Goal: Task Accomplishment & Management: Use online tool/utility

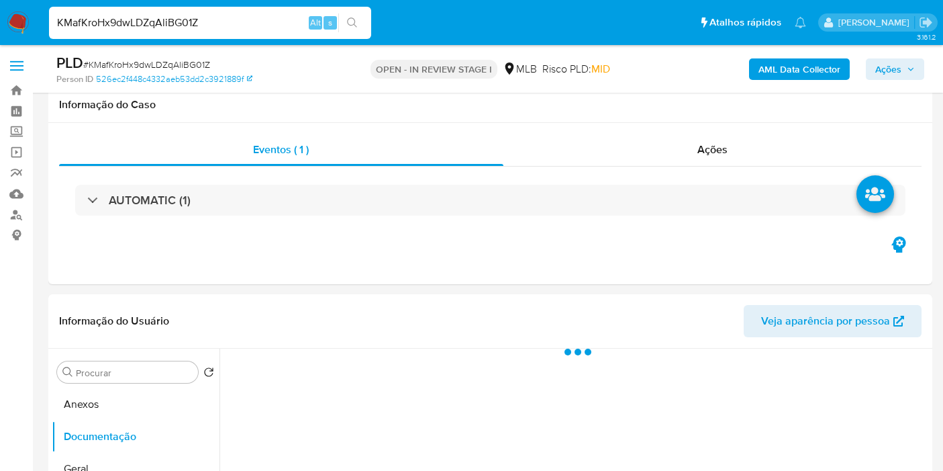
select select "10"
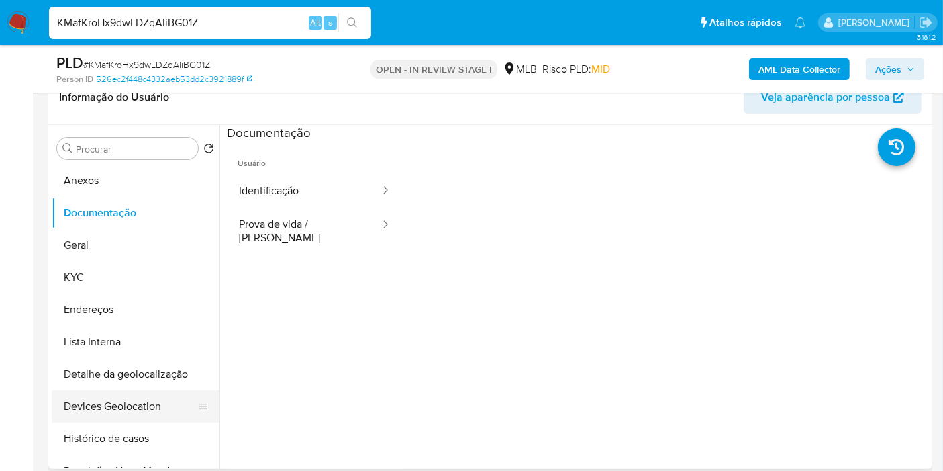
scroll to position [75, 0]
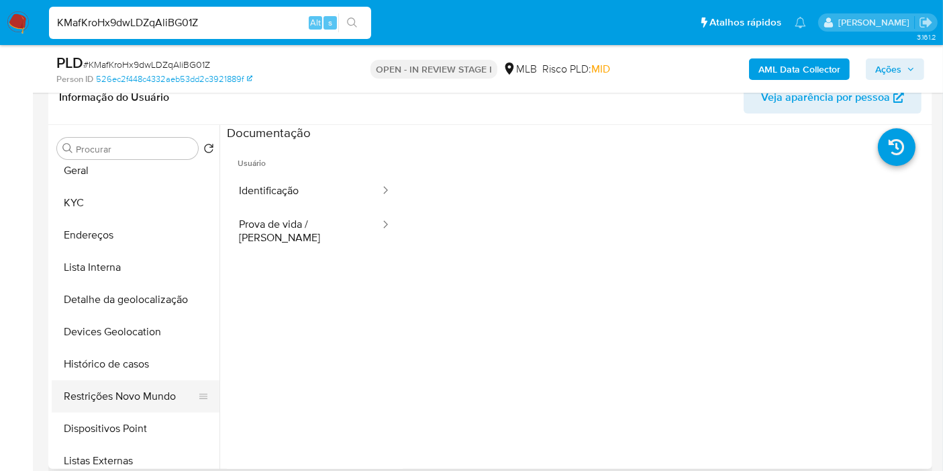
click at [144, 402] on button "Restrições Novo Mundo" at bounding box center [130, 396] width 157 height 32
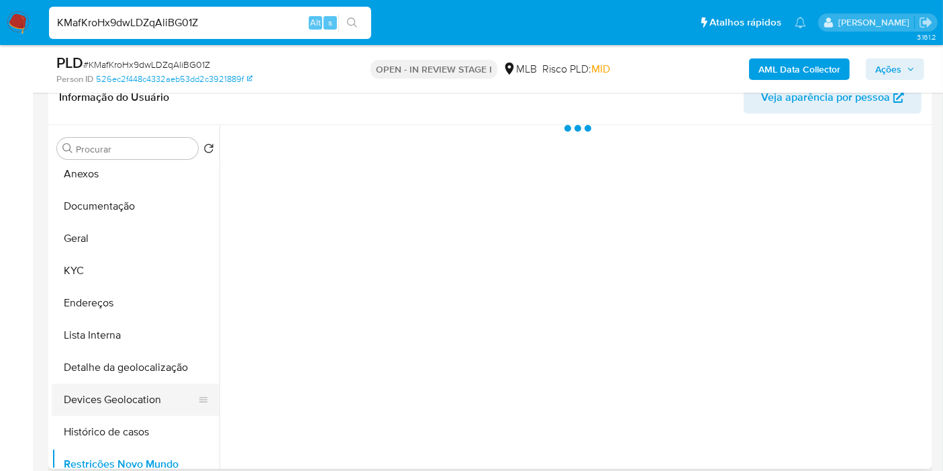
scroll to position [0, 0]
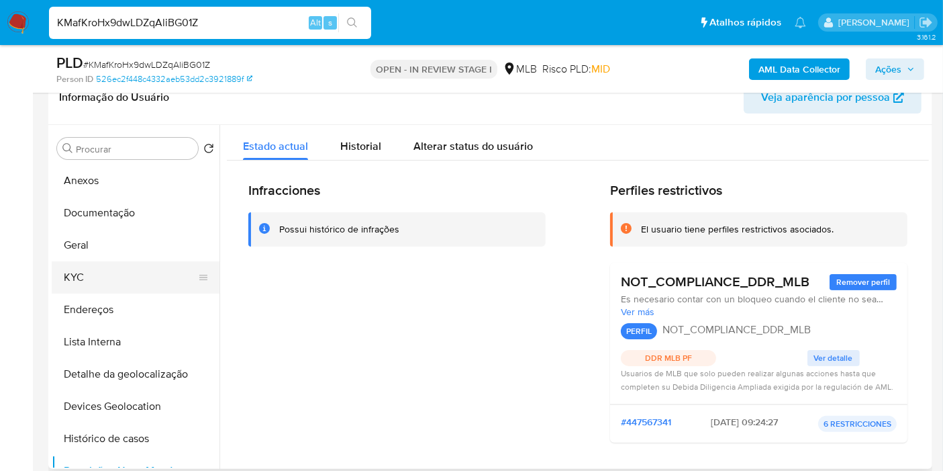
click at [113, 284] on button "KYC" at bounding box center [130, 277] width 157 height 32
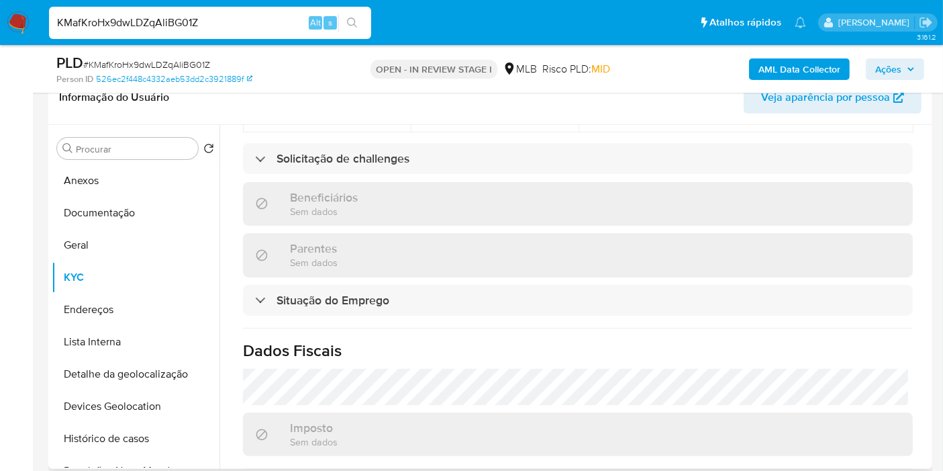
scroll to position [623, 0]
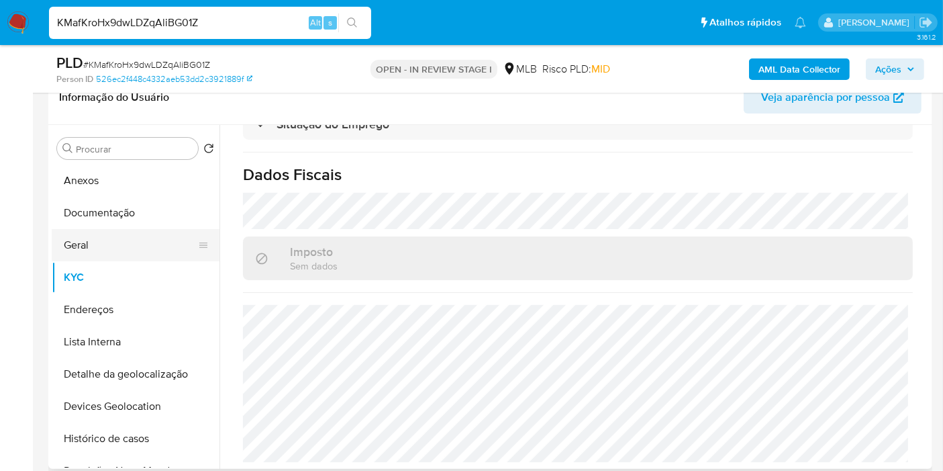
drag, startPoint x: 148, startPoint y: 254, endPoint x: 188, endPoint y: 256, distance: 40.4
click at [148, 254] on button "Geral" at bounding box center [130, 245] width 157 height 32
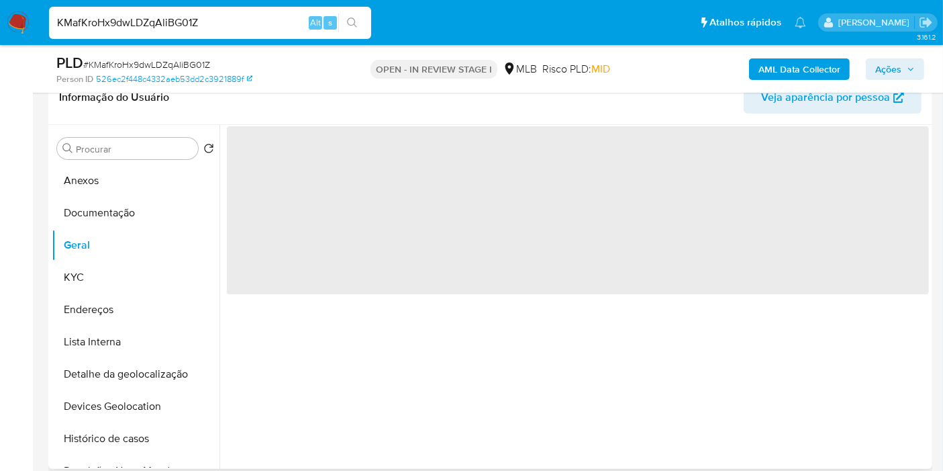
scroll to position [0, 0]
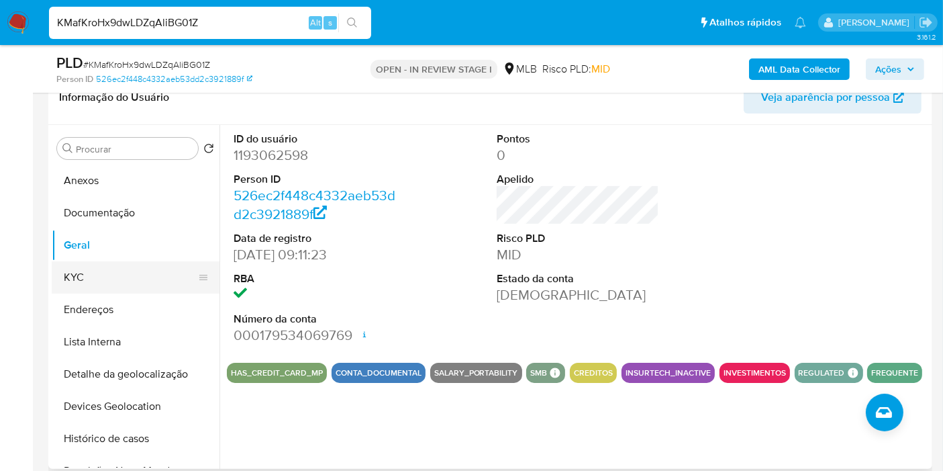
click at [117, 284] on button "KYC" at bounding box center [130, 277] width 157 height 32
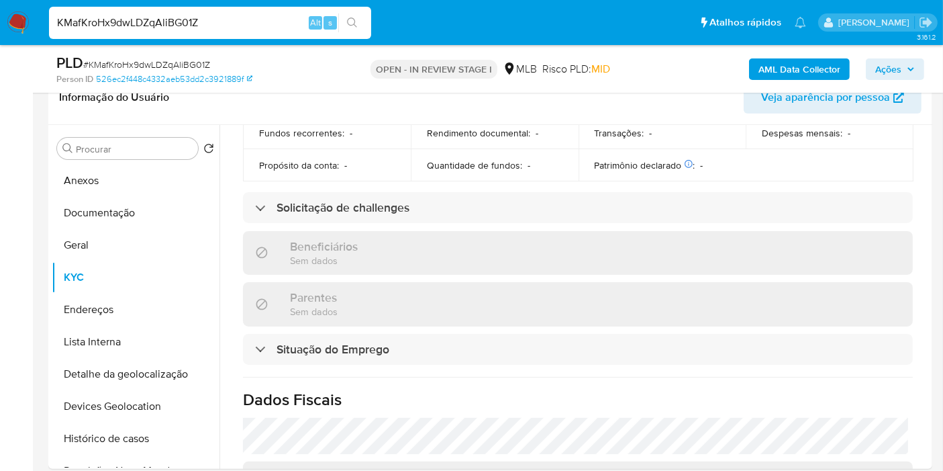
scroll to position [623, 0]
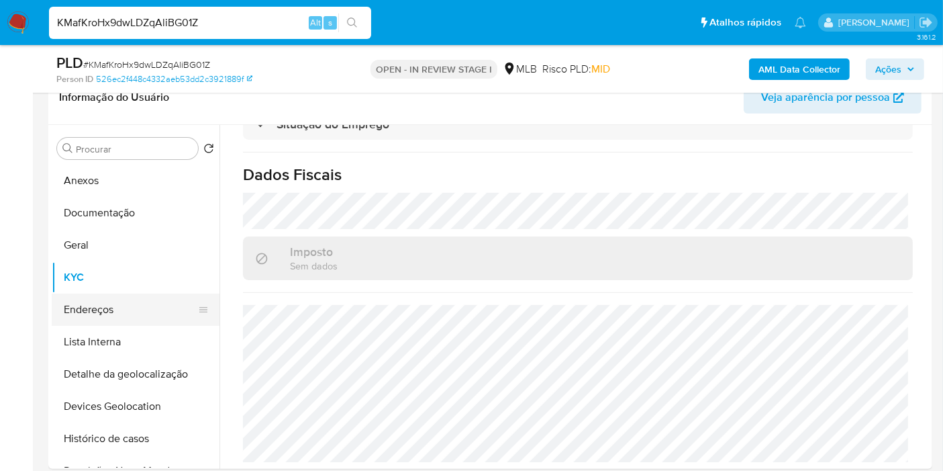
click at [126, 303] on button "Endereços" at bounding box center [130, 309] width 157 height 32
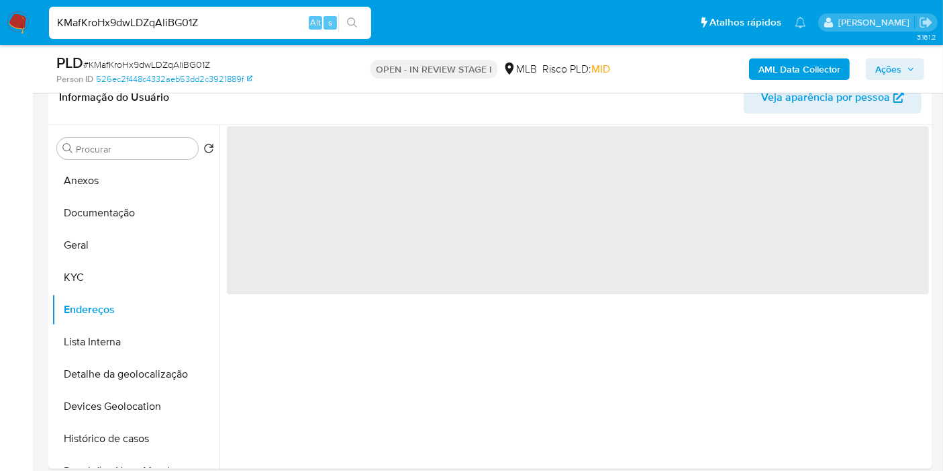
scroll to position [0, 0]
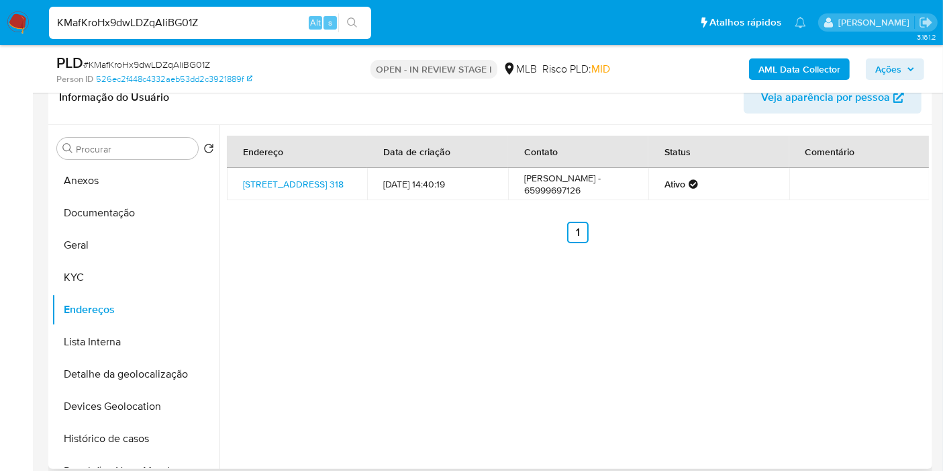
click at [900, 253] on div "Endereço Data de criação Contato Status Comentário Rua Dos Madeireiros 318, Các…" at bounding box center [575, 297] width 710 height 344
click at [128, 384] on button "Detalhe da geolocalização" at bounding box center [130, 374] width 157 height 32
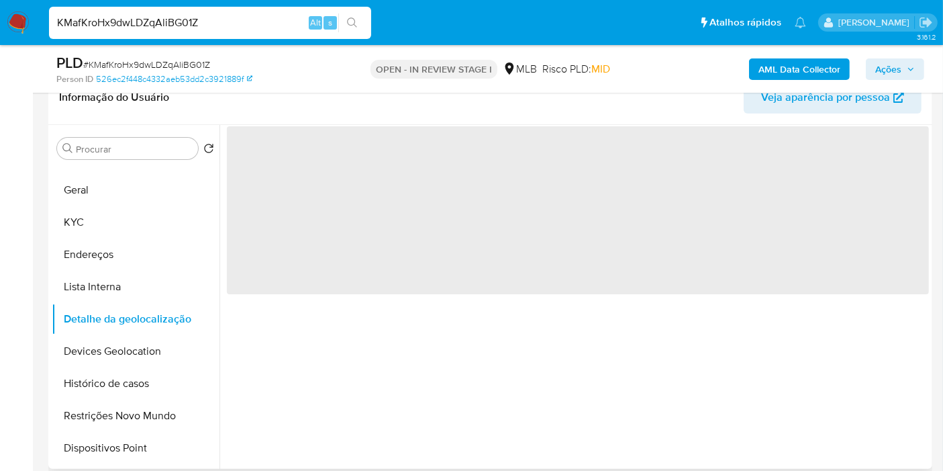
scroll to position [149, 0]
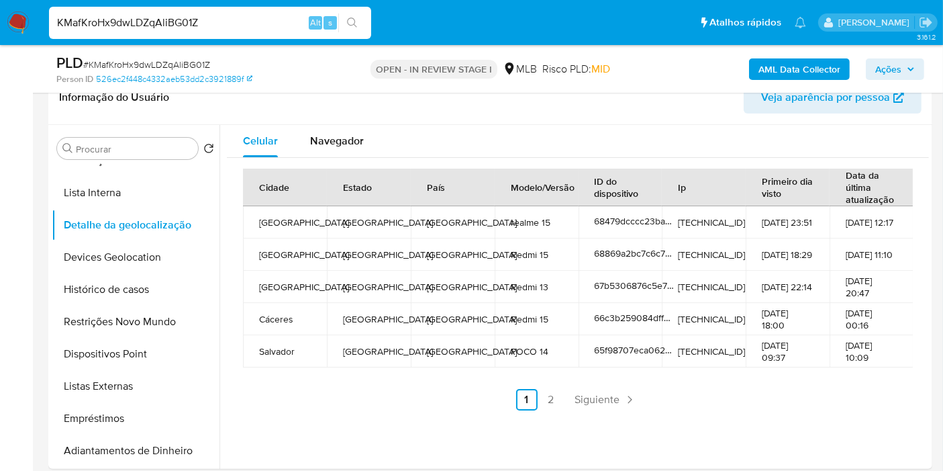
click at [318, 140] on span "Navegador" at bounding box center [337, 140] width 54 height 15
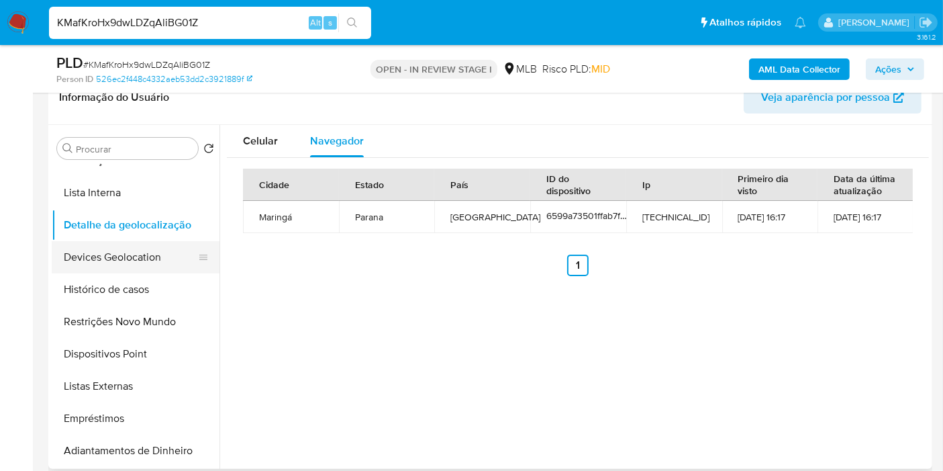
click at [164, 257] on button "Devices Geolocation" at bounding box center [130, 257] width 157 height 32
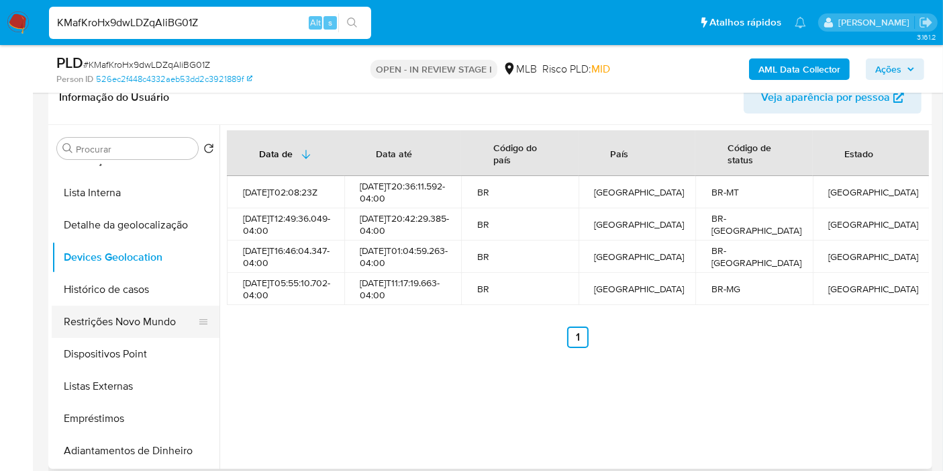
click at [134, 320] on button "Restrições Novo Mundo" at bounding box center [130, 321] width 157 height 32
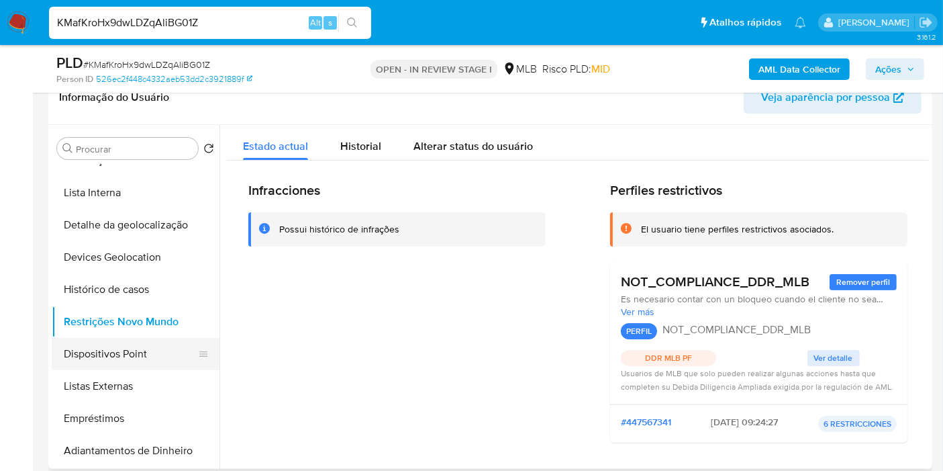
click at [103, 356] on button "Dispositivos Point" at bounding box center [130, 354] width 157 height 32
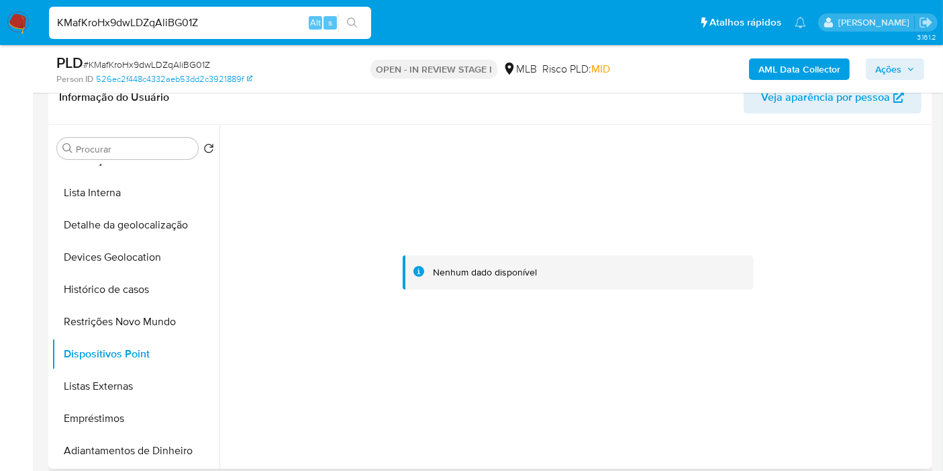
click at [806, 213] on div at bounding box center [578, 272] width 702 height 295
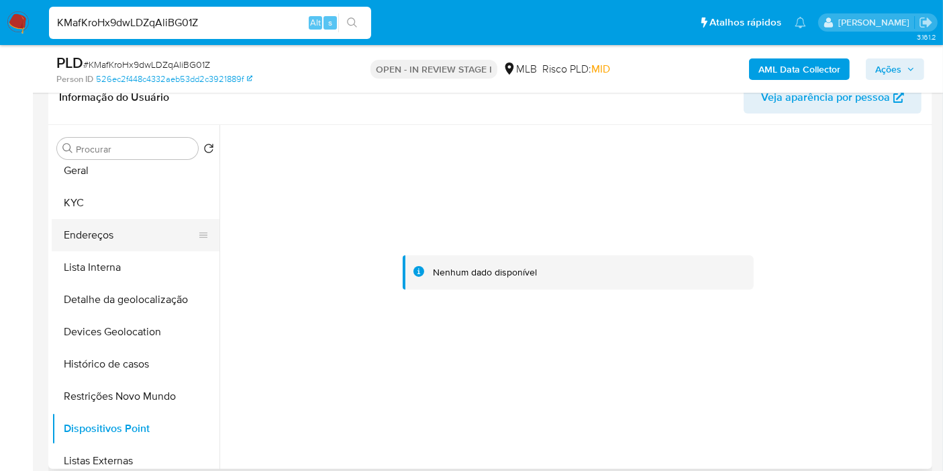
click at [119, 233] on button "Endereços" at bounding box center [130, 235] width 157 height 32
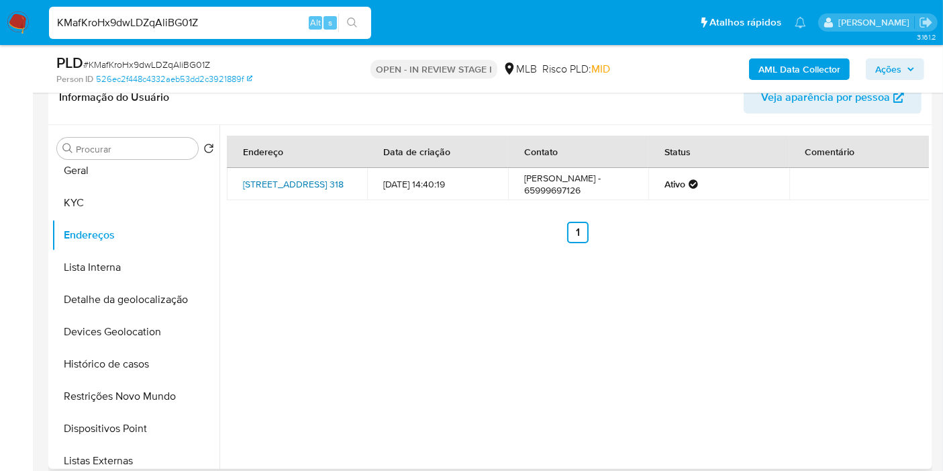
click at [321, 185] on link "Rua Dos Madeireiros 318, Cáceres, Mato Grosso, 78217030, Brasil 318" at bounding box center [293, 183] width 101 height 13
click at [97, 202] on button "KYC" at bounding box center [130, 203] width 157 height 32
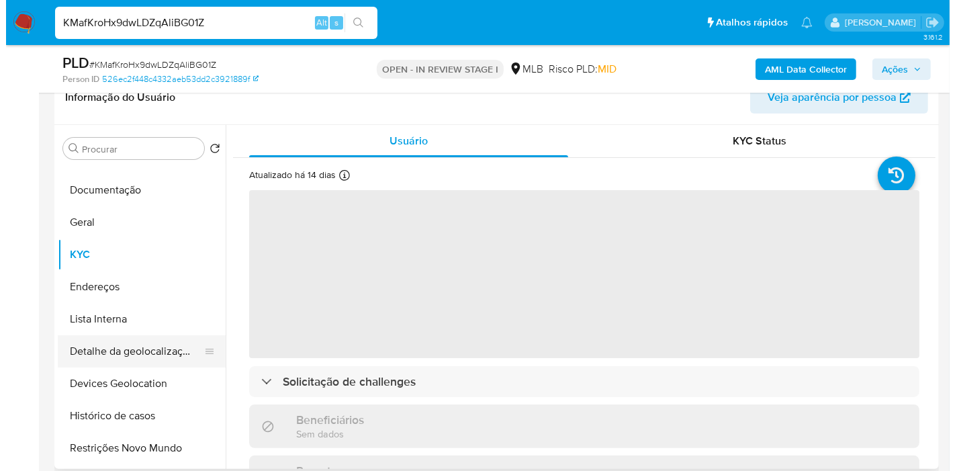
scroll to position [0, 0]
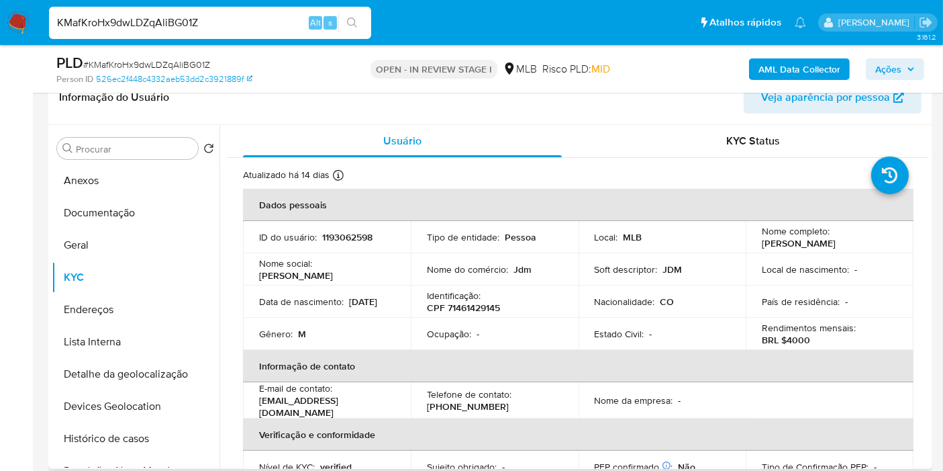
click at [485, 298] on div "Identificação : CPF 71461429145" at bounding box center [495, 301] width 136 height 24
click at [485, 312] on p "CPF 71461429145" at bounding box center [463, 307] width 73 height 12
copy p "71461429145"
click at [152, 436] on button "Histórico de casos" at bounding box center [130, 438] width 157 height 32
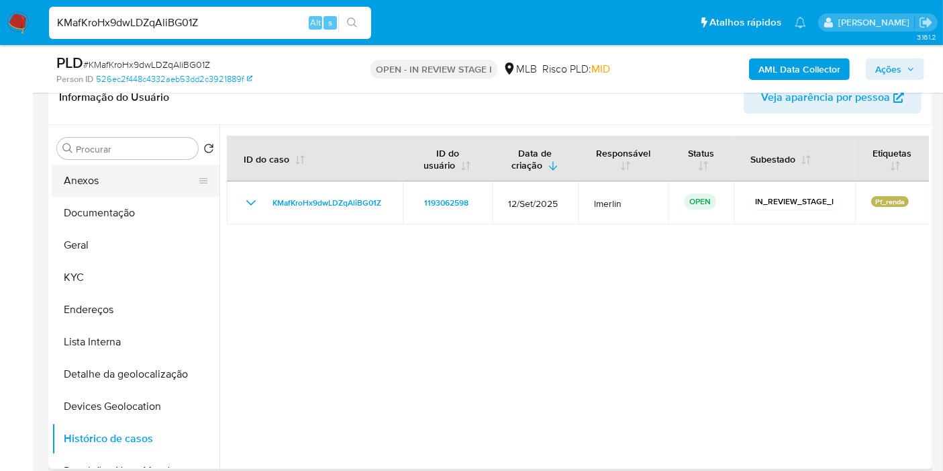
click at [126, 169] on button "Anexos" at bounding box center [130, 180] width 157 height 32
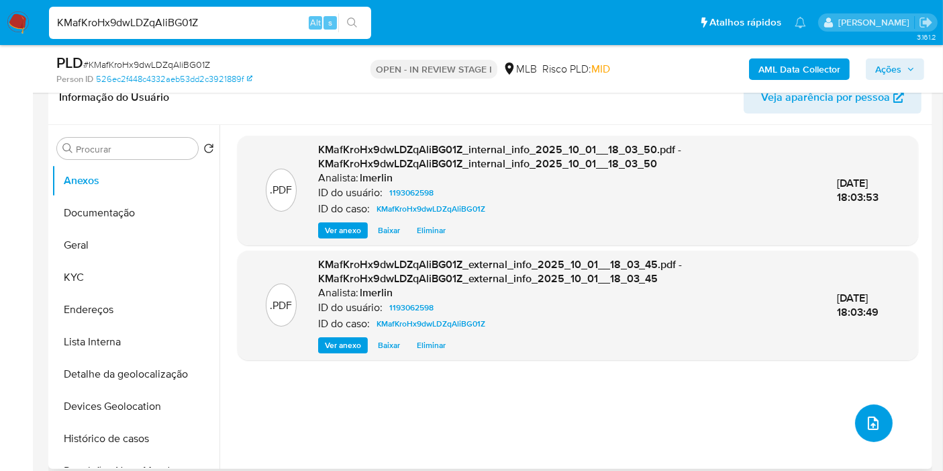
click at [872, 413] on button "upload-file" at bounding box center [874, 423] width 38 height 38
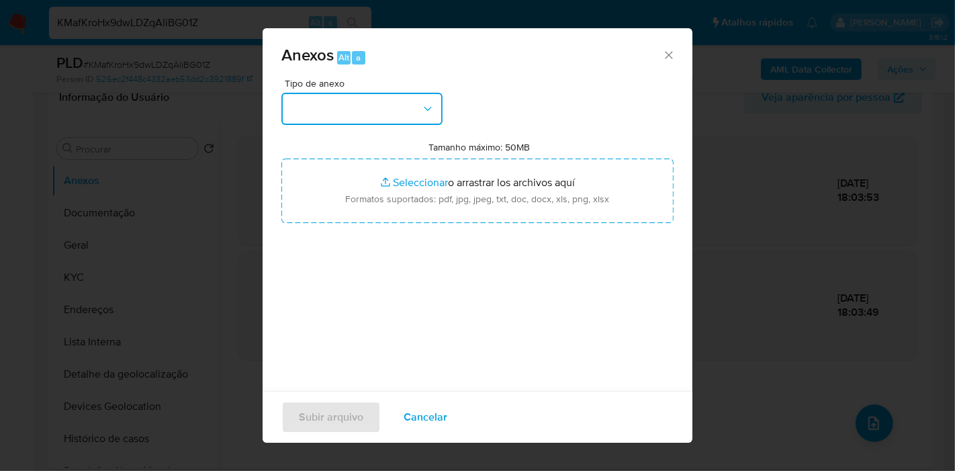
click at [324, 123] on button "button" at bounding box center [361, 109] width 161 height 32
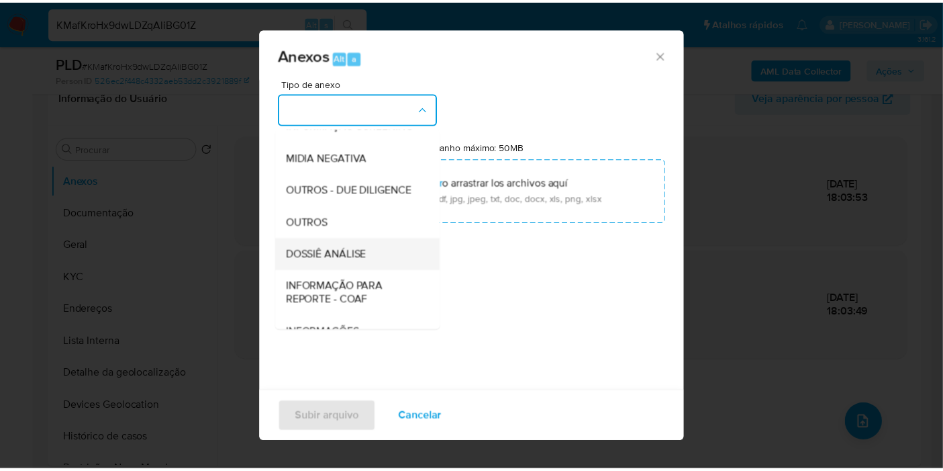
scroll to position [149, 0]
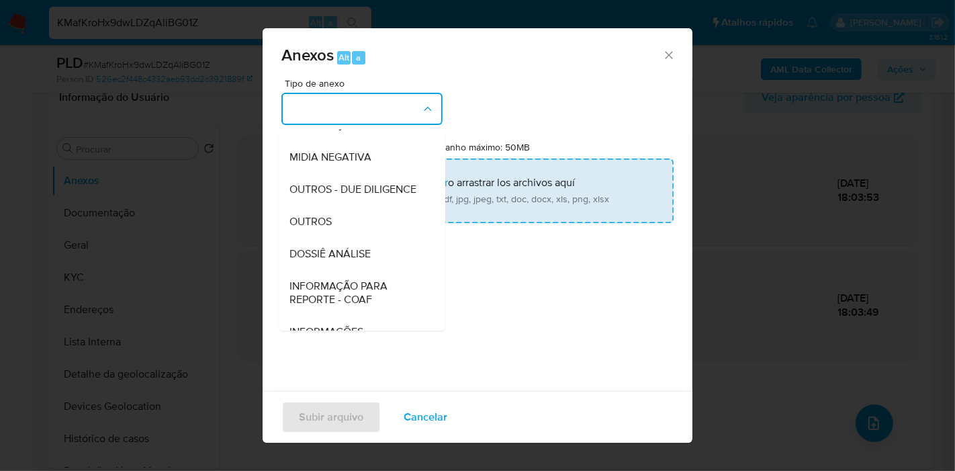
drag, startPoint x: 350, startPoint y: 271, endPoint x: 461, endPoint y: 169, distance: 150.6
click at [350, 270] on div "DOSSIÊ ANÁLISE" at bounding box center [357, 254] width 137 height 32
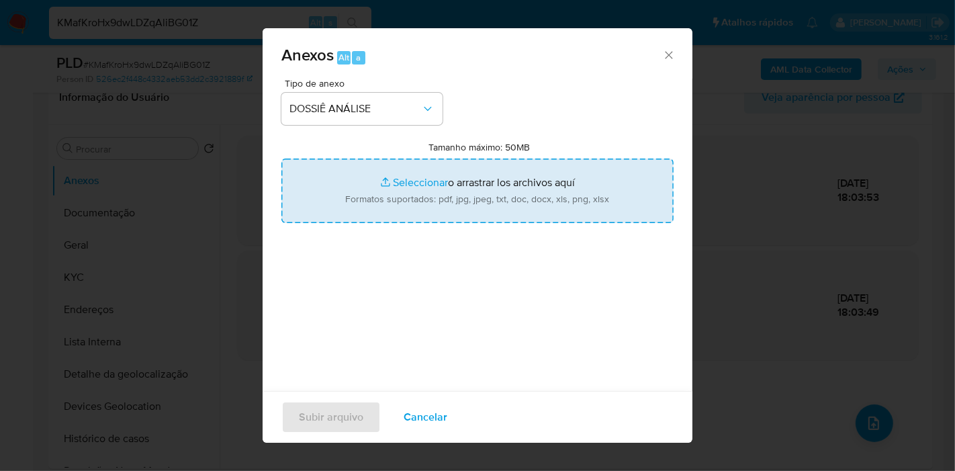
click at [485, 159] on input "Tamanho máximo: 50MB Seleccionar archivos" at bounding box center [477, 190] width 392 height 64
type input "C:\fakepath\SAR - XXX - CPF 71461429145 - JUAN DAVID MARULANDA SALAZAR.pdf"
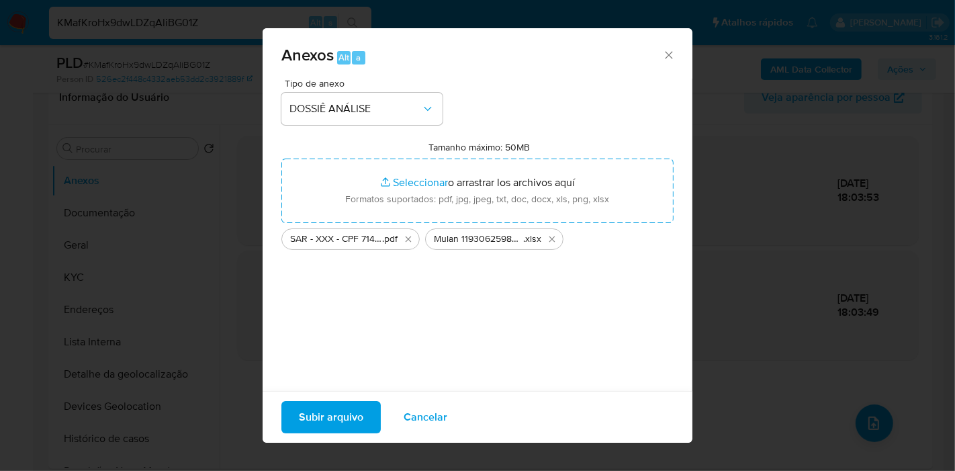
click at [340, 420] on span "Subir arquivo" at bounding box center [331, 417] width 64 height 30
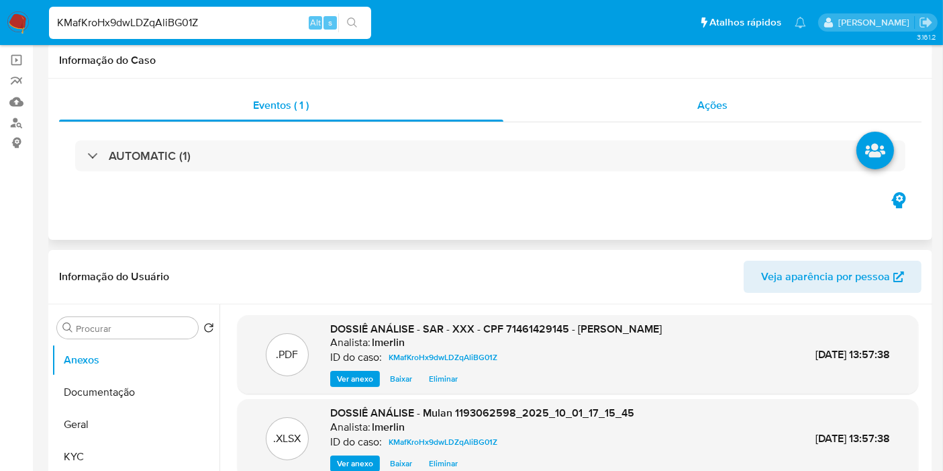
scroll to position [0, 0]
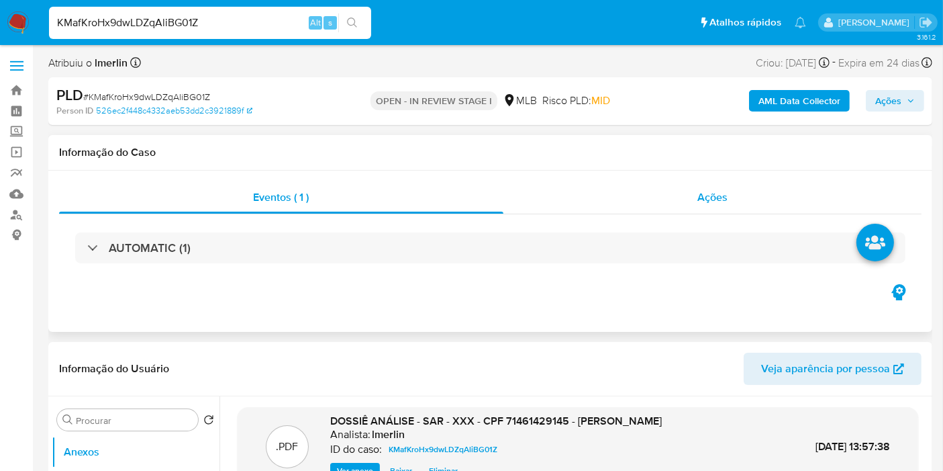
click at [693, 197] on div "Ações" at bounding box center [713, 197] width 419 height 32
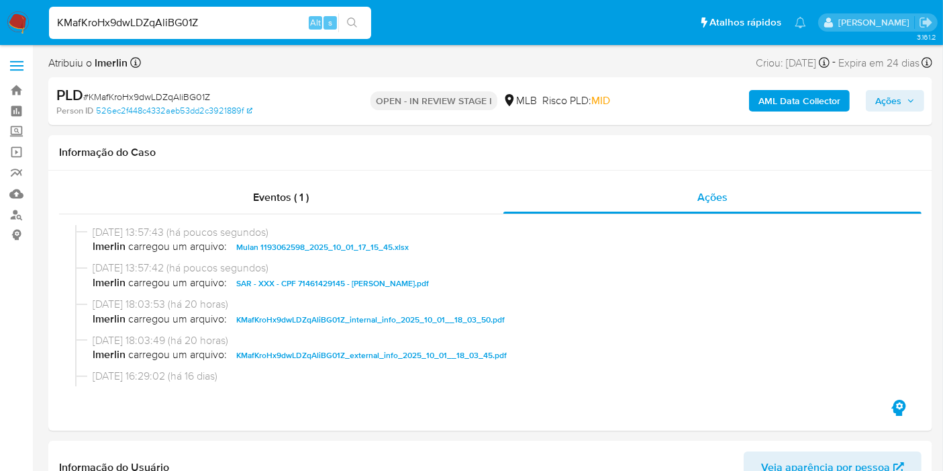
click at [904, 101] on span "Ações" at bounding box center [895, 100] width 40 height 19
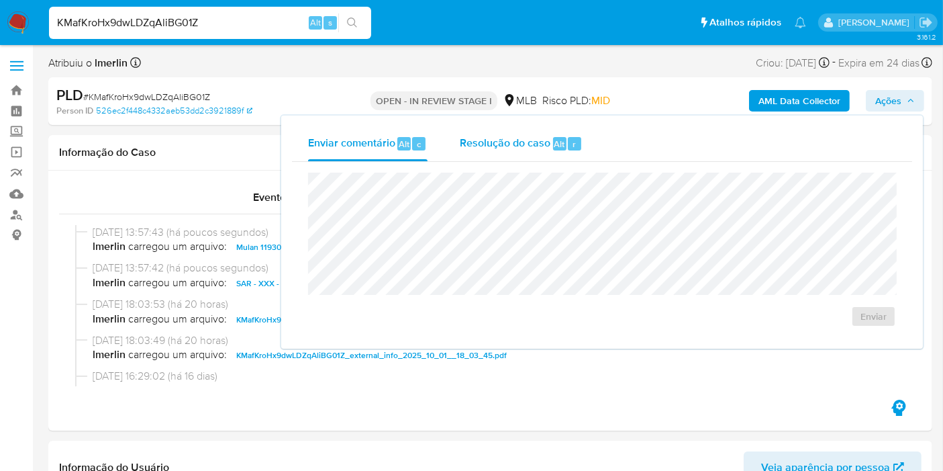
click at [540, 148] on span "Resolução do caso" at bounding box center [505, 143] width 91 height 15
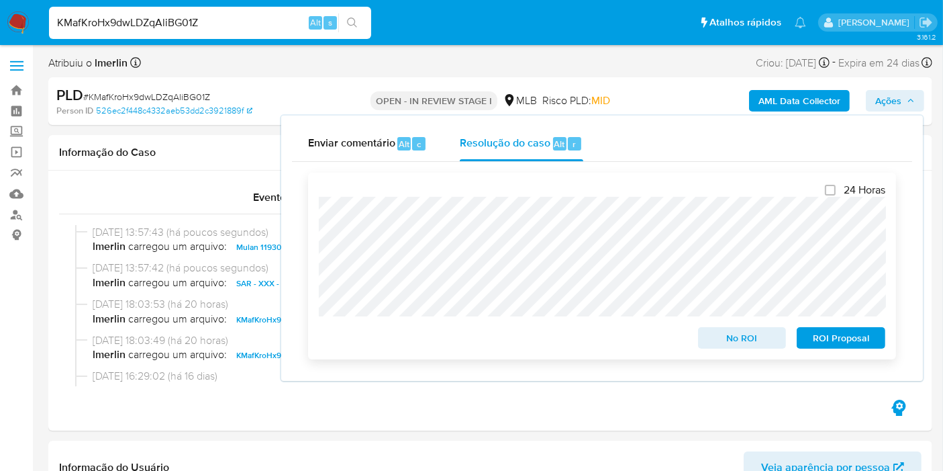
click at [874, 344] on span "ROI Proposal" at bounding box center [841, 337] width 70 height 19
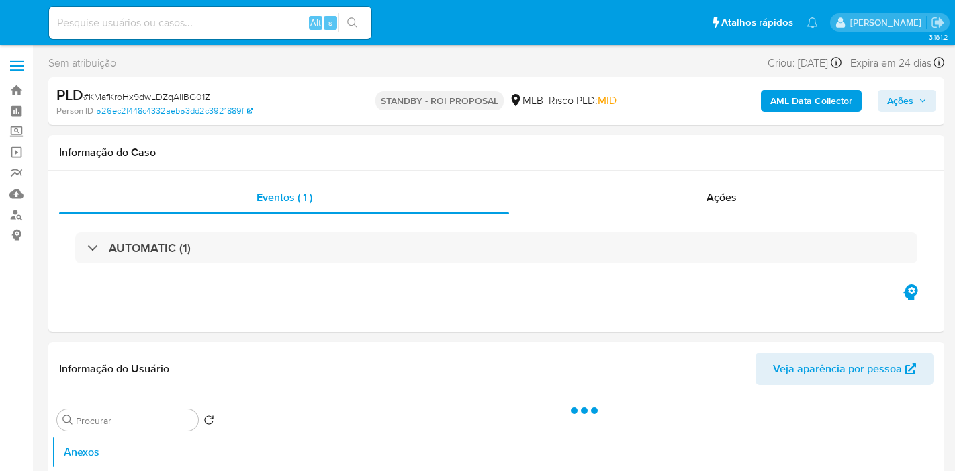
select select "10"
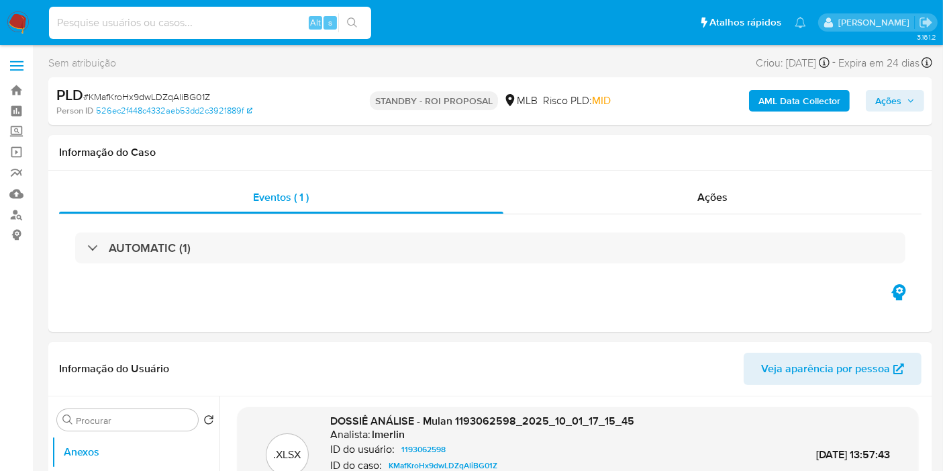
click at [215, 20] on input at bounding box center [210, 22] width 322 height 17
paste input "YliIfJjawRlPLkDXyj3II5P2"
type input "YliIfJjawRlPLkDXyj3II5P2"
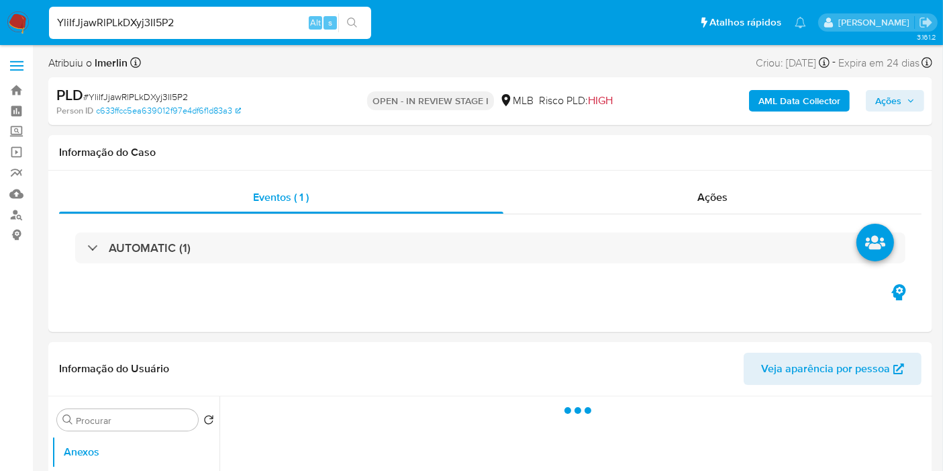
select select "10"
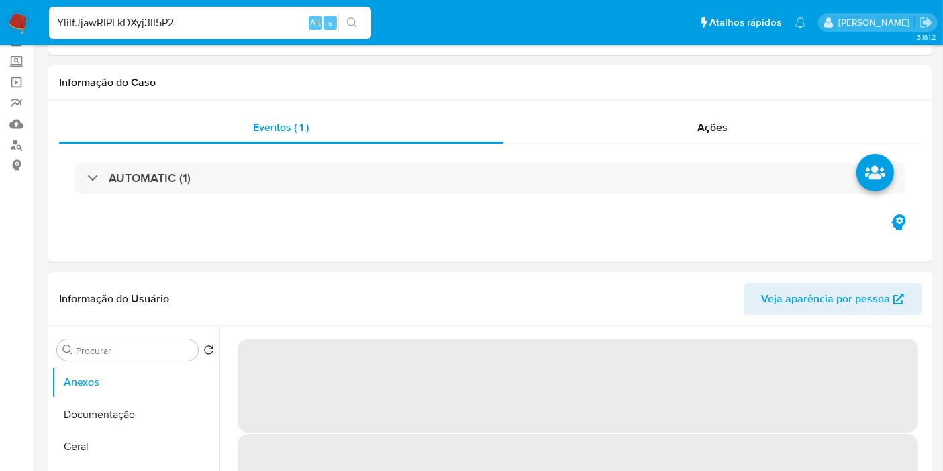
scroll to position [224, 0]
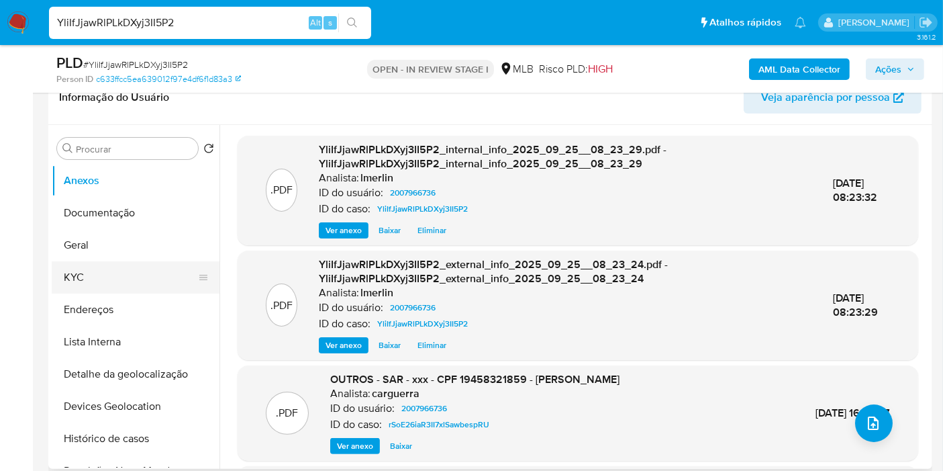
click at [140, 283] on button "KYC" at bounding box center [130, 277] width 157 height 32
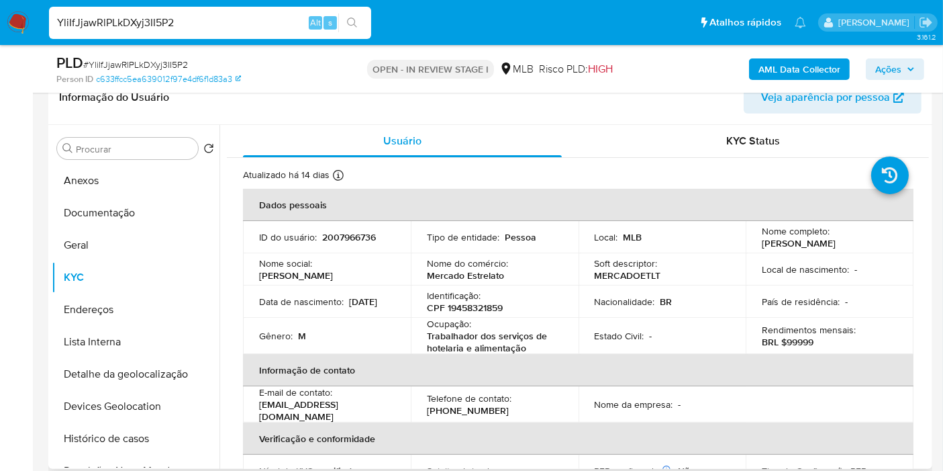
click at [353, 227] on td "ID do usuário : 2007966736" at bounding box center [327, 237] width 168 height 32
click at [353, 232] on p "2007966736" at bounding box center [349, 237] width 54 height 12
copy p "2007966736"
click at [481, 312] on p "CPF 19458321859" at bounding box center [465, 307] width 76 height 12
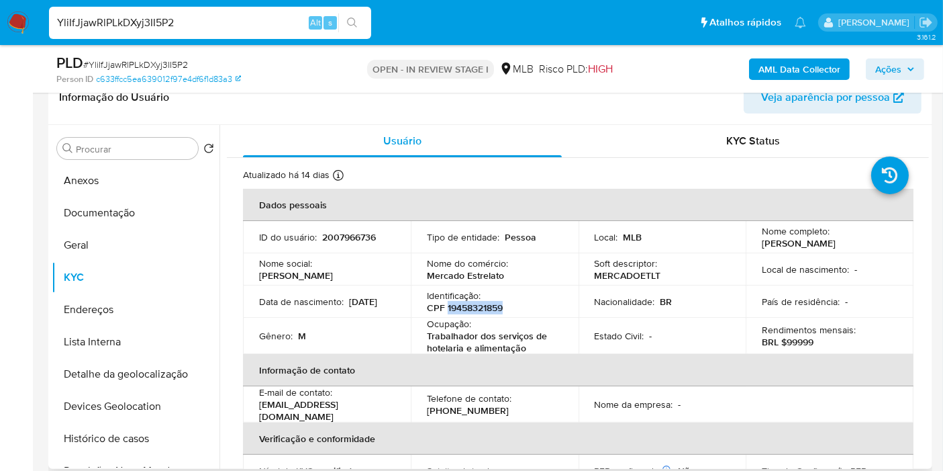
click at [481, 312] on p "CPF 19458321859" at bounding box center [465, 307] width 76 height 12
copy p "19458321859"
click at [358, 238] on p "2007966736" at bounding box center [349, 237] width 54 height 12
copy p "2007966736"
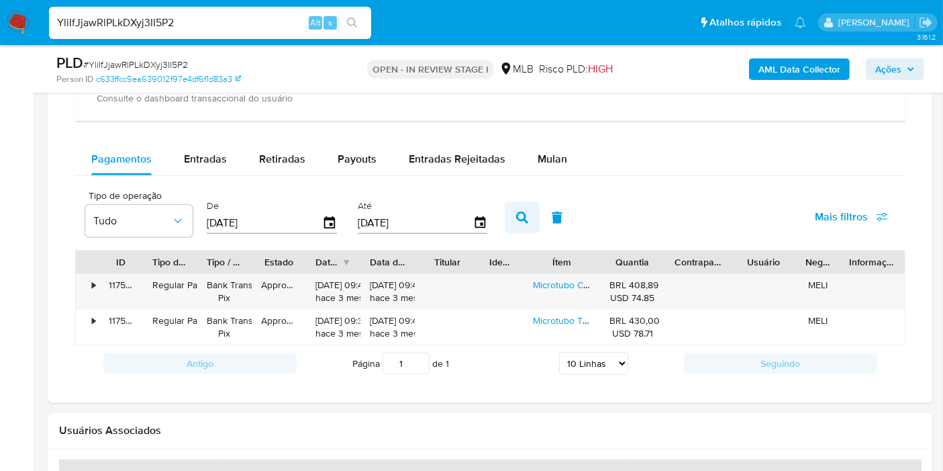
scroll to position [969, 0]
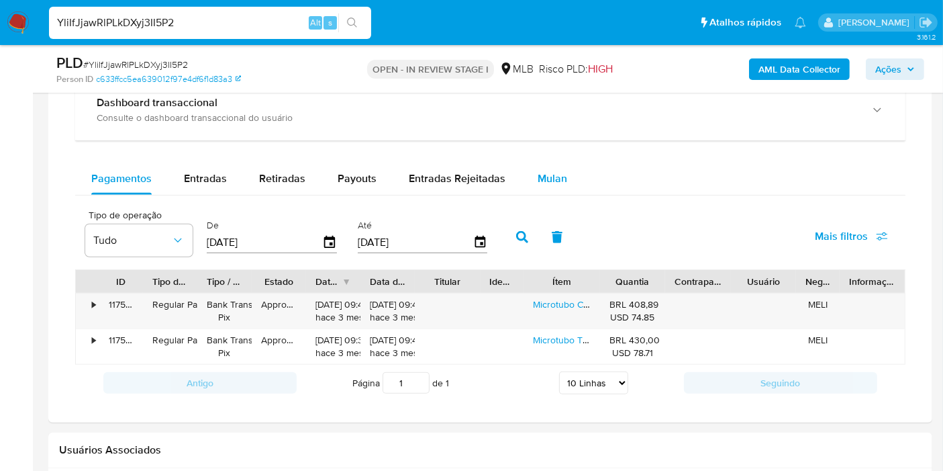
click at [556, 185] on div "Mulan" at bounding box center [553, 178] width 30 height 32
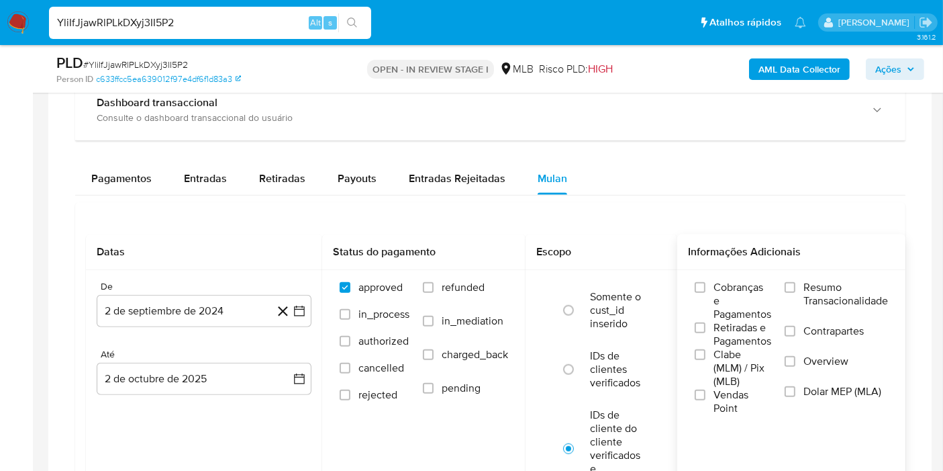
click at [857, 303] on span "Resumo Transacionalidade" at bounding box center [846, 294] width 85 height 27
click at [796, 293] on input "Resumo Transacionalidade" at bounding box center [790, 287] width 11 height 11
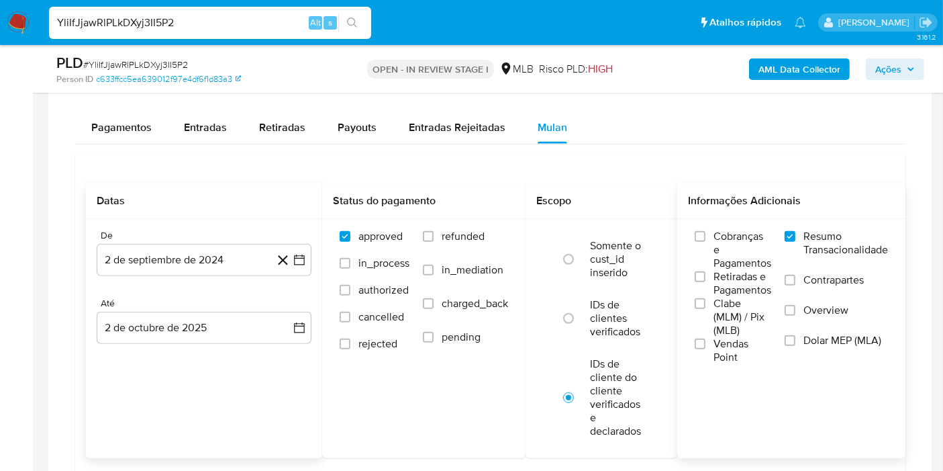
scroll to position [1044, 0]
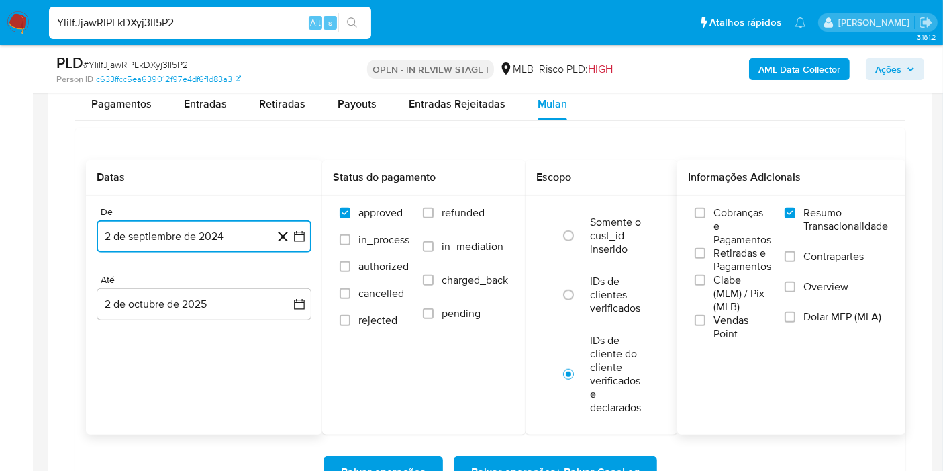
click at [297, 238] on icon "button" at bounding box center [299, 236] width 13 height 13
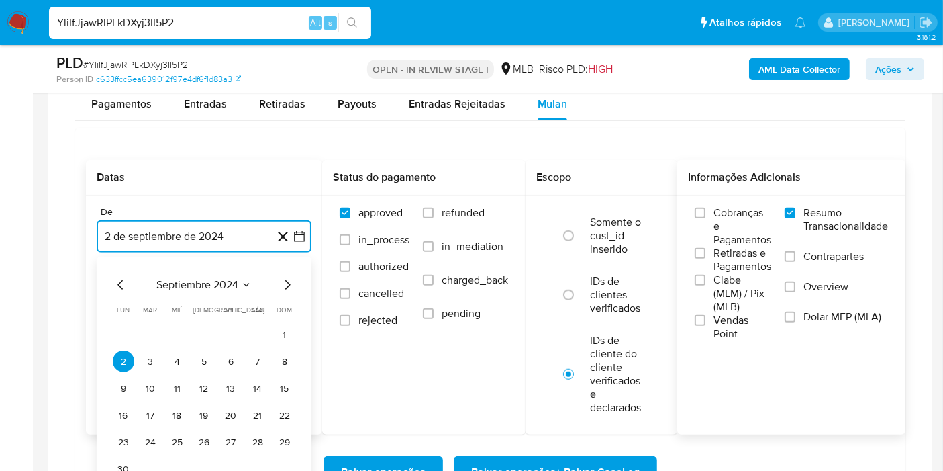
click at [196, 289] on span "septiembre 2024" at bounding box center [197, 284] width 82 height 13
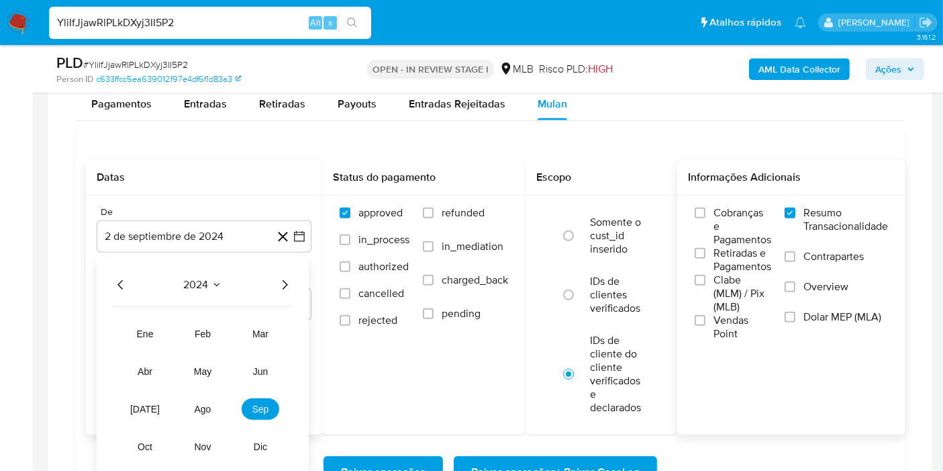
click at [284, 277] on icon "Año siguiente" at bounding box center [285, 285] width 16 height 16
click at [251, 330] on button "mar" at bounding box center [261, 333] width 38 height 21
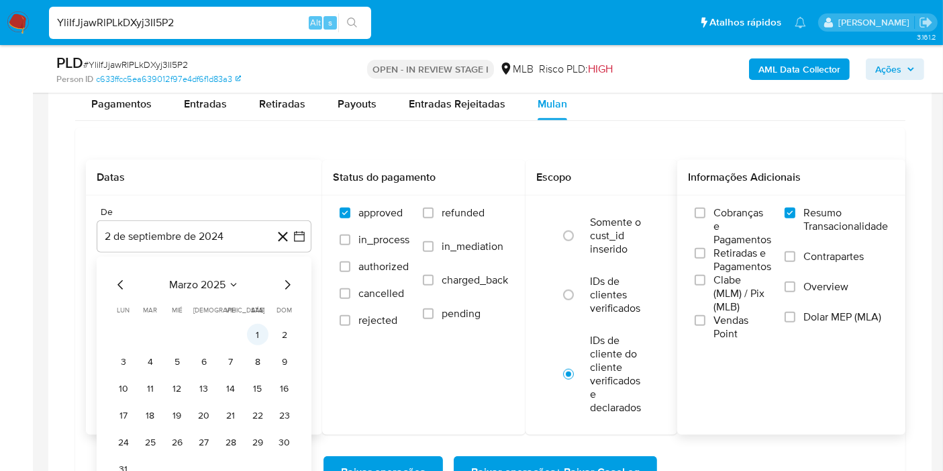
click at [255, 340] on button "1" at bounding box center [257, 334] width 21 height 21
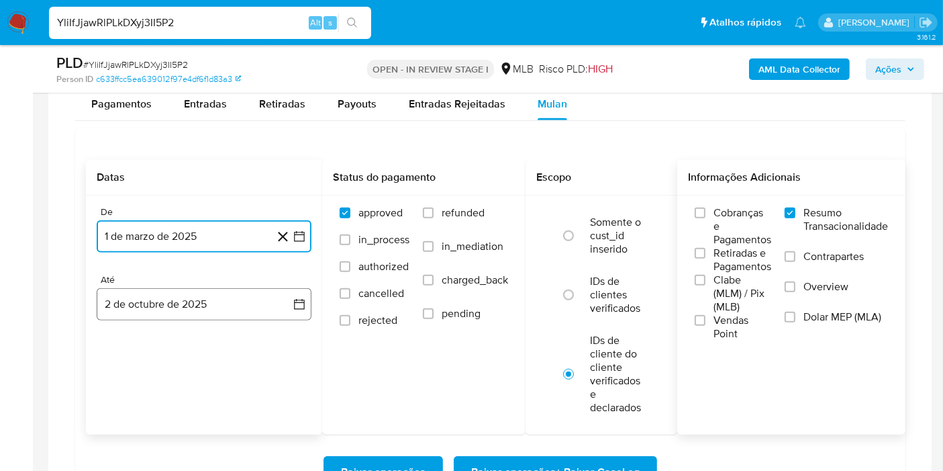
click at [293, 302] on icon "button" at bounding box center [299, 303] width 13 height 13
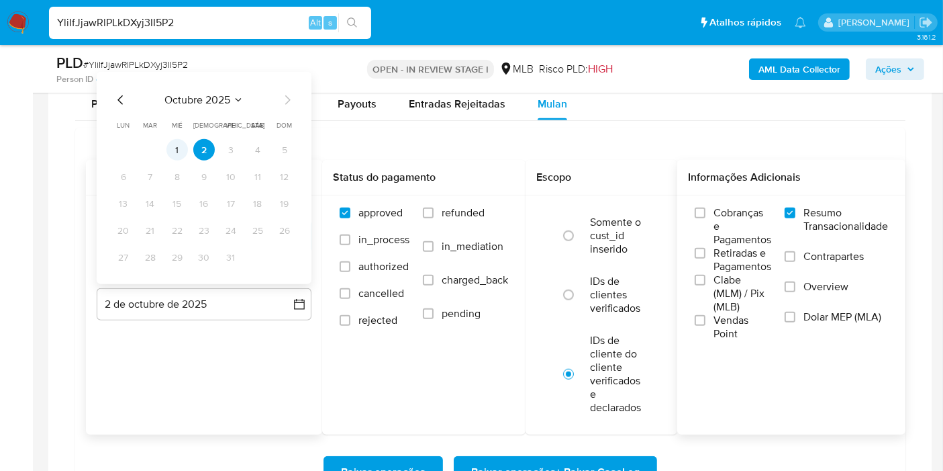
click at [183, 149] on button "1" at bounding box center [176, 149] width 21 height 21
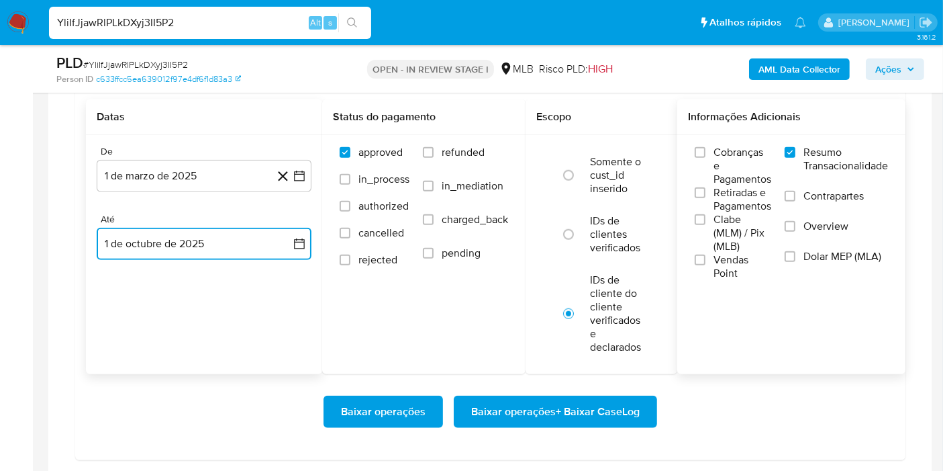
scroll to position [1118, 0]
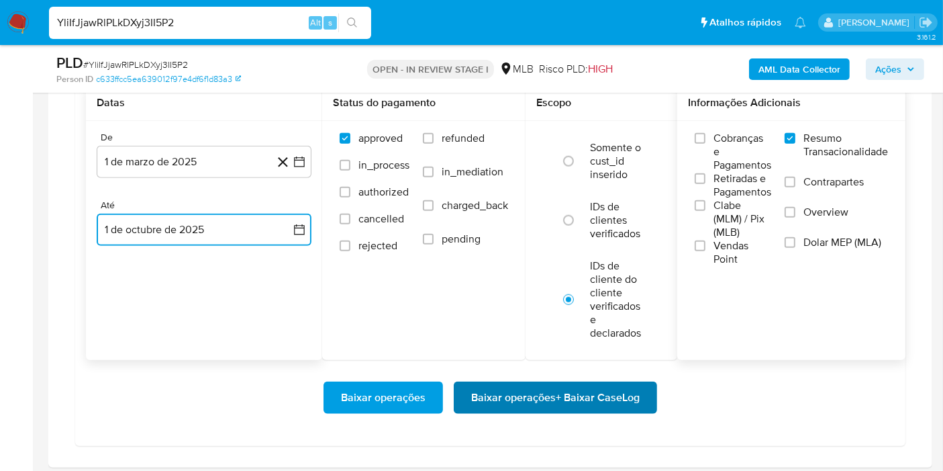
click at [550, 396] on span "Baixar operações + Baixar CaseLog" at bounding box center [555, 398] width 169 height 30
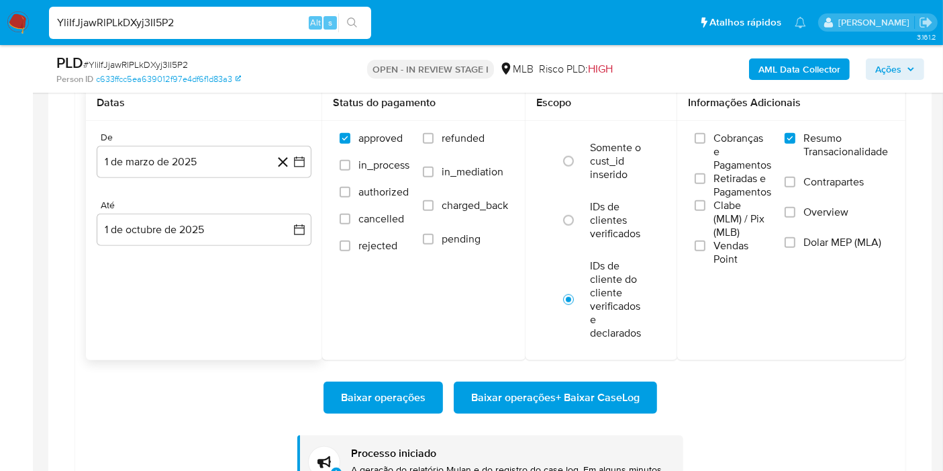
click at [215, 24] on input "YliIfJjawRlPLkDXyj3II5P2" at bounding box center [210, 22] width 322 height 17
paste input "1ELkZ2vjEnwxaOZ1xuxJiPzg"
type input "1ELkZ2vjEnwxaOZ1xuxJiPzg"
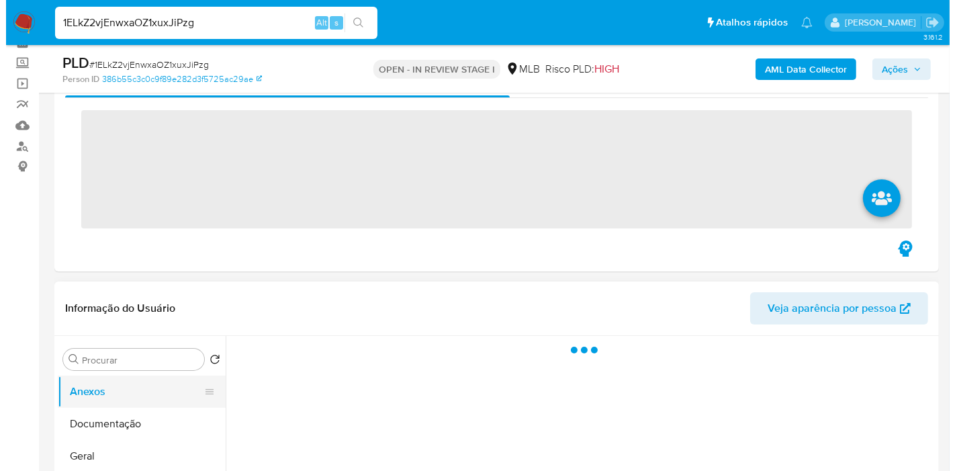
scroll to position [224, 0]
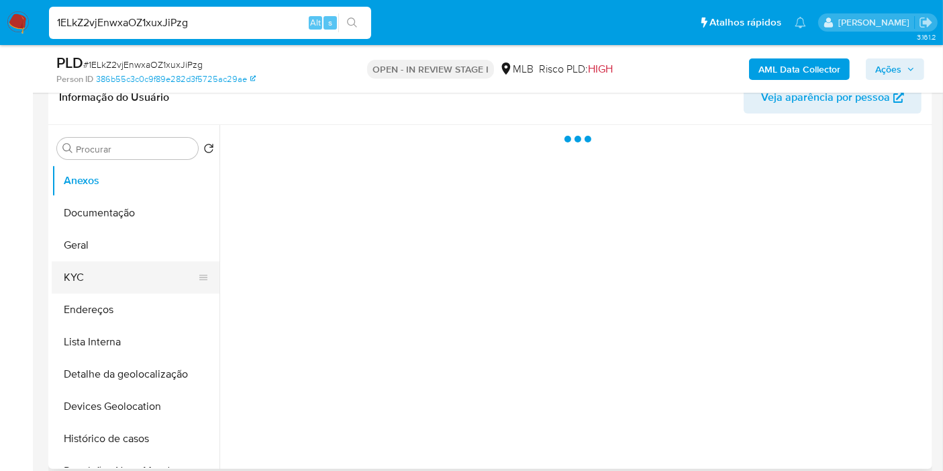
select select "10"
click at [120, 264] on button "KYC" at bounding box center [130, 277] width 157 height 32
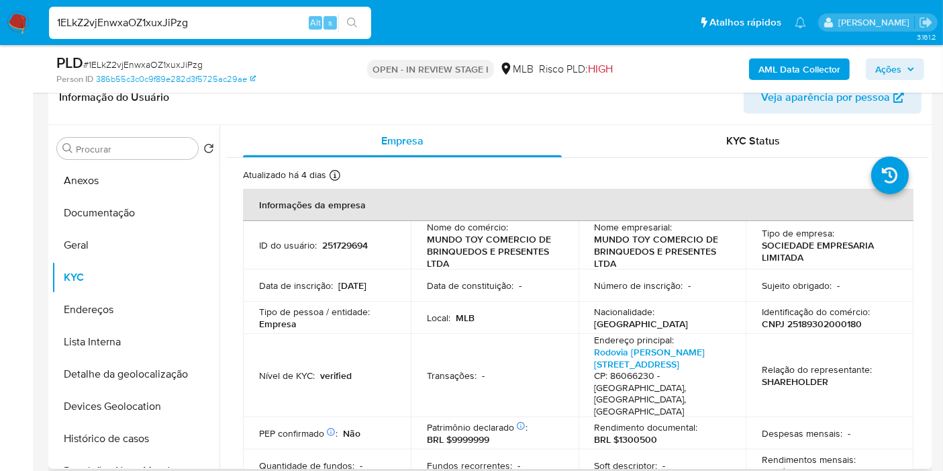
click at [837, 320] on p "CNPJ 25189302000180" at bounding box center [812, 324] width 100 height 12
copy p "25189302000180"
click at [104, 426] on button "Histórico de casos" at bounding box center [130, 438] width 157 height 32
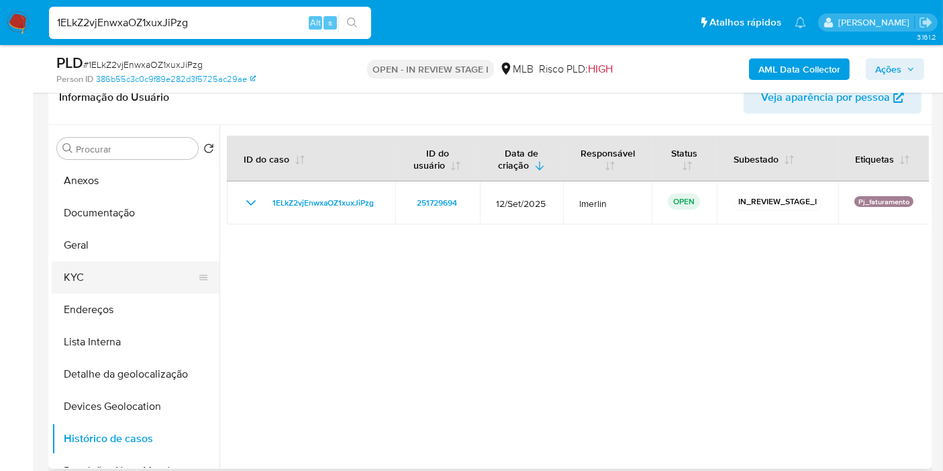
click at [144, 285] on button "KYC" at bounding box center [130, 277] width 157 height 32
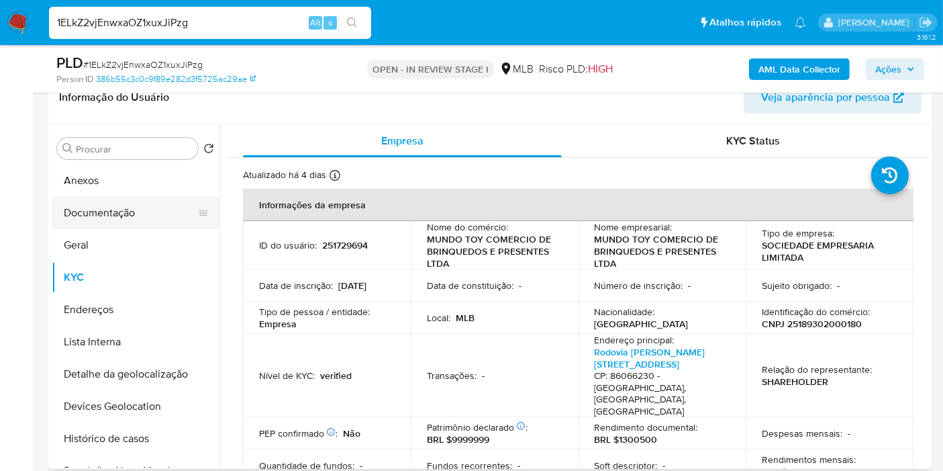
click at [149, 213] on button "Documentação" at bounding box center [130, 213] width 157 height 32
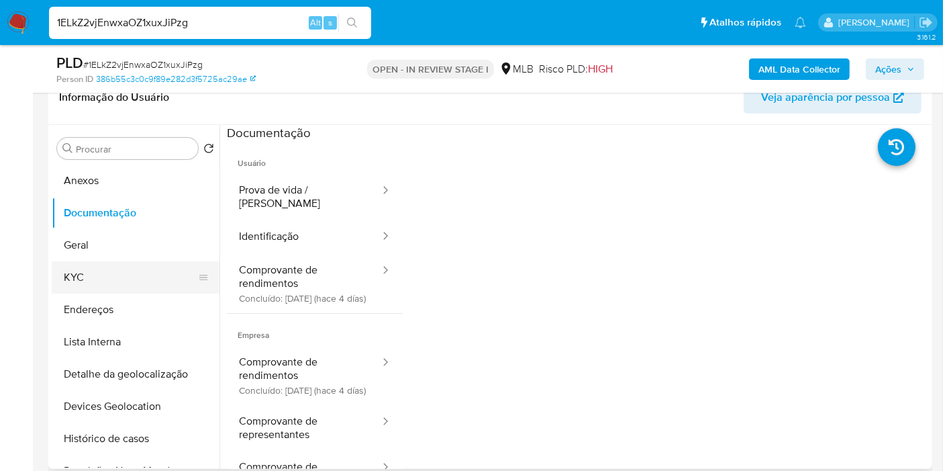
click at [119, 278] on button "KYC" at bounding box center [130, 277] width 157 height 32
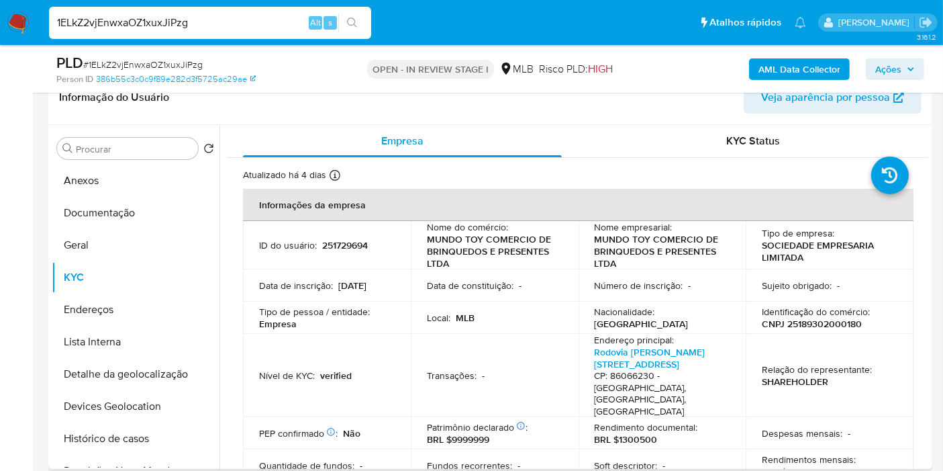
click at [805, 465] on p "BRL $1300500" at bounding box center [793, 471] width 63 height 12
copy p "1300500"
click at [782, 67] on b "AML Data Collector" at bounding box center [800, 68] width 82 height 21
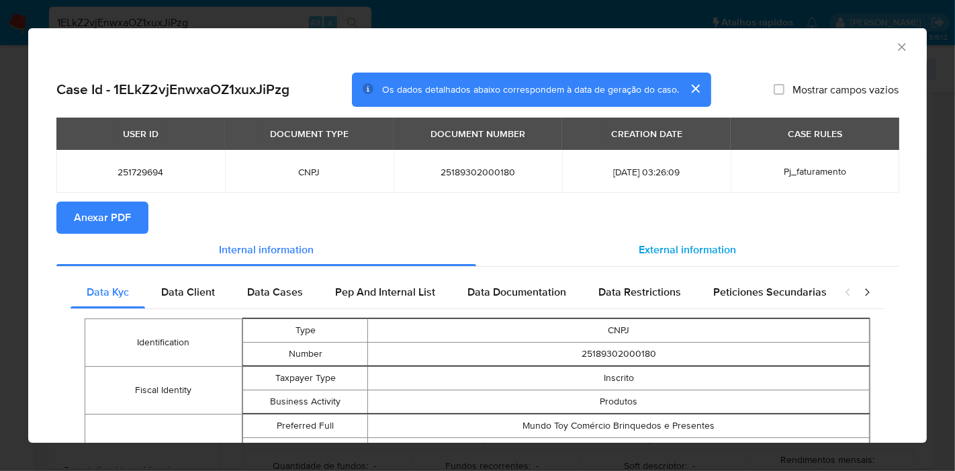
click at [597, 248] on div "External information" at bounding box center [687, 250] width 422 height 32
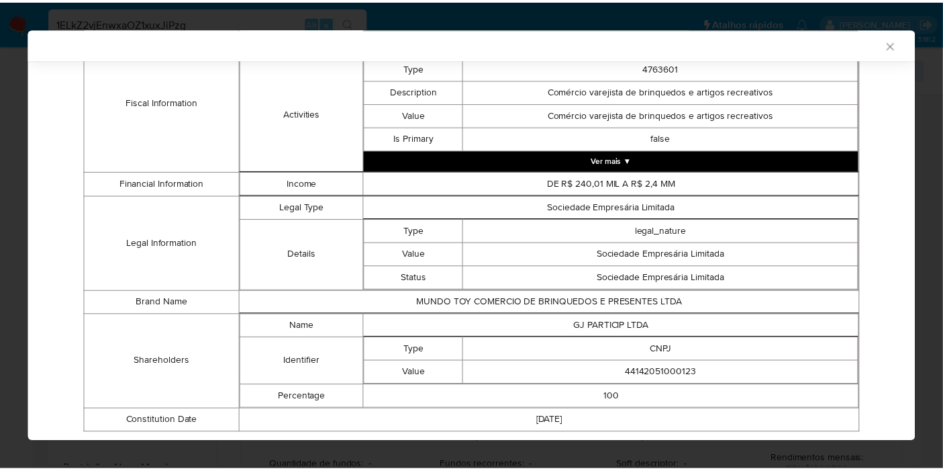
scroll to position [604, 0]
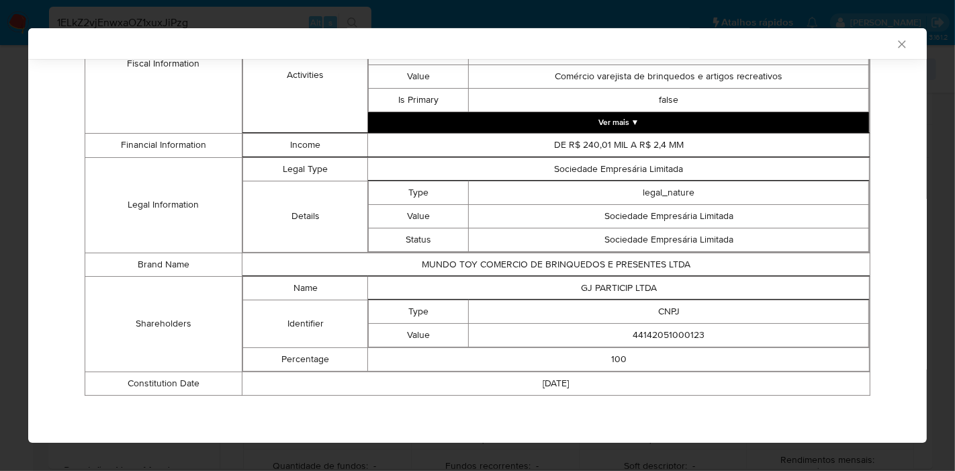
click at [600, 287] on td "GJ PARTICIP LTDA" at bounding box center [618, 287] width 501 height 23
copy td "GJ PARTICIP LTDA"
click at [657, 340] on td "44142051000123" at bounding box center [669, 334] width 400 height 23
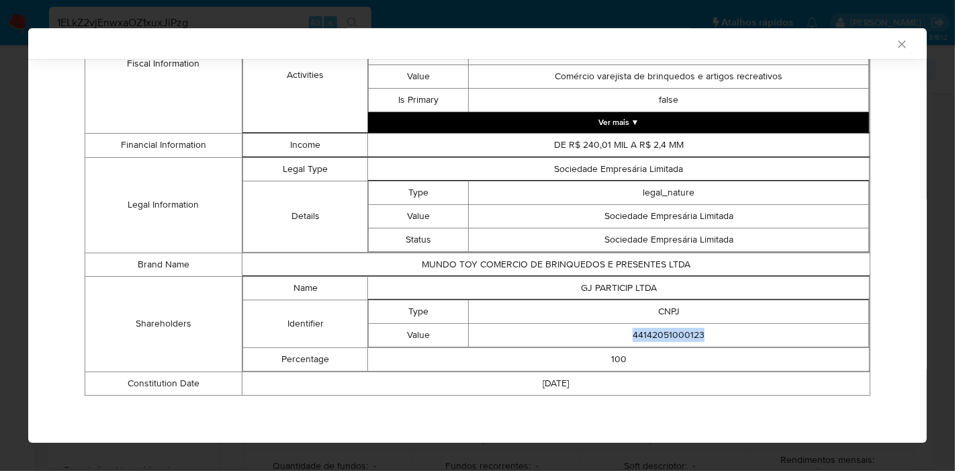
click at [657, 340] on td "44142051000123" at bounding box center [669, 334] width 400 height 23
copy td "44142051000123"
click at [895, 46] on icon "Fechar a janela" at bounding box center [901, 44] width 13 height 13
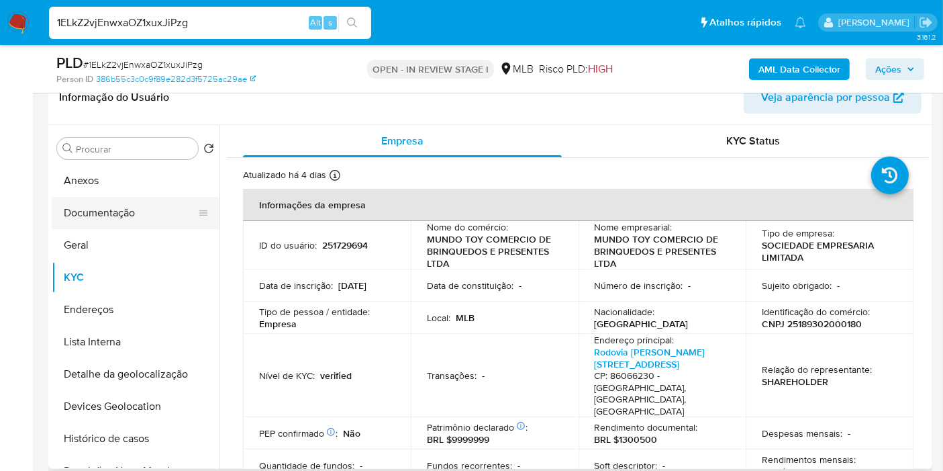
click at [122, 213] on button "Documentação" at bounding box center [130, 213] width 157 height 32
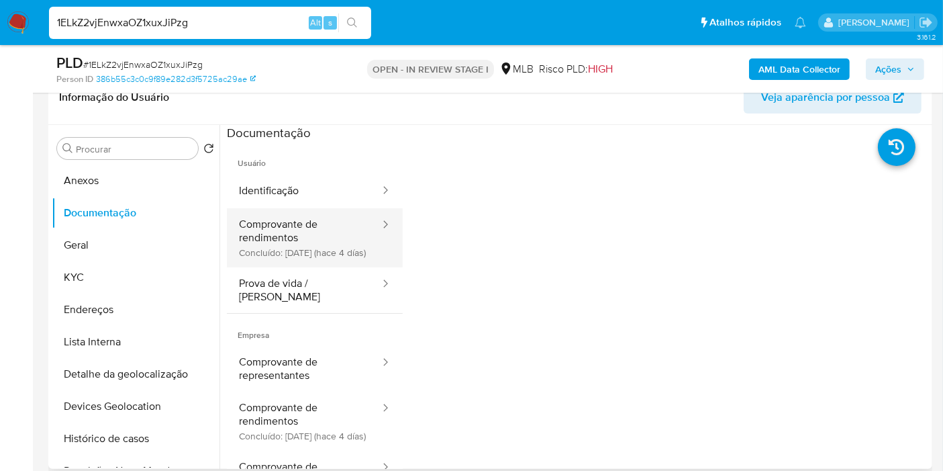
click at [310, 248] on button "Comprovante de rendimentos Concluído: 28/09/2025 (hace 4 días)" at bounding box center [304, 237] width 154 height 59
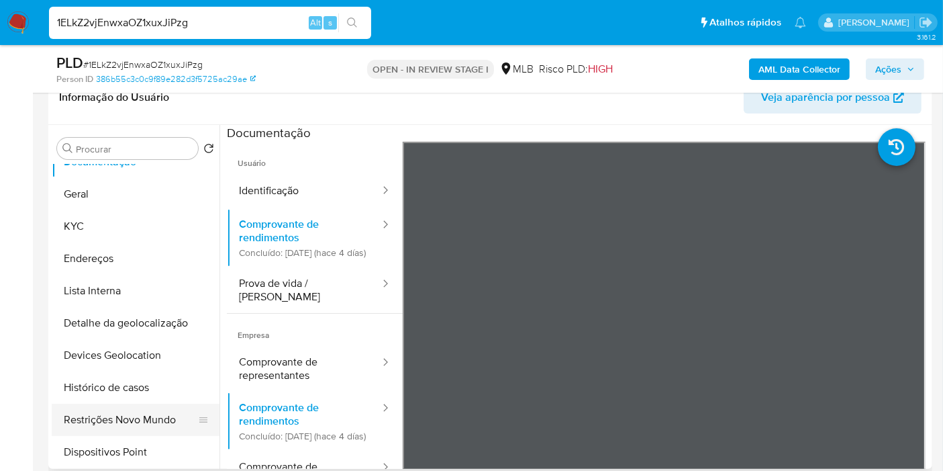
scroll to position [75, 0]
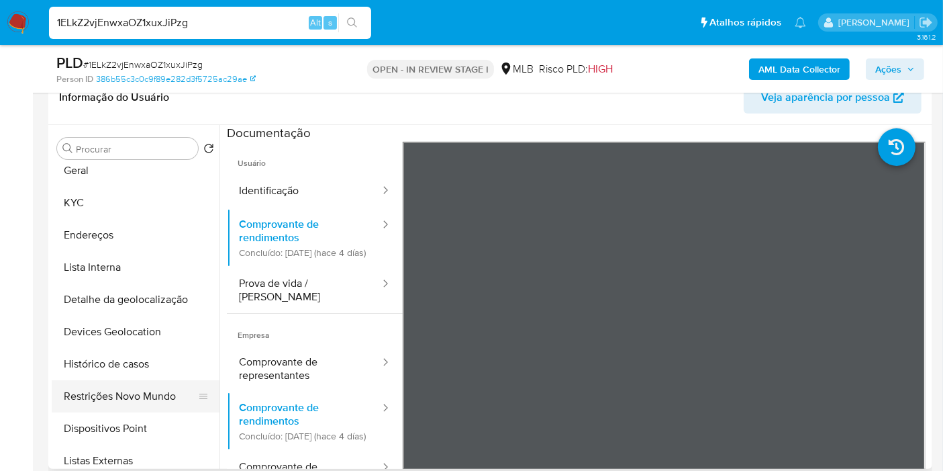
click at [125, 405] on button "Restrições Novo Mundo" at bounding box center [130, 396] width 157 height 32
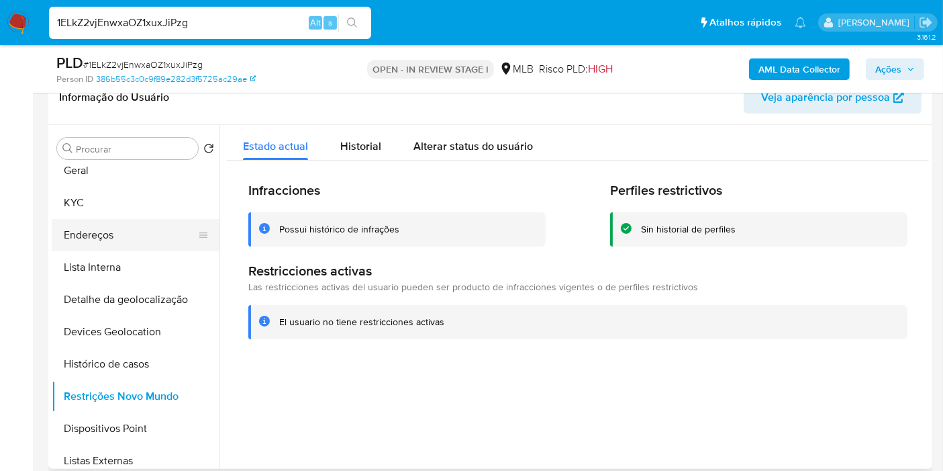
click at [134, 238] on button "Endereços" at bounding box center [130, 235] width 157 height 32
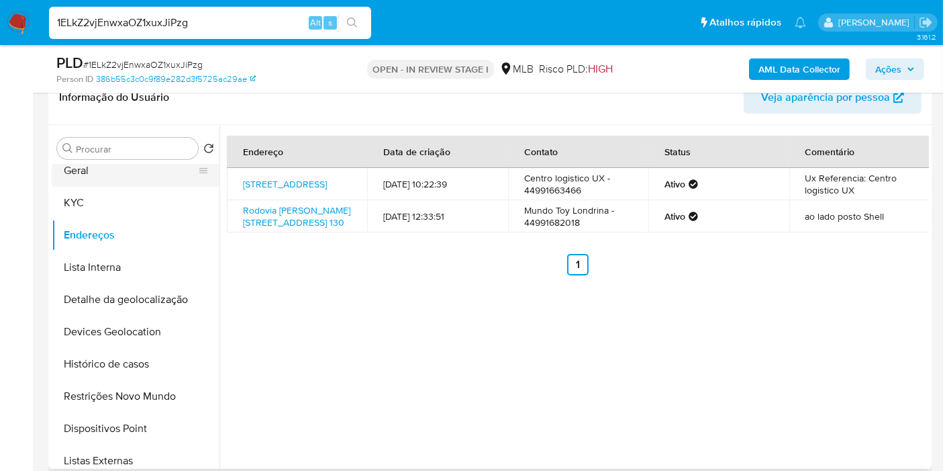
click at [118, 172] on button "Geral" at bounding box center [130, 170] width 157 height 32
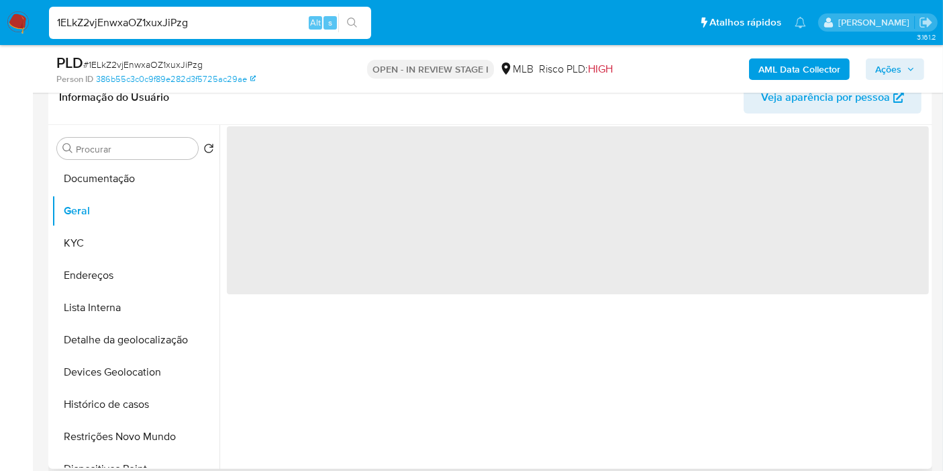
scroll to position [0, 0]
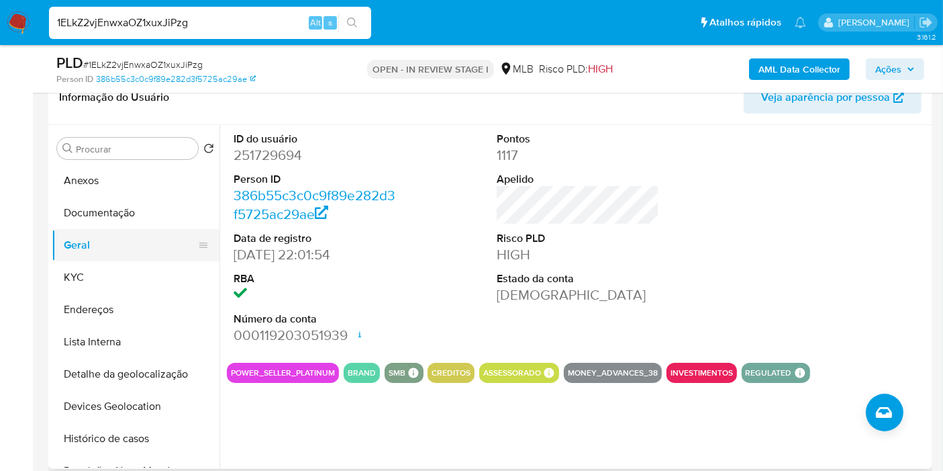
click at [126, 255] on button "Geral" at bounding box center [130, 245] width 157 height 32
click at [127, 273] on button "KYC" at bounding box center [130, 277] width 157 height 32
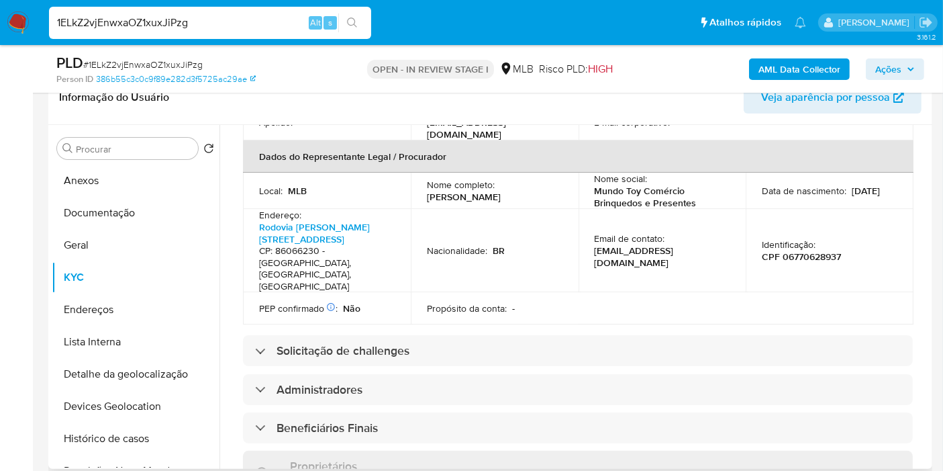
scroll to position [412, 0]
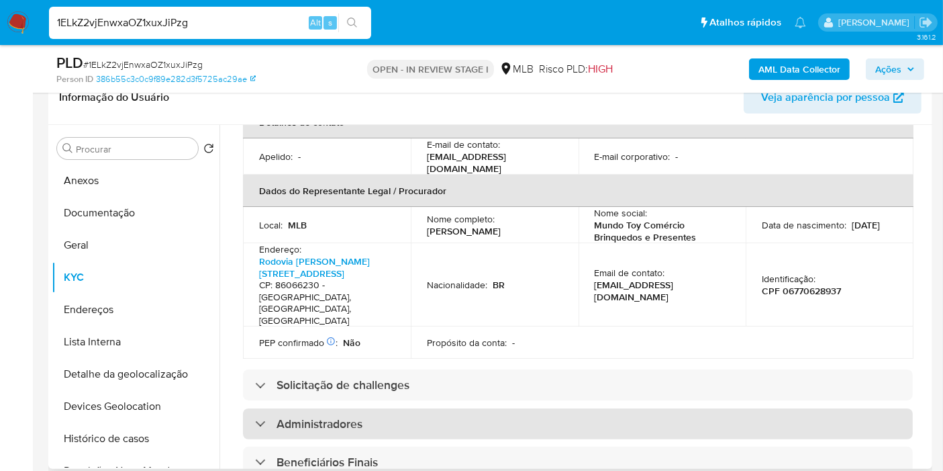
click at [450, 408] on div "Administradores" at bounding box center [578, 423] width 670 height 31
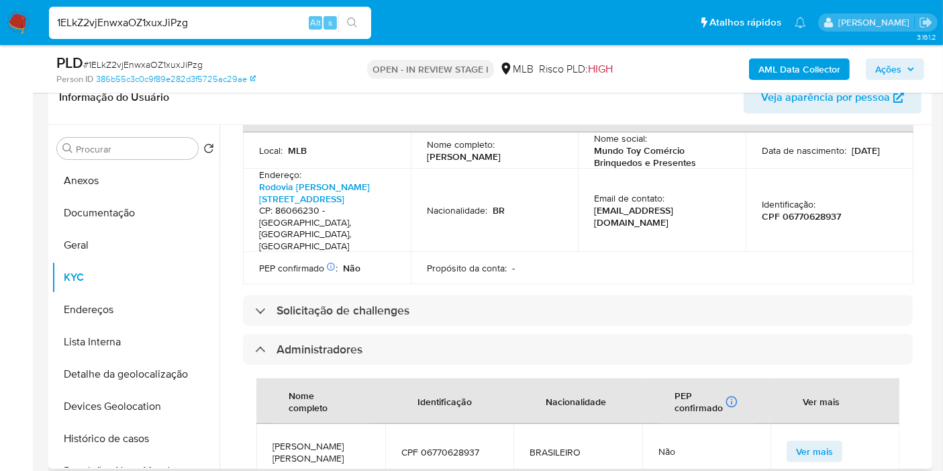
scroll to position [561, 0]
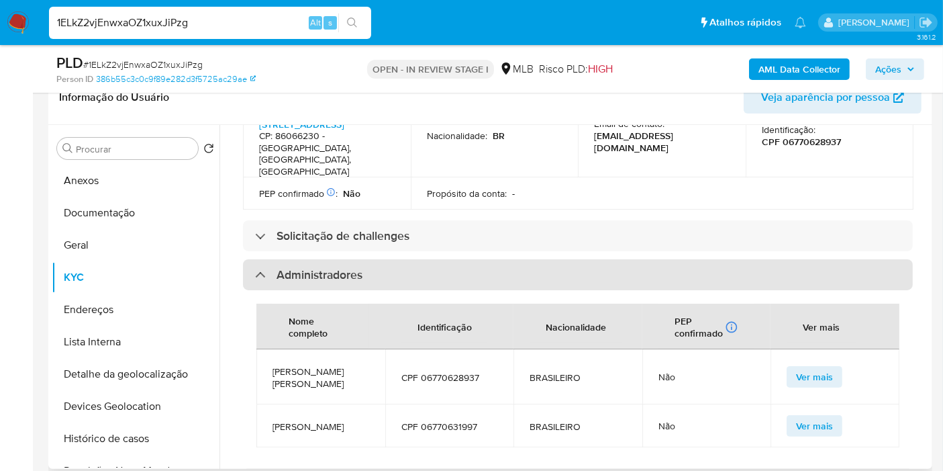
click at [493, 259] on div "Administradores" at bounding box center [578, 274] width 670 height 31
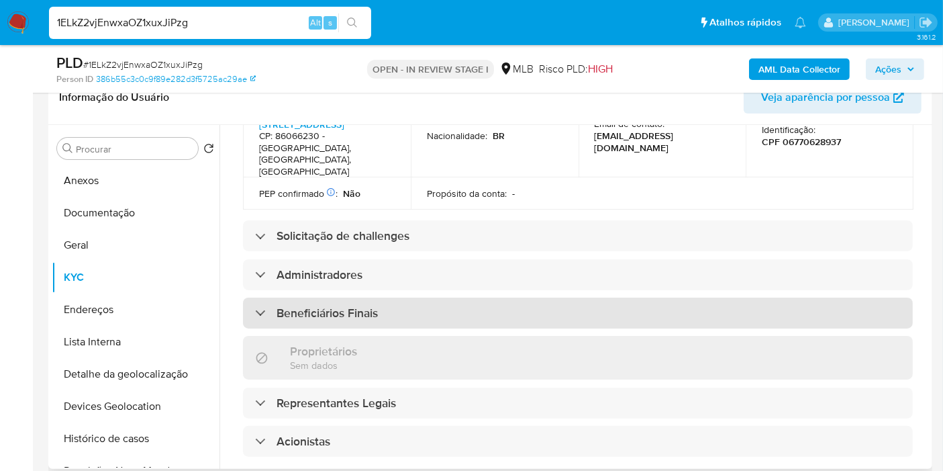
click at [481, 297] on div "Beneficiários Finais" at bounding box center [578, 312] width 670 height 31
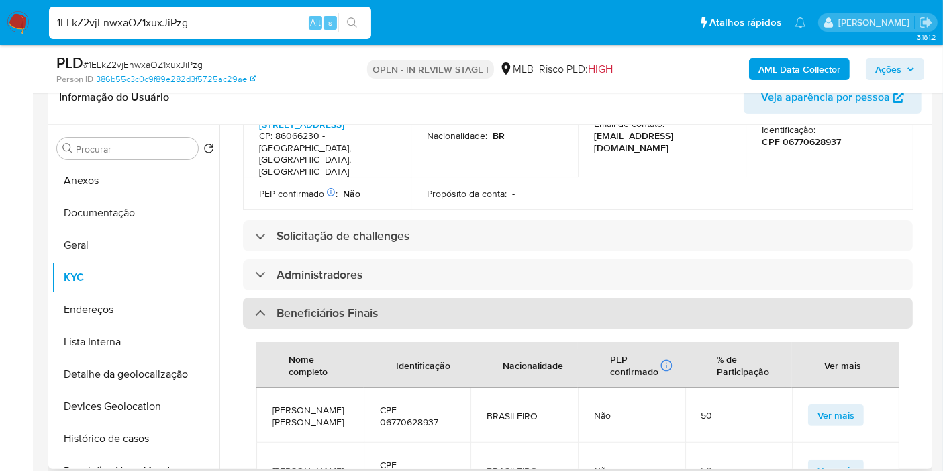
click at [481, 297] on div "Beneficiários Finais" at bounding box center [578, 312] width 670 height 31
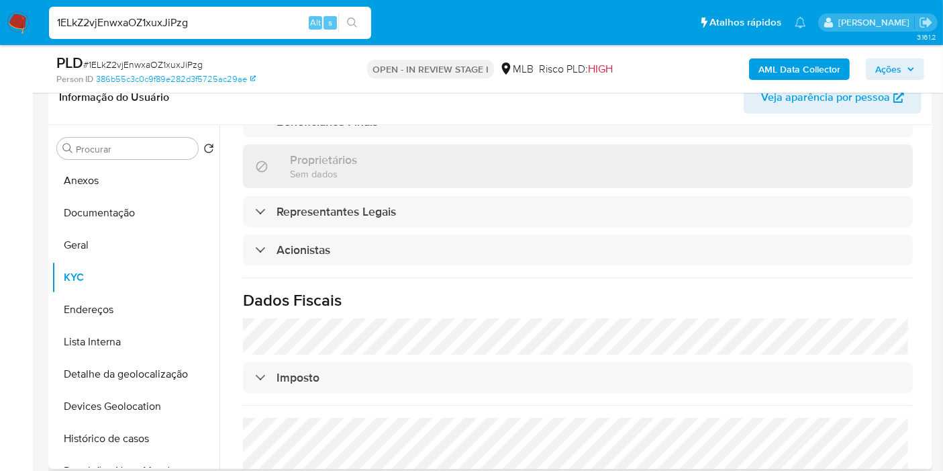
scroll to position [826, 0]
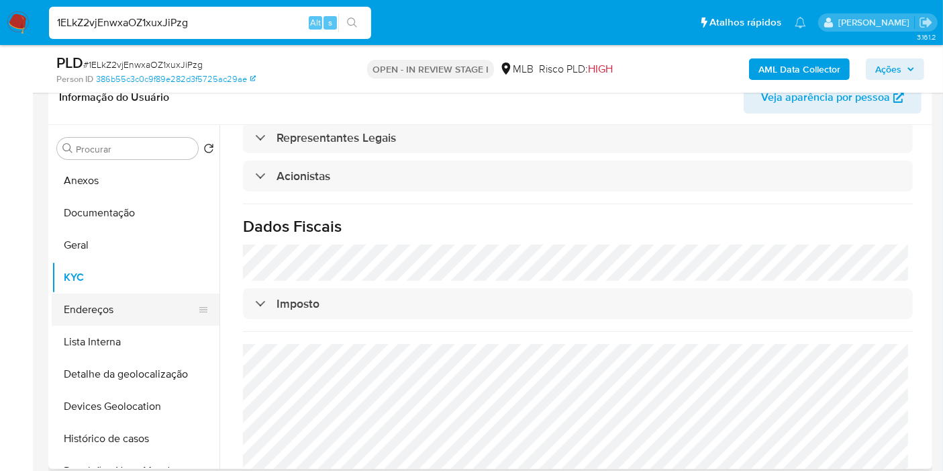
click at [156, 305] on button "Endereços" at bounding box center [130, 309] width 157 height 32
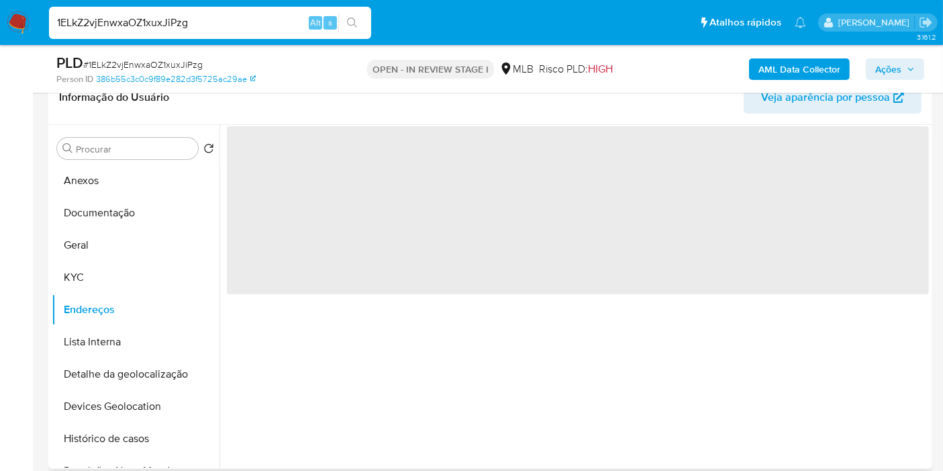
scroll to position [0, 0]
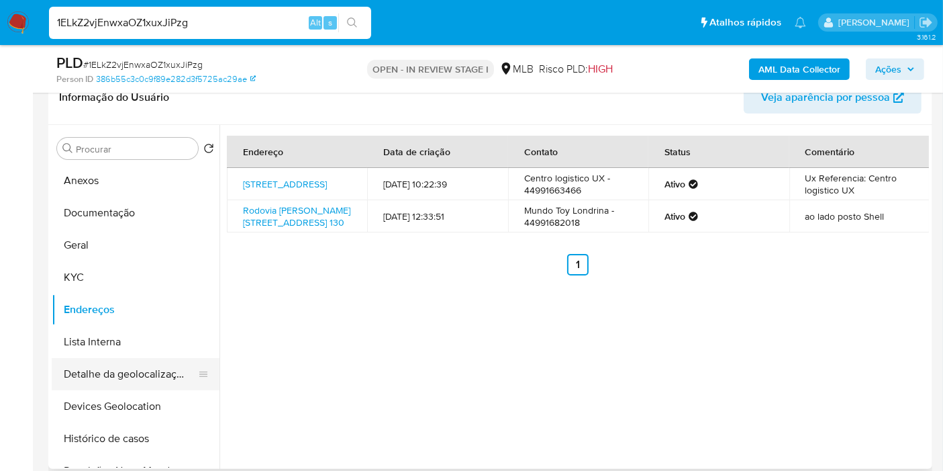
click at [164, 368] on button "Detalhe da geolocalização" at bounding box center [130, 374] width 157 height 32
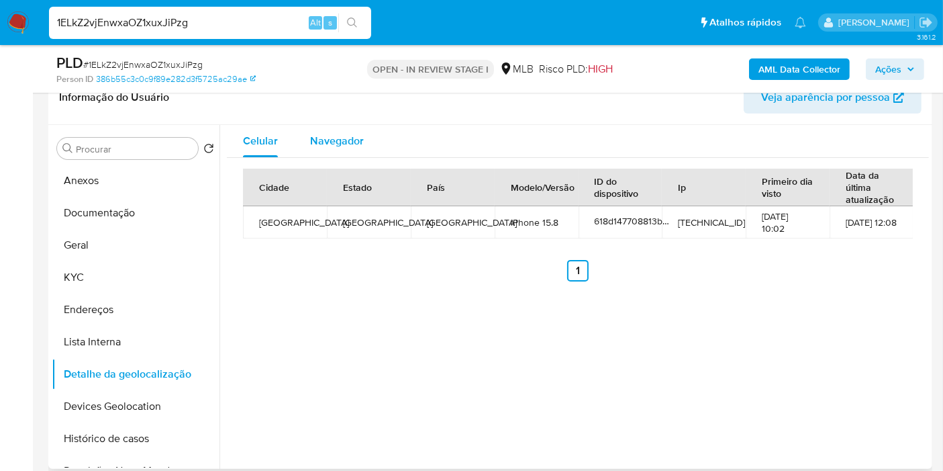
click at [355, 141] on span "Navegador" at bounding box center [337, 140] width 54 height 15
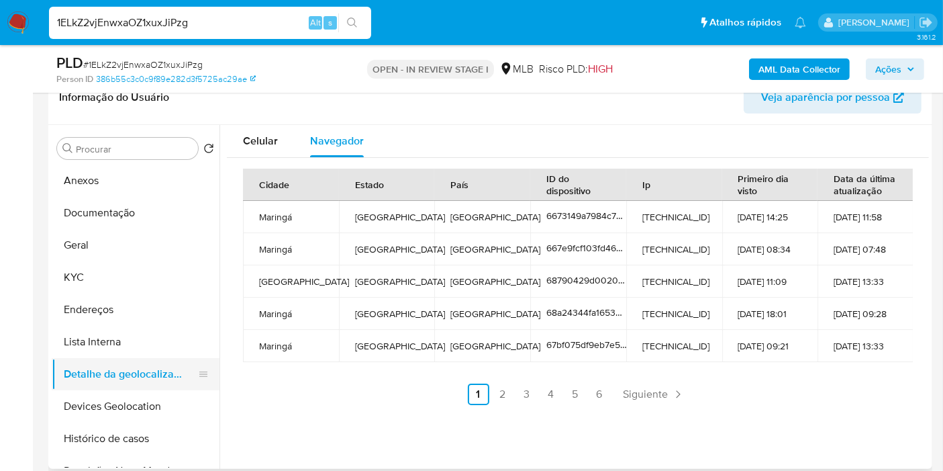
drag, startPoint x: 128, startPoint y: 396, endPoint x: 123, endPoint y: 364, distance: 32.7
click at [128, 396] on button "Devices Geolocation" at bounding box center [136, 406] width 168 height 32
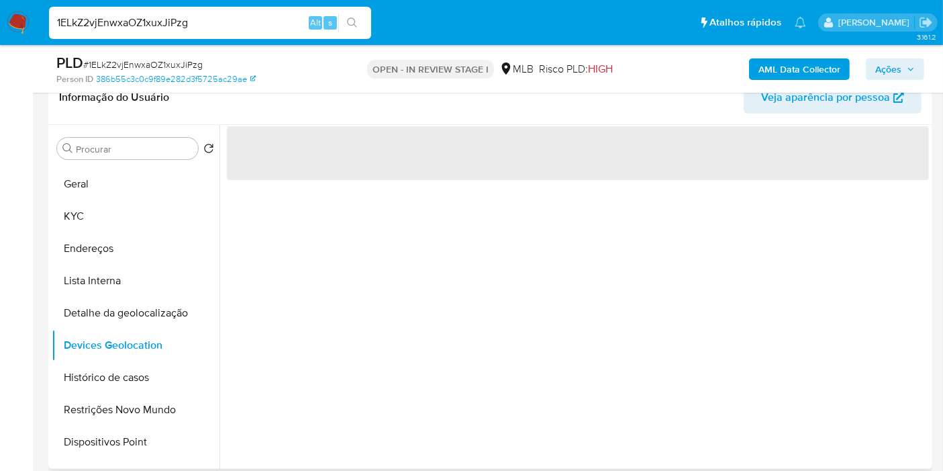
scroll to position [75, 0]
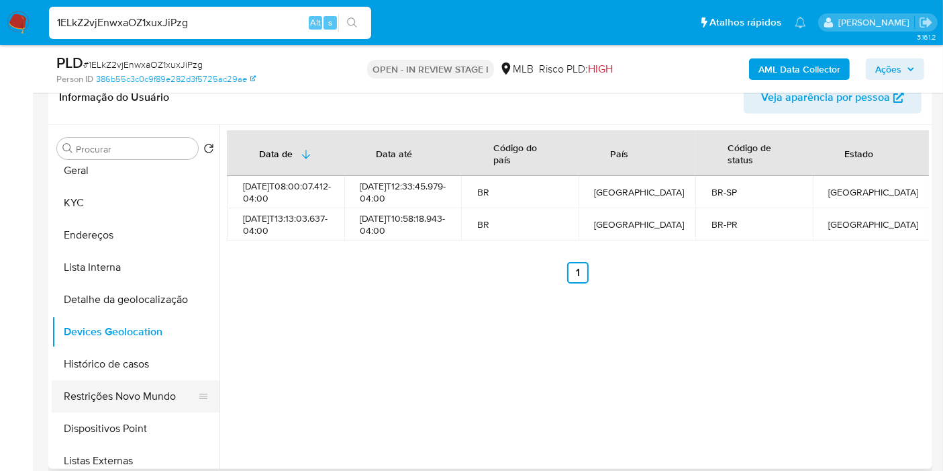
click at [140, 381] on button "Restrições Novo Mundo" at bounding box center [130, 396] width 157 height 32
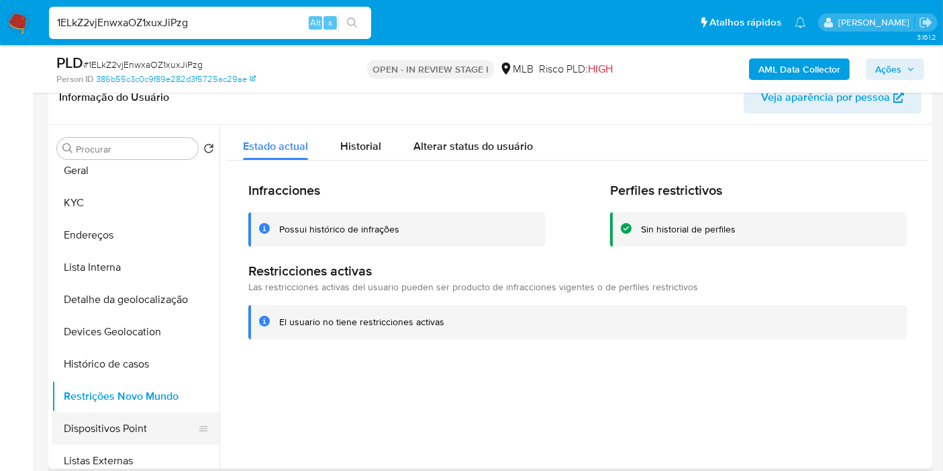
click at [114, 428] on button "Dispositivos Point" at bounding box center [130, 428] width 157 height 32
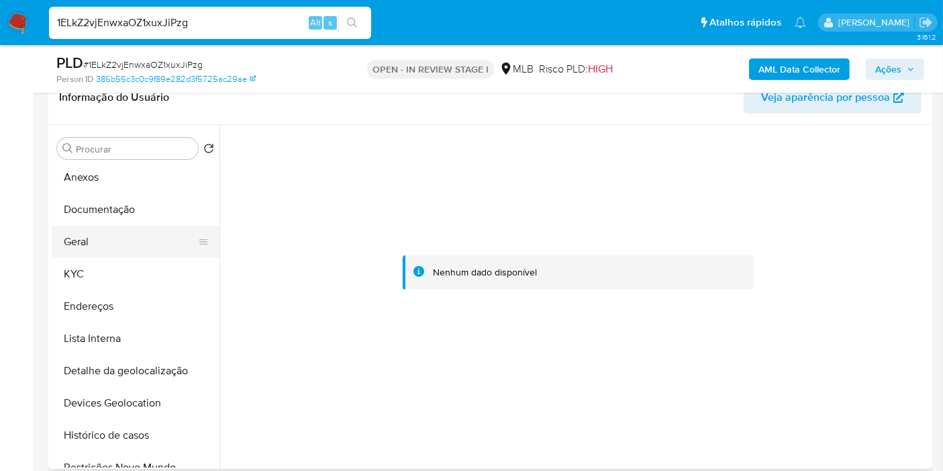
scroll to position [0, 0]
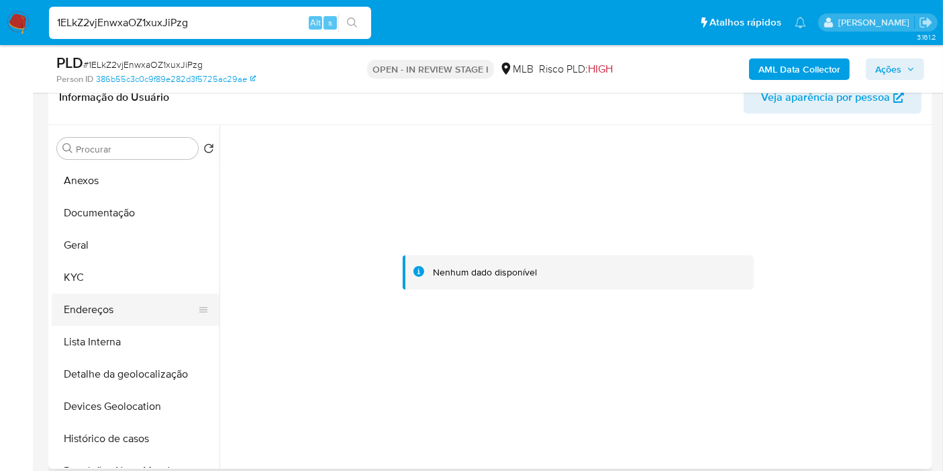
click at [114, 303] on button "Endereços" at bounding box center [130, 309] width 157 height 32
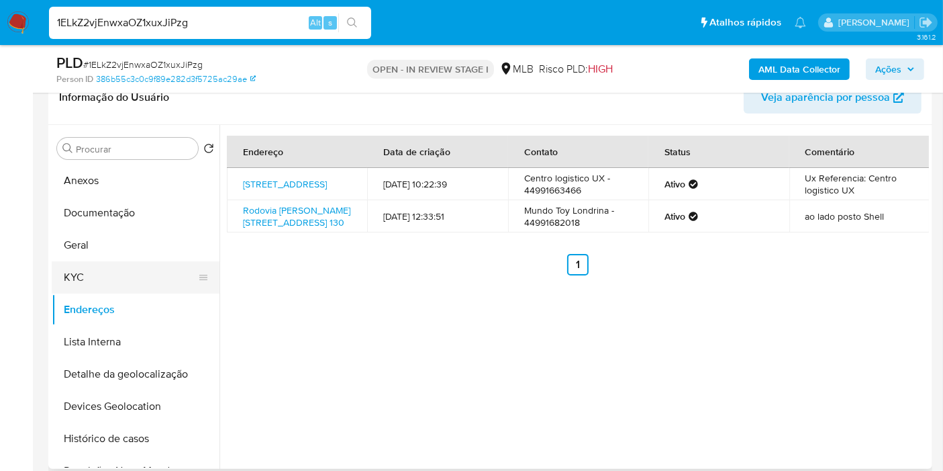
click at [132, 279] on button "KYC" at bounding box center [130, 277] width 157 height 32
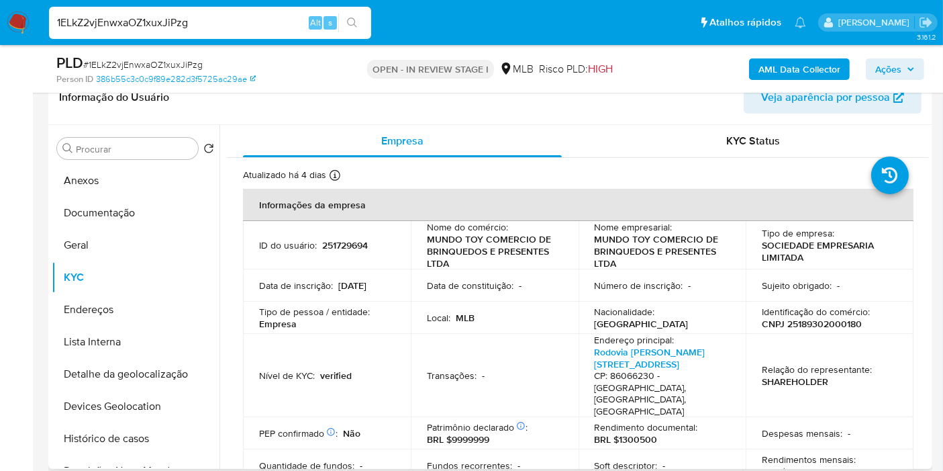
click at [808, 323] on p "CNPJ 25189302000180" at bounding box center [812, 324] width 100 height 12
click at [808, 324] on p "CNPJ 25189302000180" at bounding box center [812, 324] width 100 height 12
copy p "25189302000180"
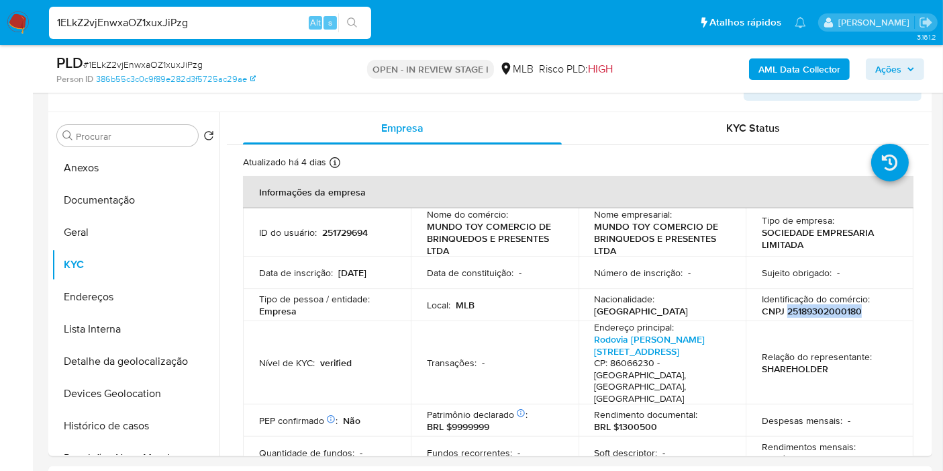
scroll to position [224, 0]
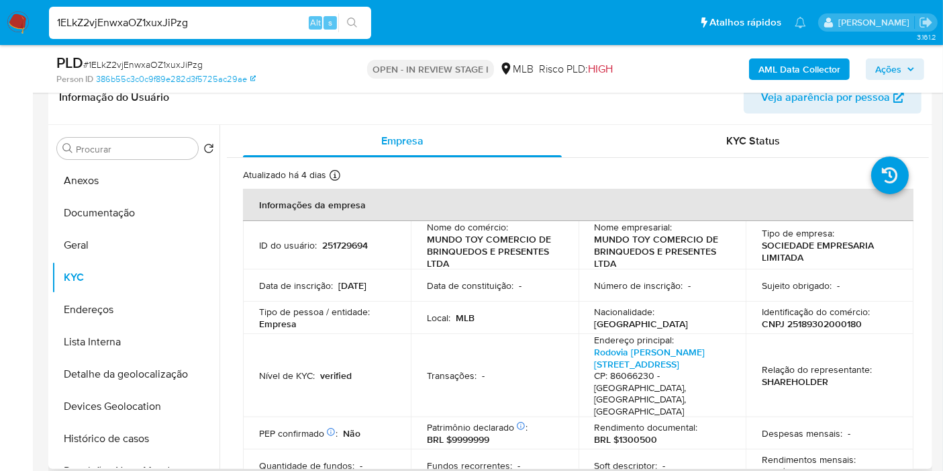
click at [351, 239] on p "251729694" at bounding box center [345, 245] width 46 height 12
copy p "251729694"
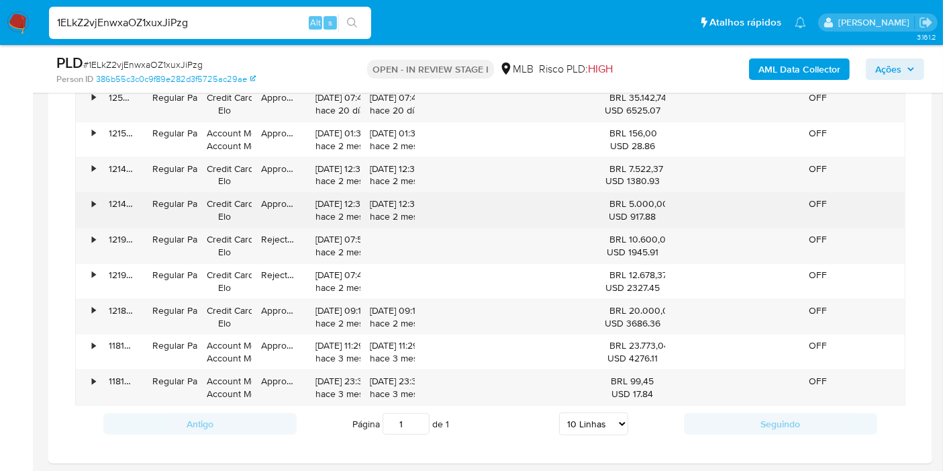
scroll to position [1044, 0]
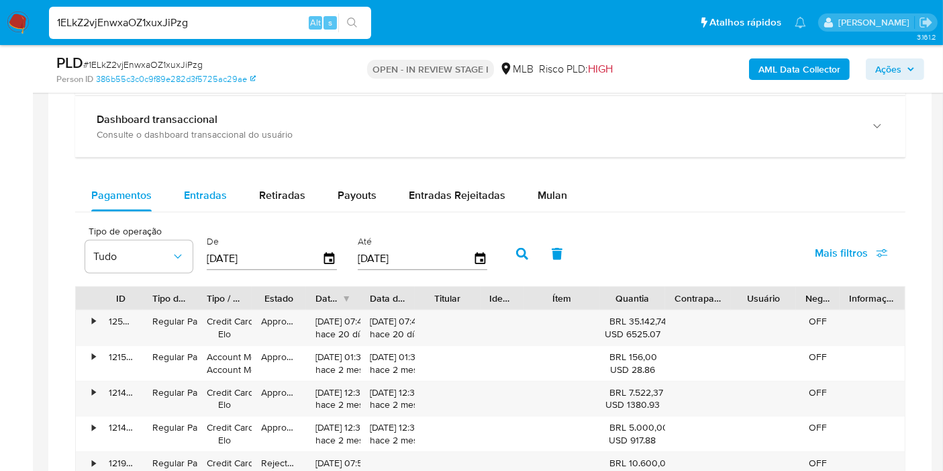
click at [205, 195] on span "Entradas" at bounding box center [205, 194] width 43 height 15
select select "10"
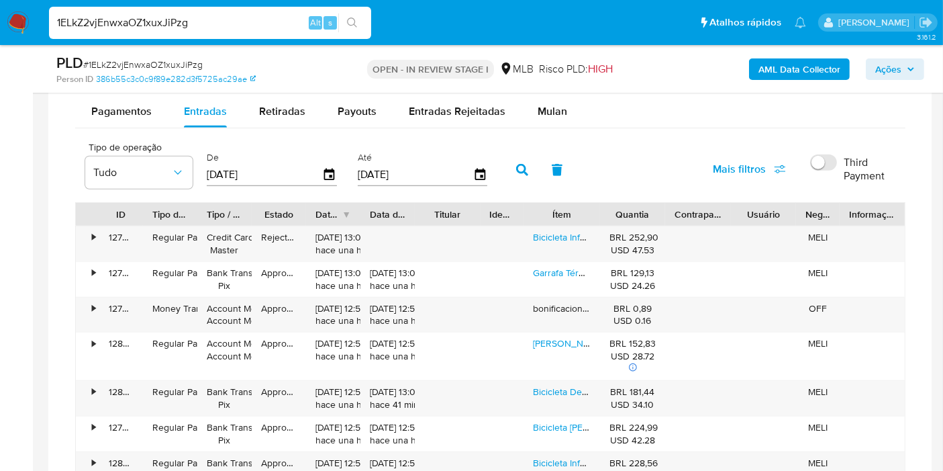
scroll to position [1193, 0]
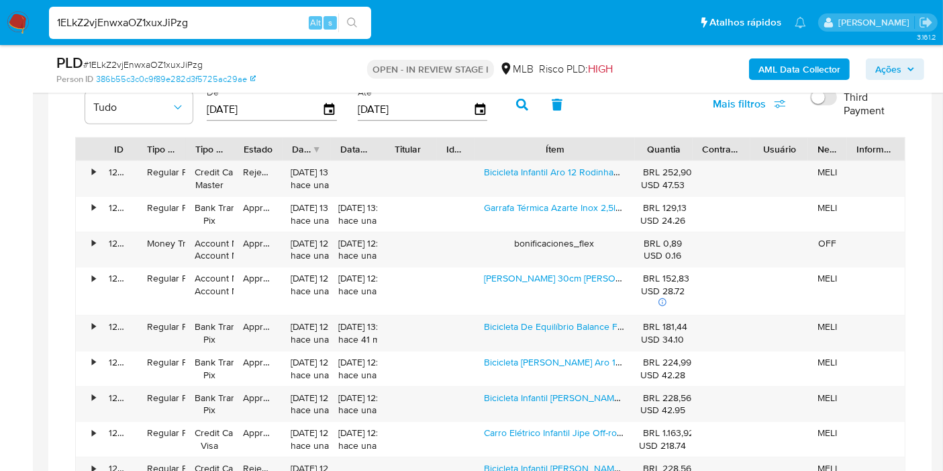
drag, startPoint x: 600, startPoint y: 145, endPoint x: 683, endPoint y: 148, distance: 83.3
click at [683, 148] on div "ID Tipo de operação Tipo / Método Estado Data de criação Data de aprovação Titu…" at bounding box center [490, 149] width 829 height 23
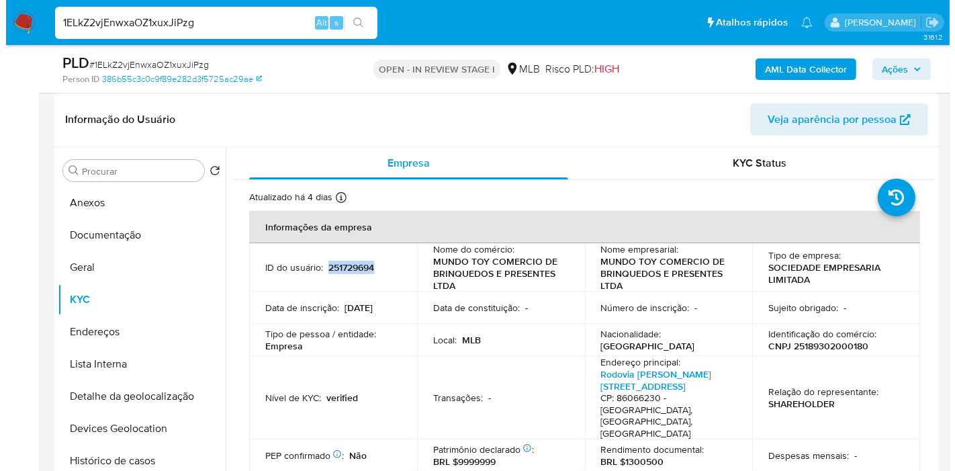
scroll to position [224, 0]
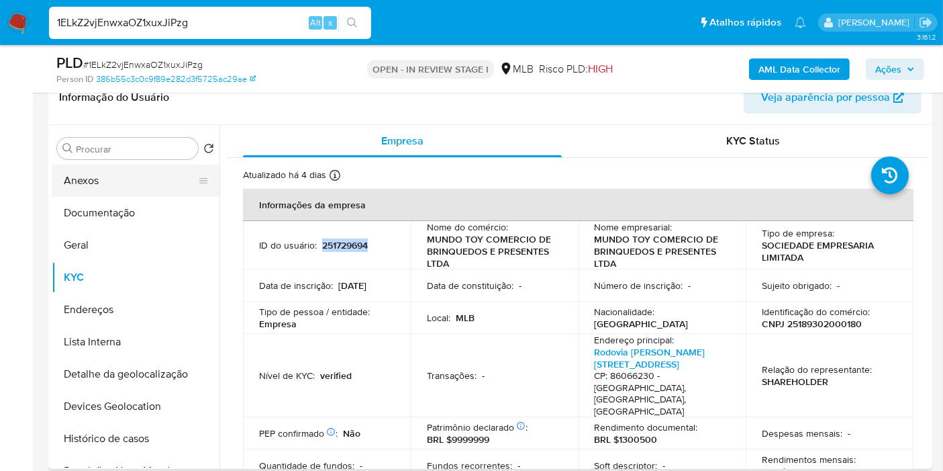
click at [105, 187] on button "Anexos" at bounding box center [130, 180] width 157 height 32
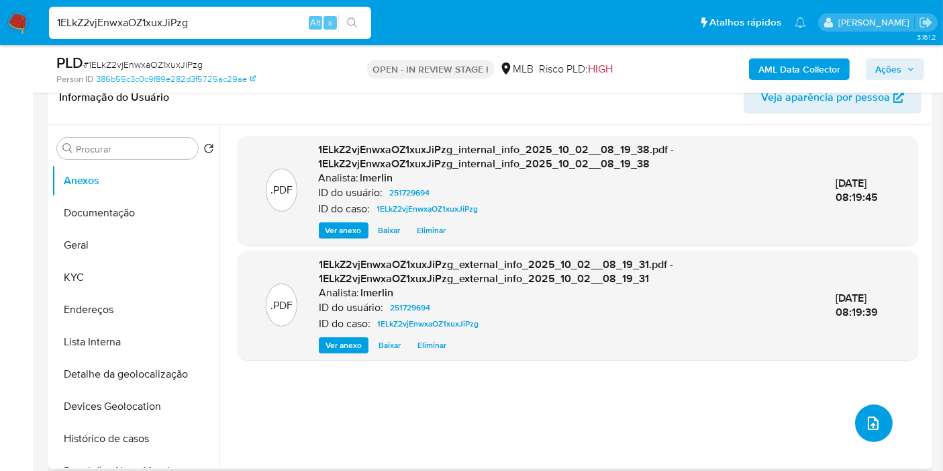
click at [870, 419] on icon "upload-file" at bounding box center [873, 423] width 16 height 16
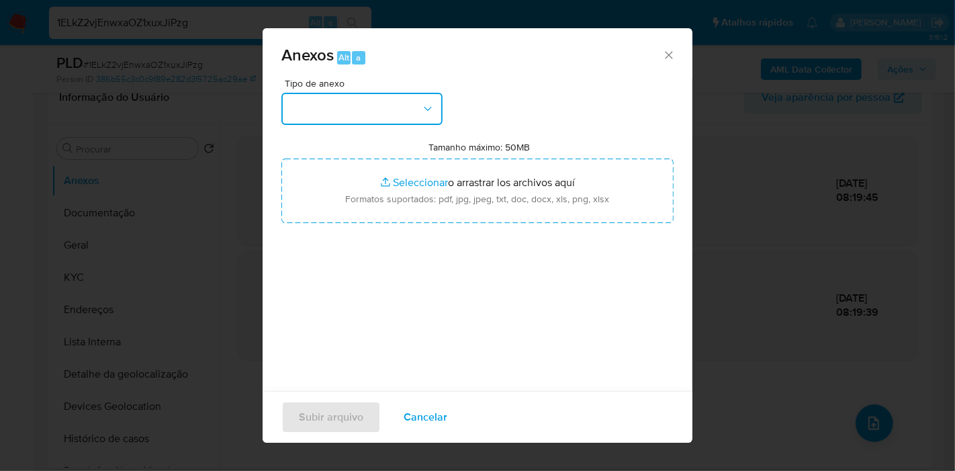
click at [387, 111] on button "button" at bounding box center [361, 109] width 161 height 32
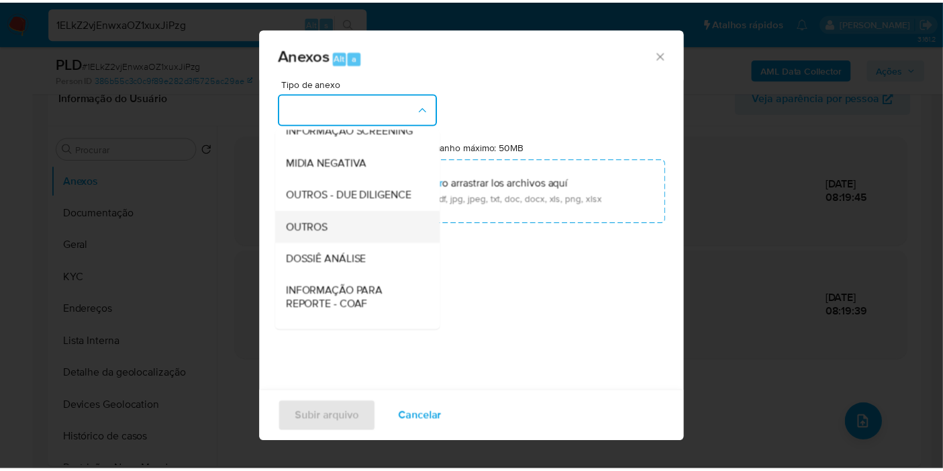
scroll to position [149, 0]
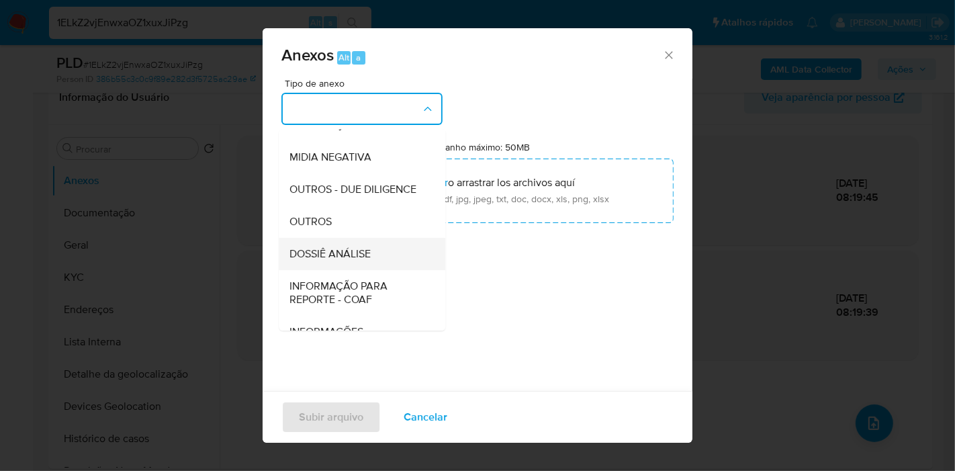
click at [387, 270] on div "DOSSIÊ ANÁLISE" at bounding box center [357, 254] width 137 height 32
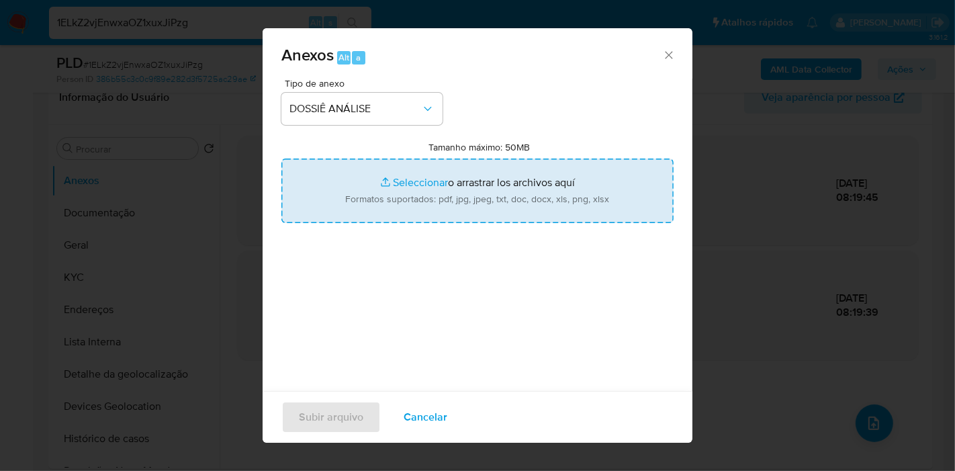
click at [470, 185] on input "Tamanho máximo: 50MB Seleccionar archivos" at bounding box center [477, 190] width 392 height 64
click at [381, 197] on input "Tamanho máximo: 50MB Seleccionar archivos" at bounding box center [477, 190] width 392 height 64
type input "C:\fakepath\Mulan 251729694_2025_10_02_07_30_25.xlsx"
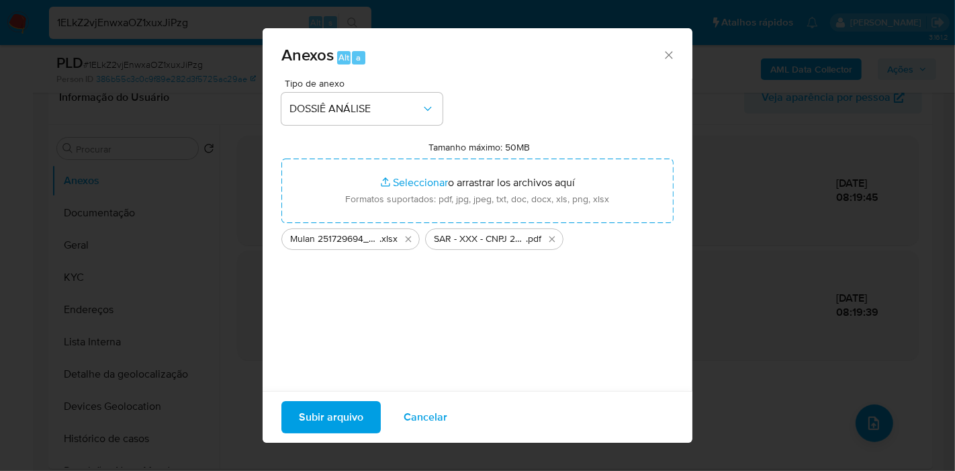
click at [320, 417] on span "Subir arquivo" at bounding box center [331, 417] width 64 height 30
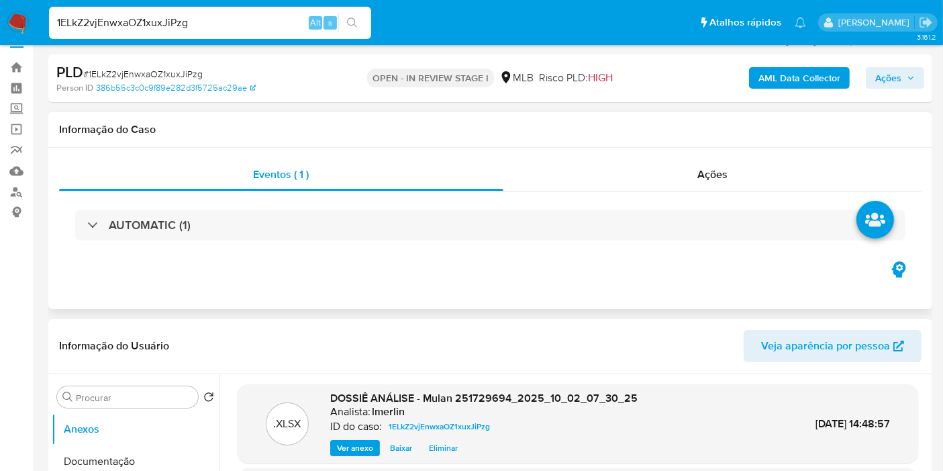
scroll to position [0, 0]
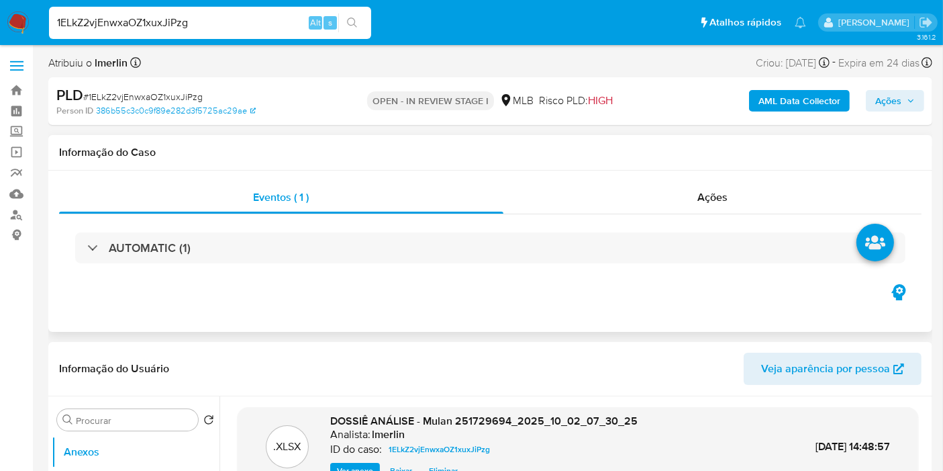
click at [732, 200] on div "Ações" at bounding box center [713, 197] width 419 height 32
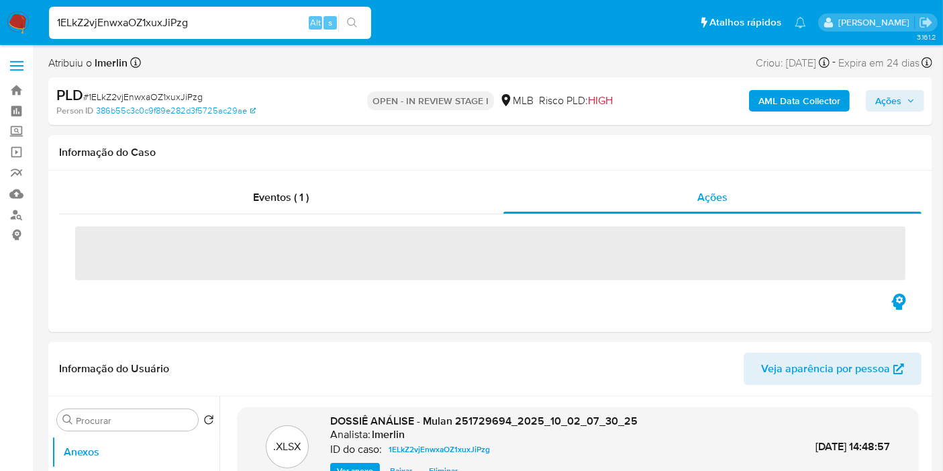
click at [902, 97] on span "Ações" at bounding box center [888, 100] width 26 height 21
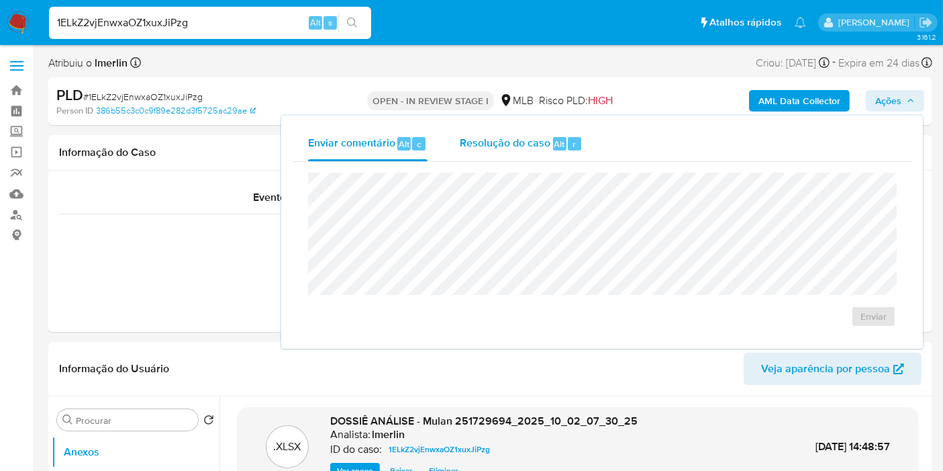
click at [553, 135] on div "Resolução do caso Alt r" at bounding box center [521, 143] width 123 height 35
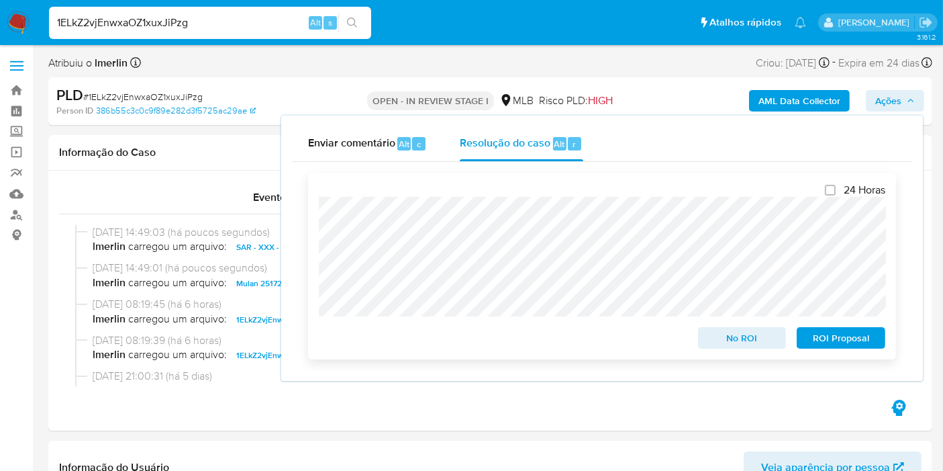
click at [855, 342] on span "ROI Proposal" at bounding box center [841, 337] width 70 height 19
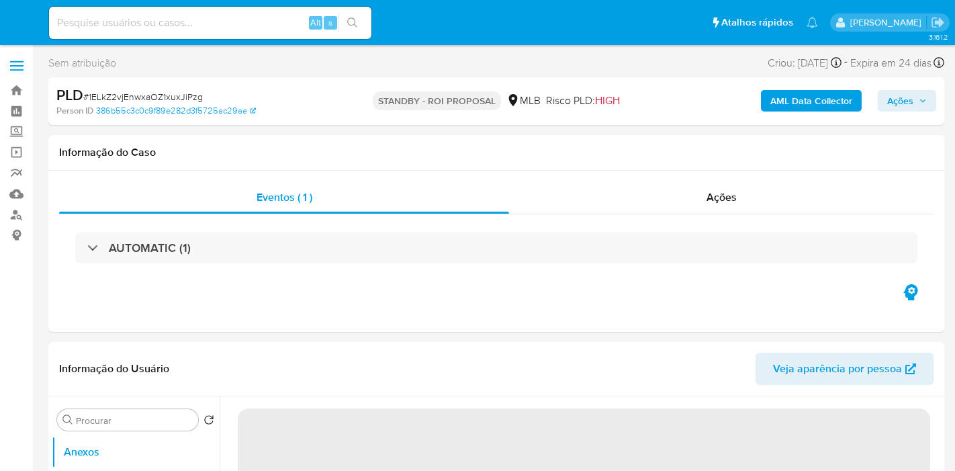
select select "10"
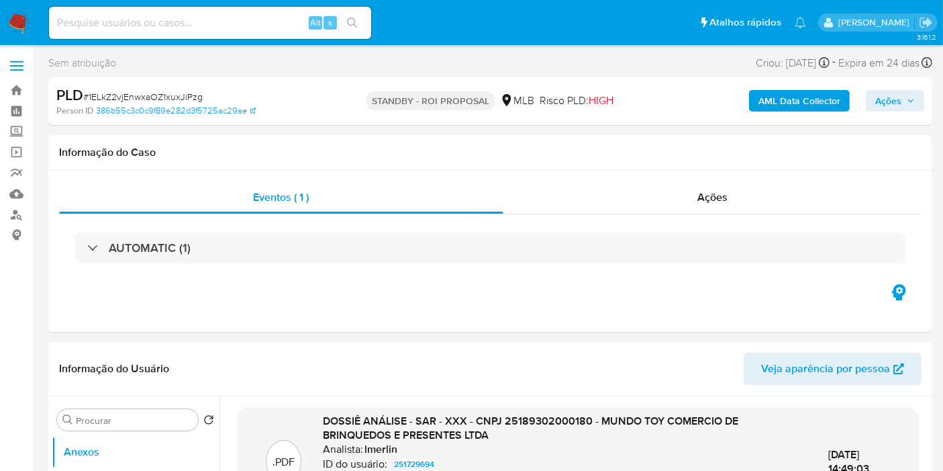
click at [256, 23] on input at bounding box center [210, 22] width 322 height 17
paste input "YliIfJjawRlPLkDXyj3II5P2"
type input "YliIfJjawRlPLkDXyj3II5P2"
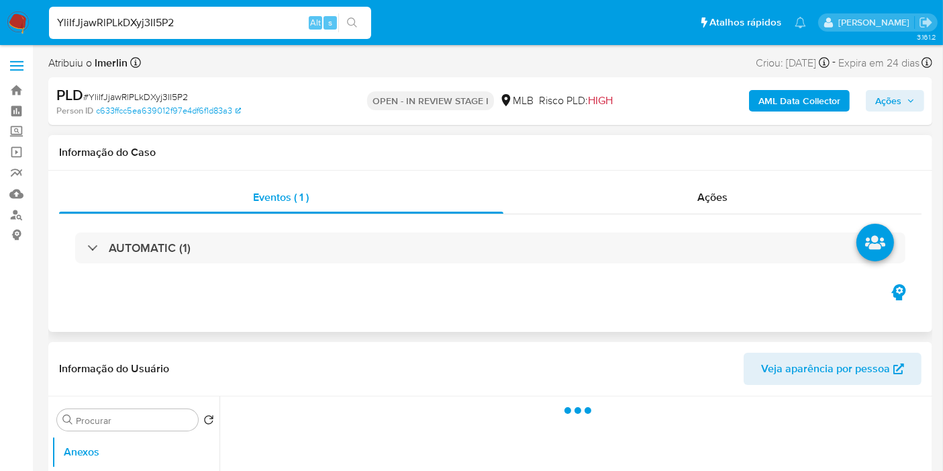
select select "10"
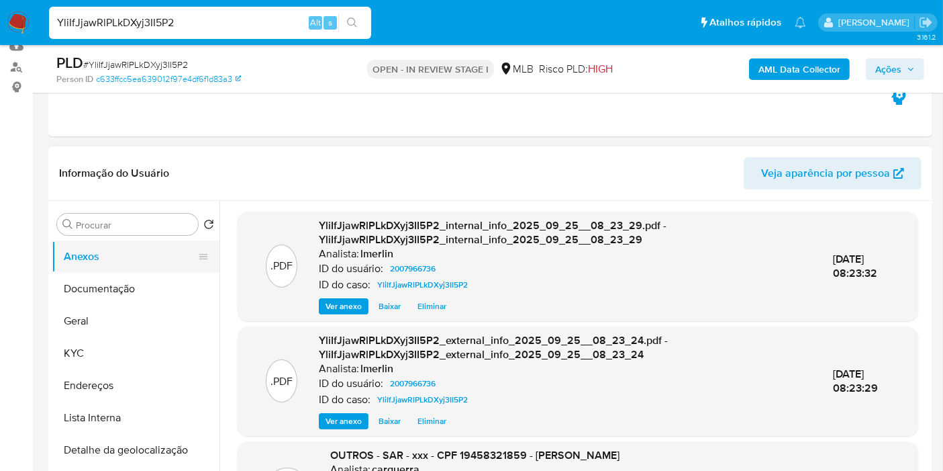
scroll to position [149, 0]
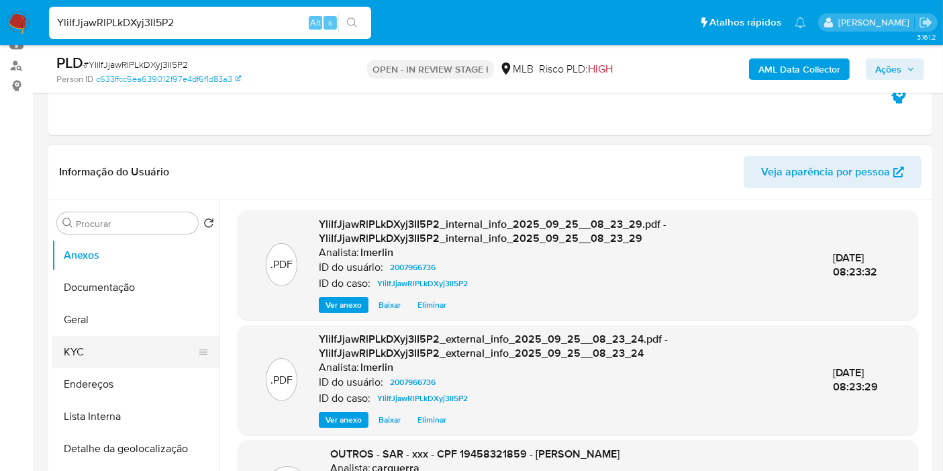
click at [116, 347] on button "KYC" at bounding box center [130, 352] width 157 height 32
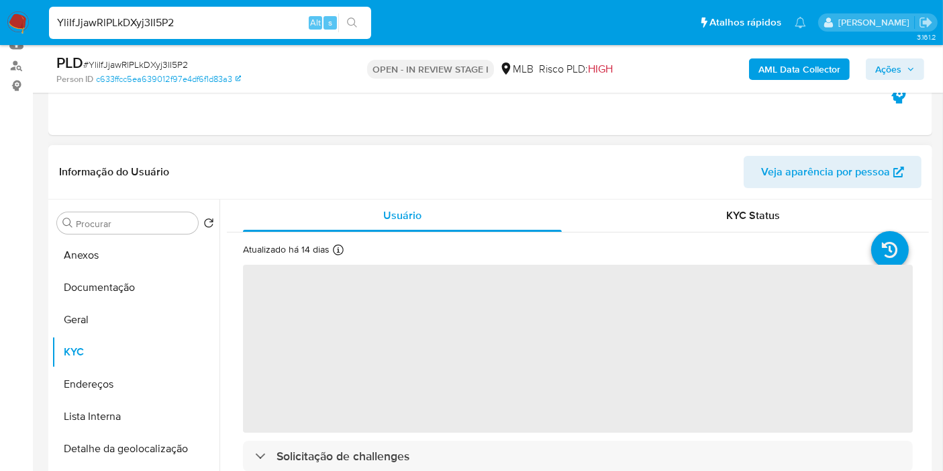
scroll to position [224, 0]
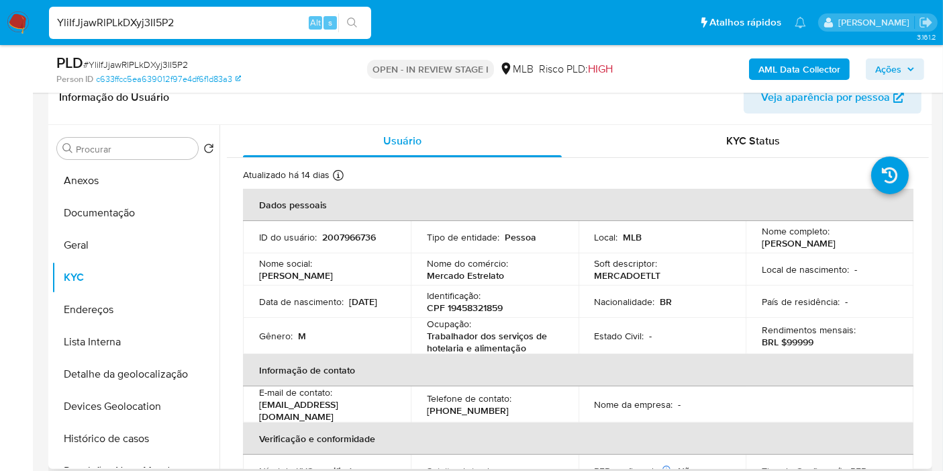
click at [479, 309] on p "CPF 19458321859" at bounding box center [465, 307] width 76 height 12
copy p "19458321859"
click at [138, 436] on button "Histórico de casos" at bounding box center [130, 438] width 157 height 32
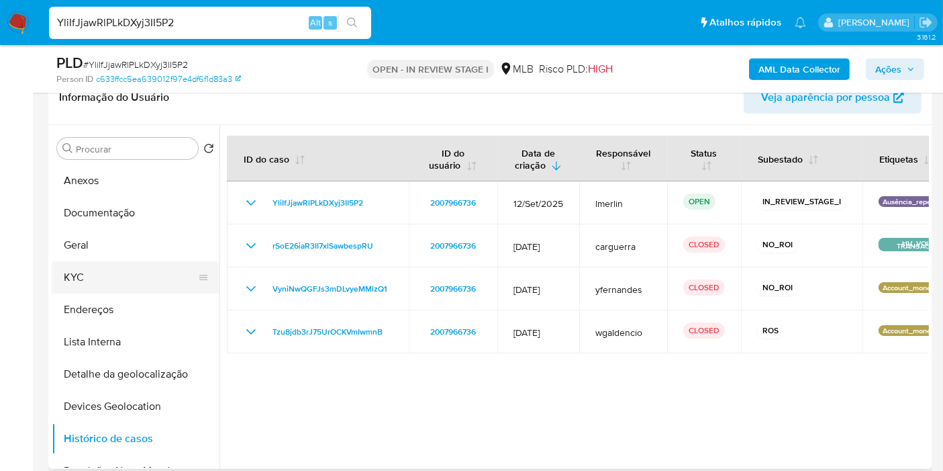
click at [126, 277] on button "KYC" at bounding box center [130, 277] width 157 height 32
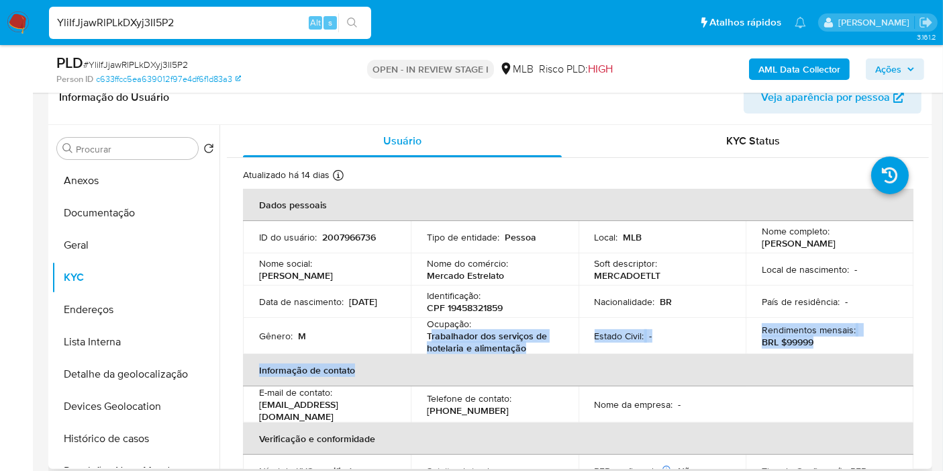
drag, startPoint x: 535, startPoint y: 352, endPoint x: 426, endPoint y: 340, distance: 110.0
click at [426, 340] on table "Dados pessoais ID do usuário : 2007966736 Tipo de entidade : Pessoa Local : MLB…" at bounding box center [578, 386] width 671 height 395
click at [427, 340] on p "Trabalhador dos serviços de hotelaria e alimentação" at bounding box center [492, 342] width 130 height 24
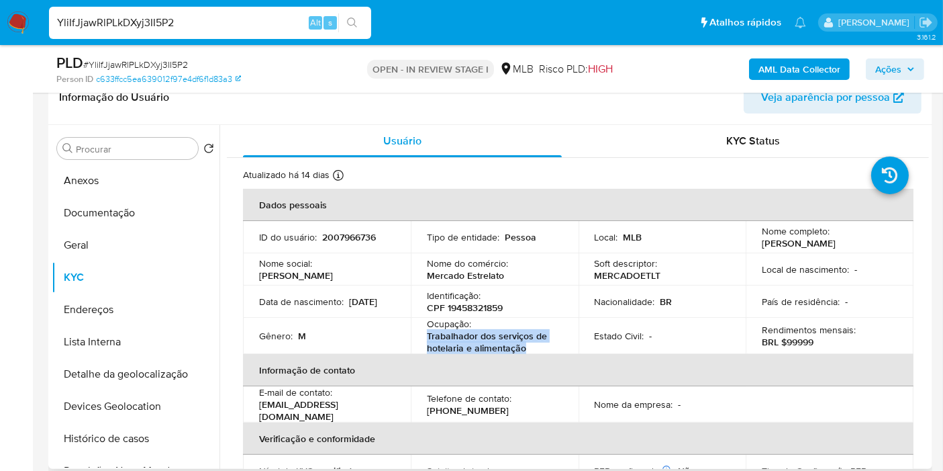
drag, startPoint x: 425, startPoint y: 334, endPoint x: 537, endPoint y: 346, distance: 112.7
click at [537, 346] on p "Trabalhador dos serviços de hotelaria e alimentação" at bounding box center [492, 342] width 130 height 24
copy p "Trabalhador dos serviços de hotelaria e alimentação"
drag, startPoint x: 130, startPoint y: 206, endPoint x: 127, endPoint y: 238, distance: 31.7
click at [130, 206] on button "Documentação" at bounding box center [136, 213] width 168 height 32
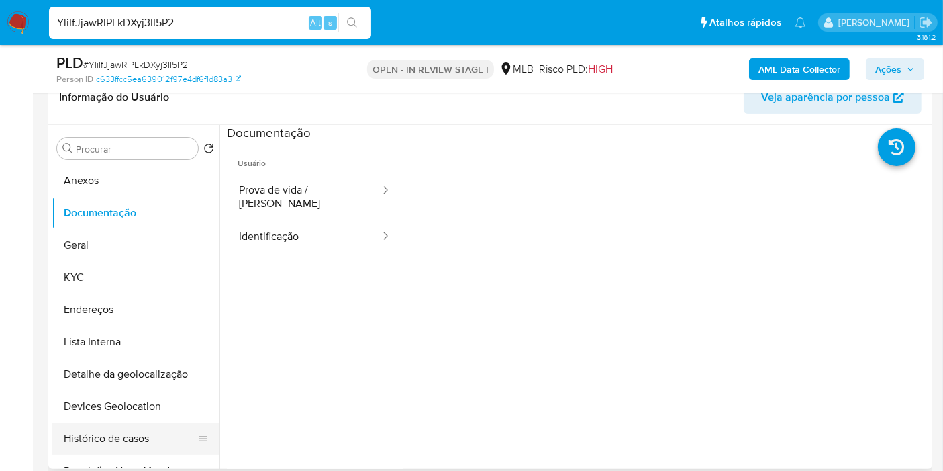
scroll to position [75, 0]
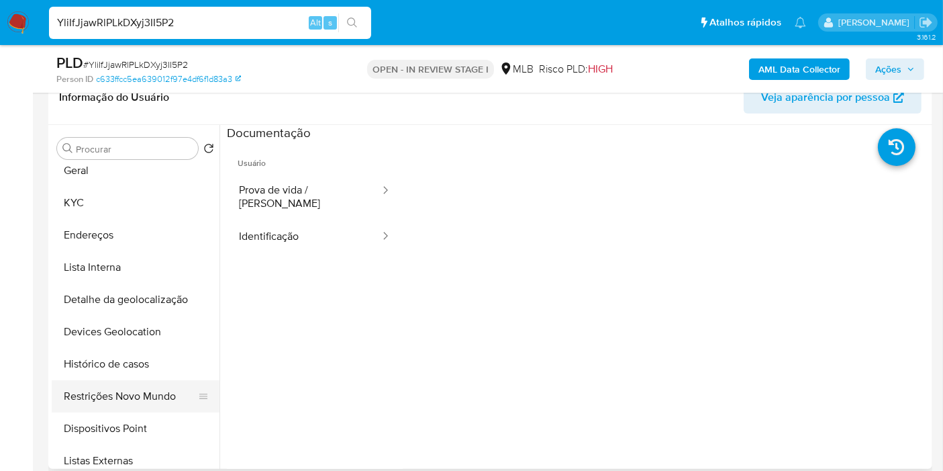
click at [131, 388] on button "Restrições Novo Mundo" at bounding box center [130, 396] width 157 height 32
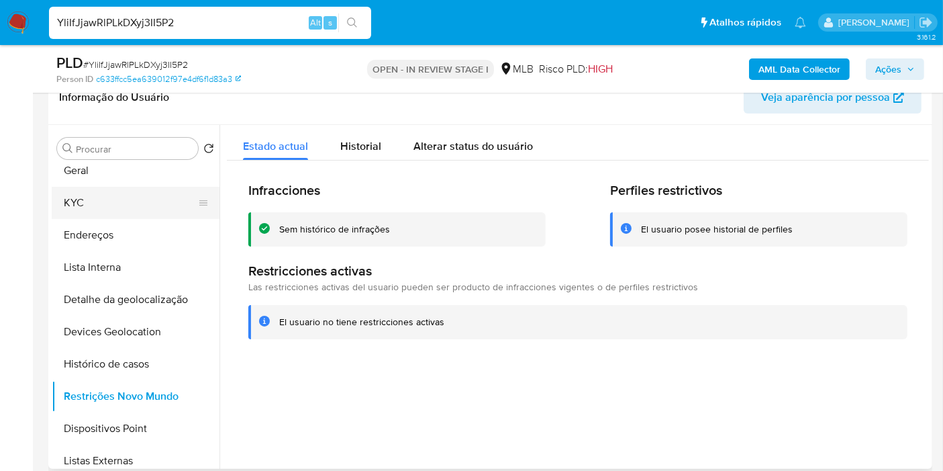
click at [95, 202] on button "KYC" at bounding box center [130, 203] width 157 height 32
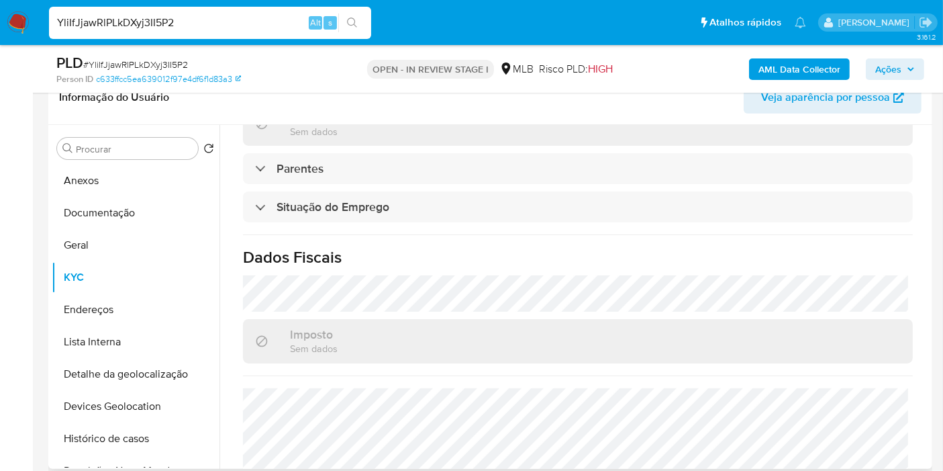
scroll to position [614, 0]
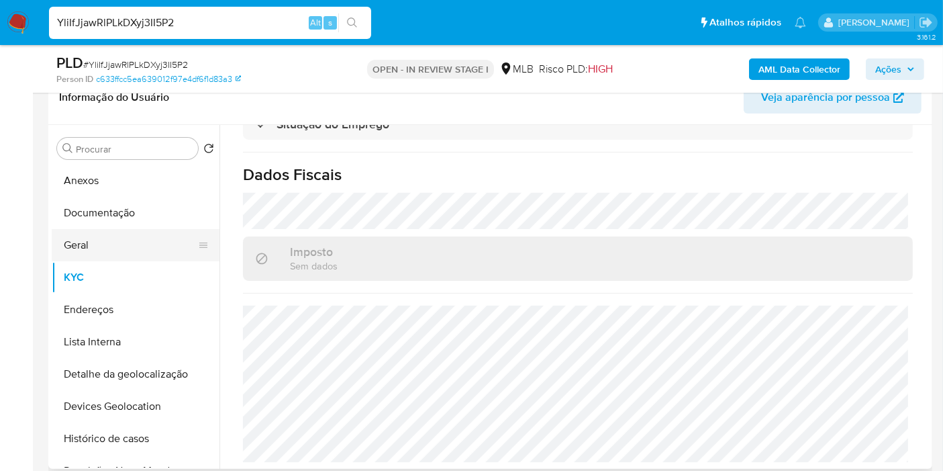
click at [105, 234] on button "Geral" at bounding box center [130, 245] width 157 height 32
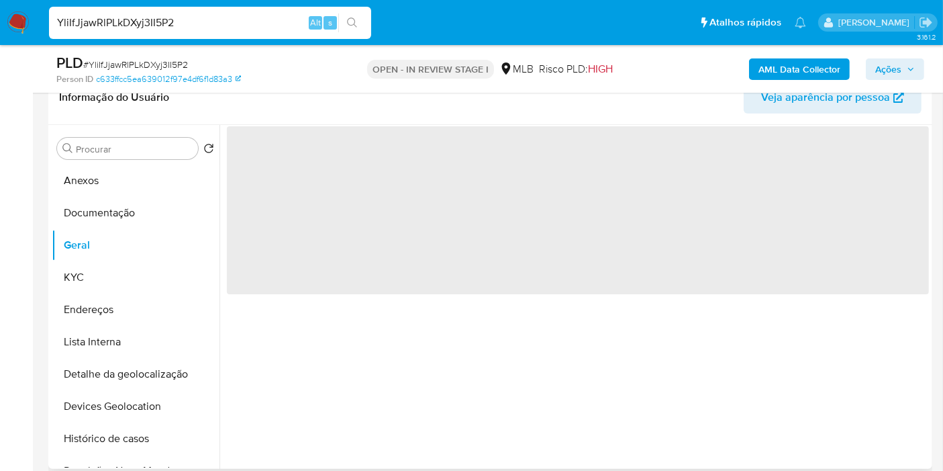
scroll to position [0, 0]
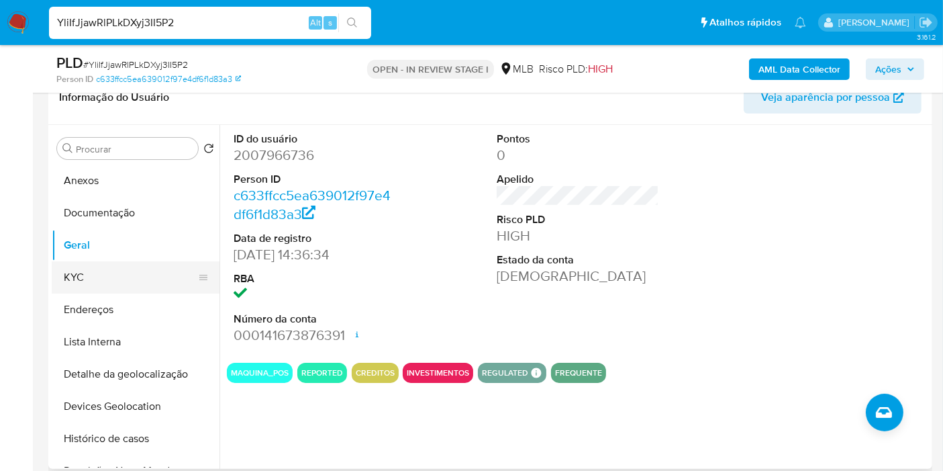
click at [119, 281] on button "KYC" at bounding box center [130, 277] width 157 height 32
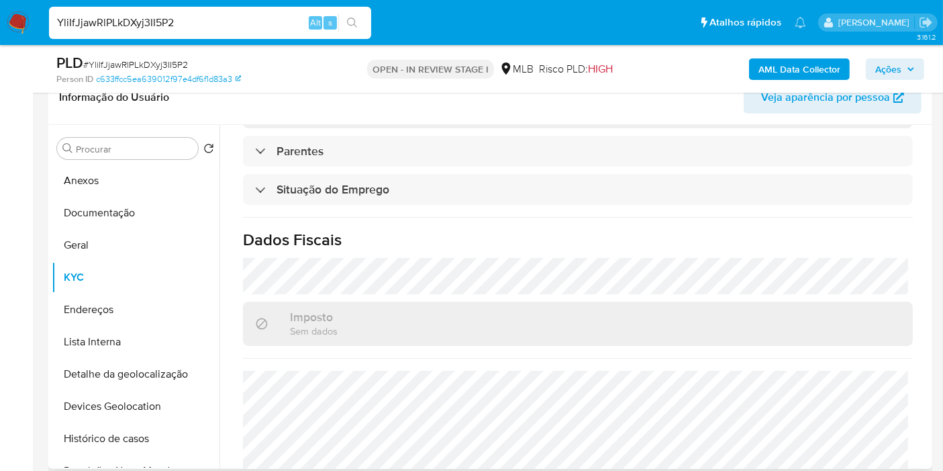
scroll to position [614, 0]
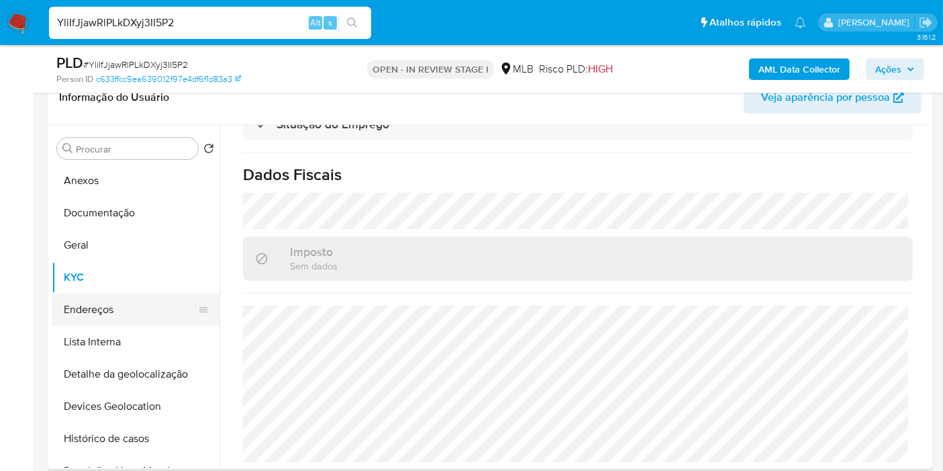
click at [109, 299] on button "Endereços" at bounding box center [130, 309] width 157 height 32
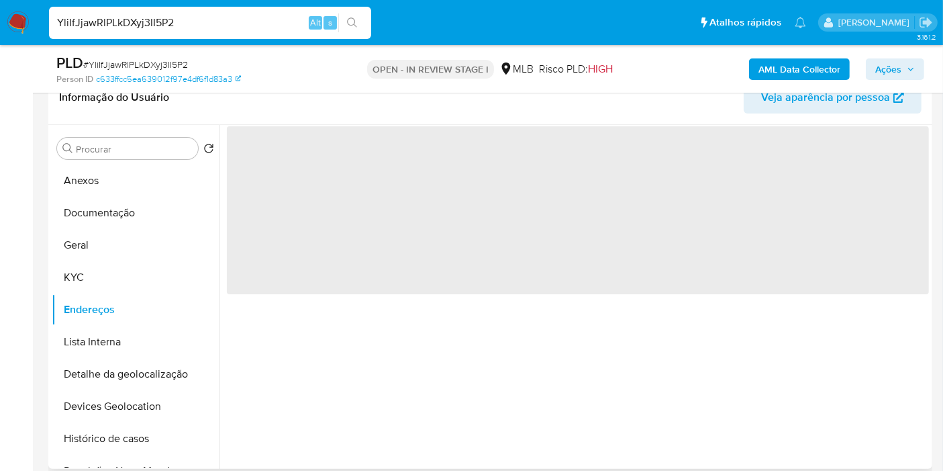
scroll to position [0, 0]
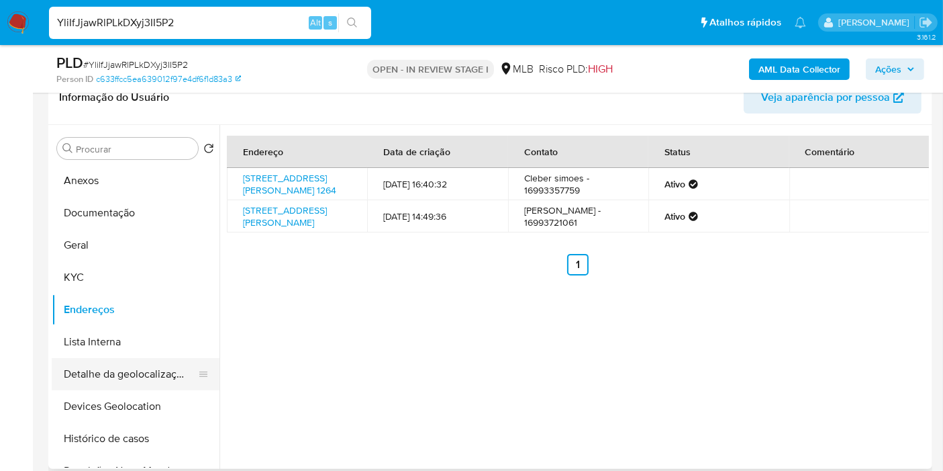
click at [136, 362] on button "Detalhe da geolocalização" at bounding box center [130, 374] width 157 height 32
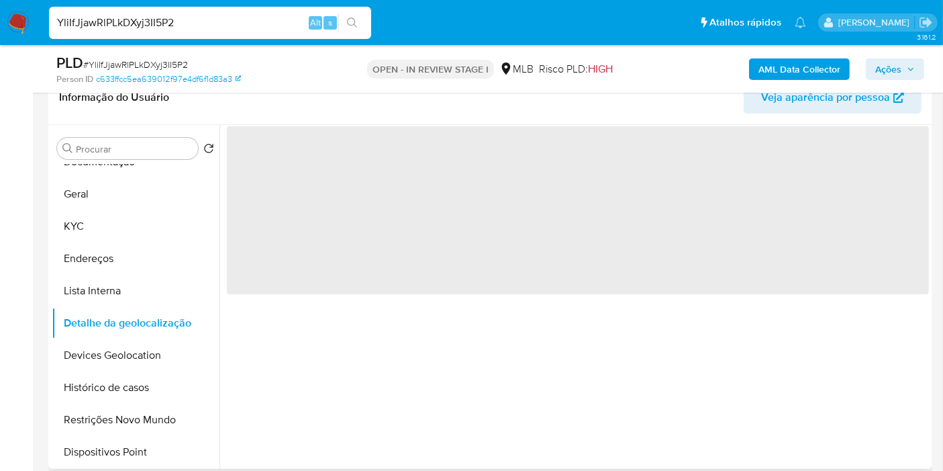
scroll to position [75, 0]
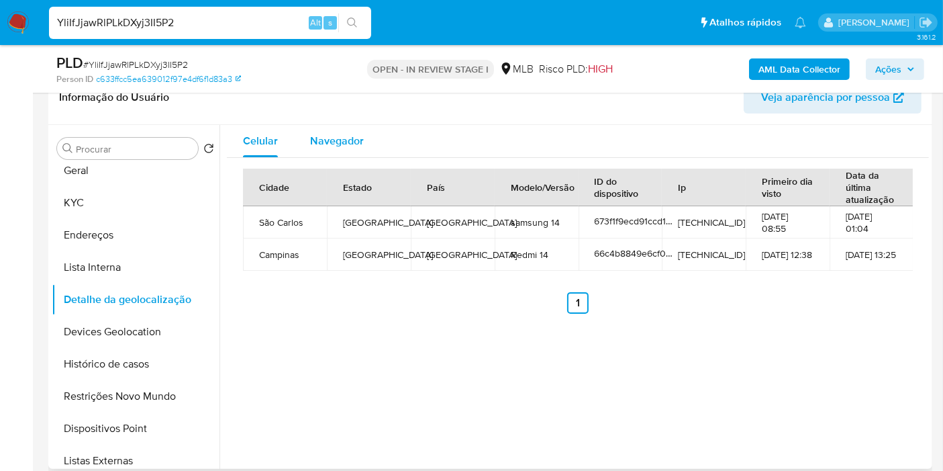
click at [330, 136] on span "Navegador" at bounding box center [337, 140] width 54 height 15
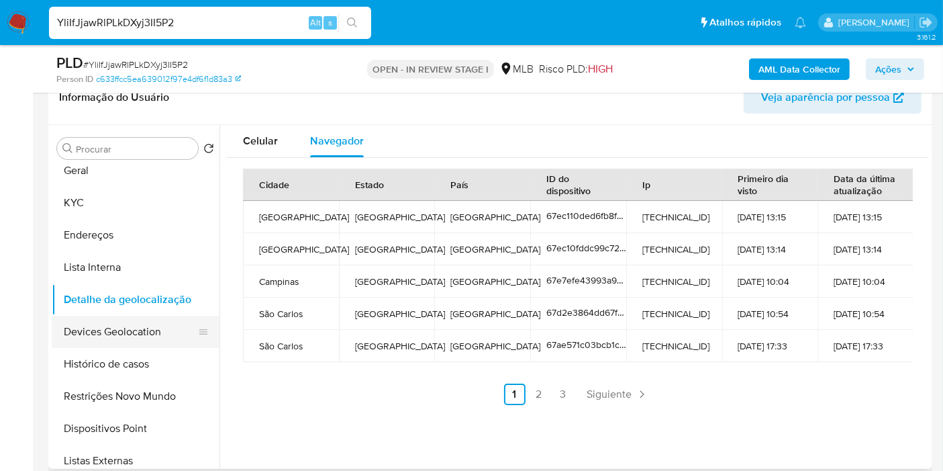
click at [140, 338] on button "Devices Geolocation" at bounding box center [130, 332] width 157 height 32
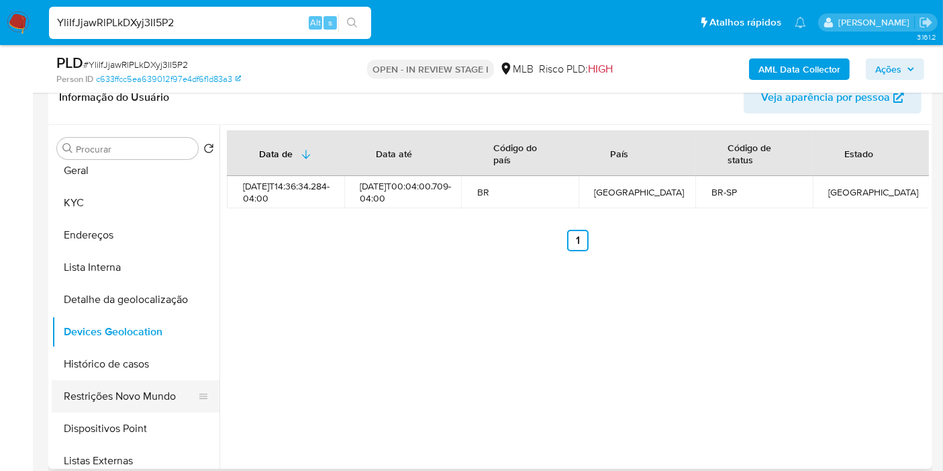
click at [138, 388] on button "Restrições Novo Mundo" at bounding box center [130, 396] width 157 height 32
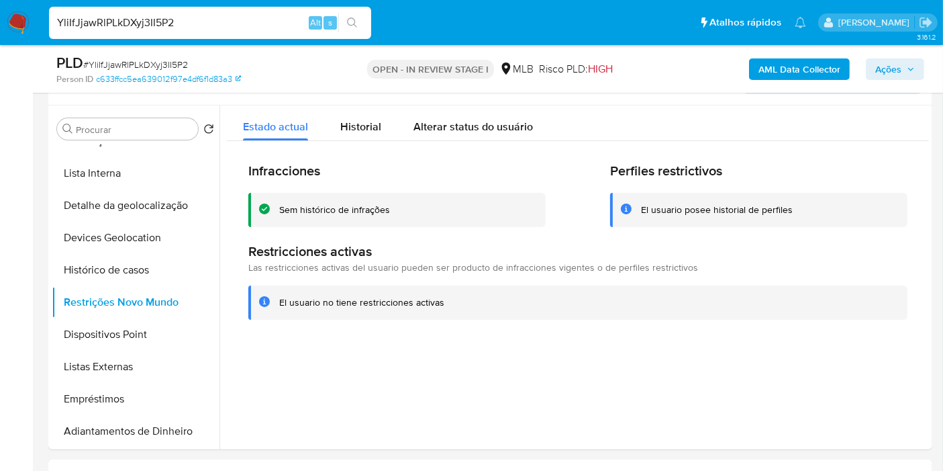
scroll to position [245, 0]
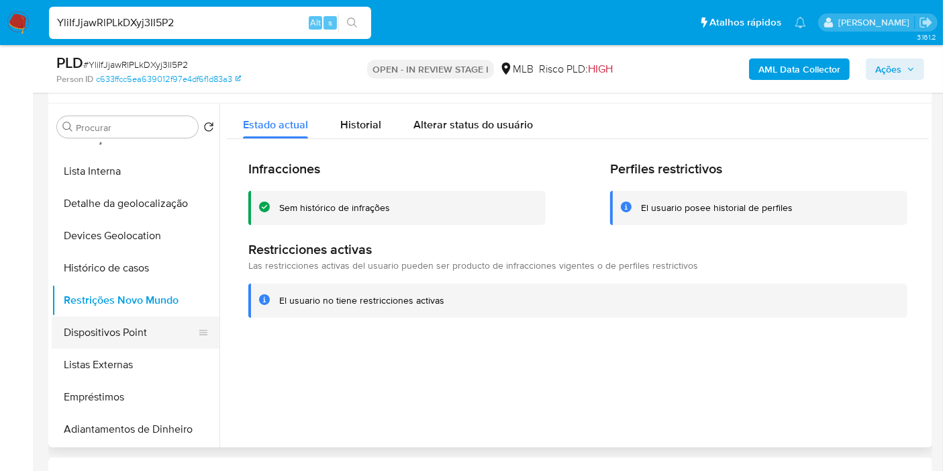
click at [162, 340] on button "Dispositivos Point" at bounding box center [130, 332] width 157 height 32
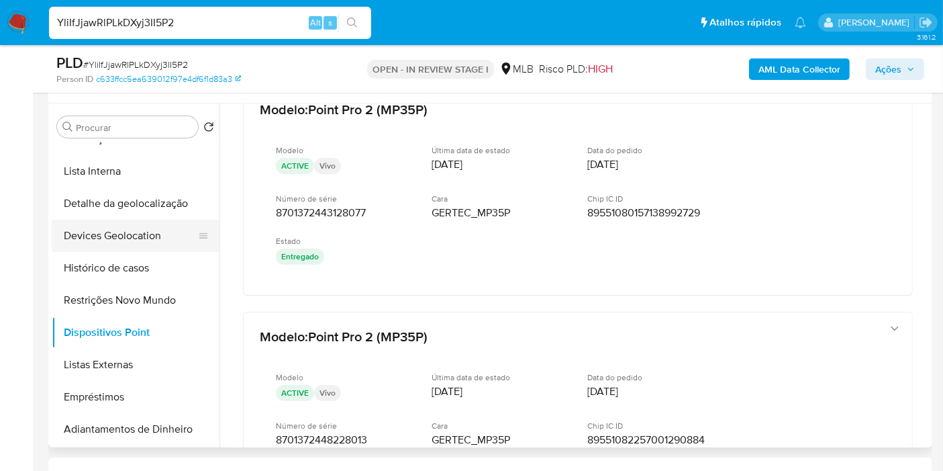
scroll to position [75, 0]
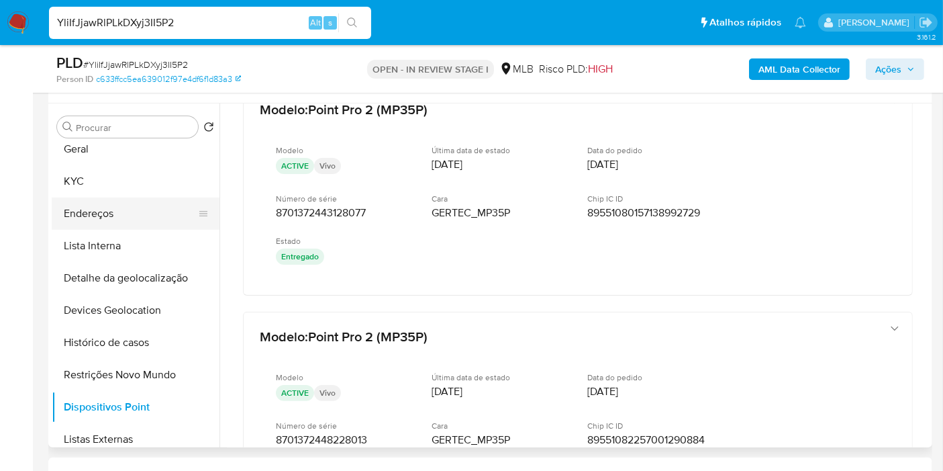
click at [107, 219] on button "Endereços" at bounding box center [130, 213] width 157 height 32
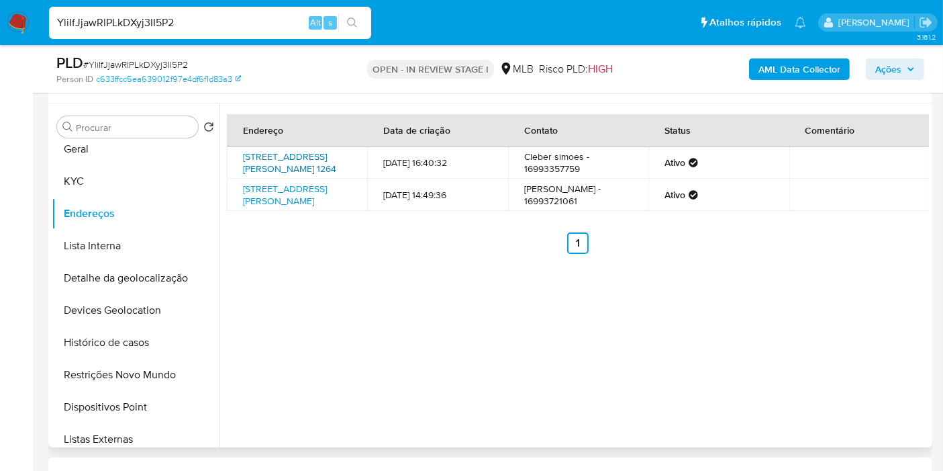
click at [322, 164] on link "Rua Francisco Marigo 1264, São Carlos, São Paulo, 13572090, Brasil 1264" at bounding box center [289, 163] width 93 height 26
click at [137, 165] on button "KYC" at bounding box center [130, 181] width 157 height 32
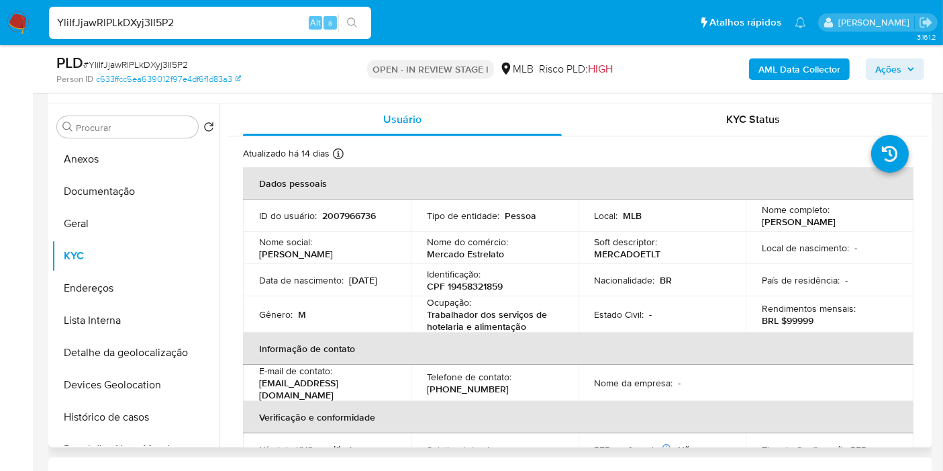
click at [477, 287] on p "CPF 19458321859" at bounding box center [465, 286] width 76 height 12
copy p "19458321859"
click at [158, 147] on button "Anexos" at bounding box center [130, 159] width 157 height 32
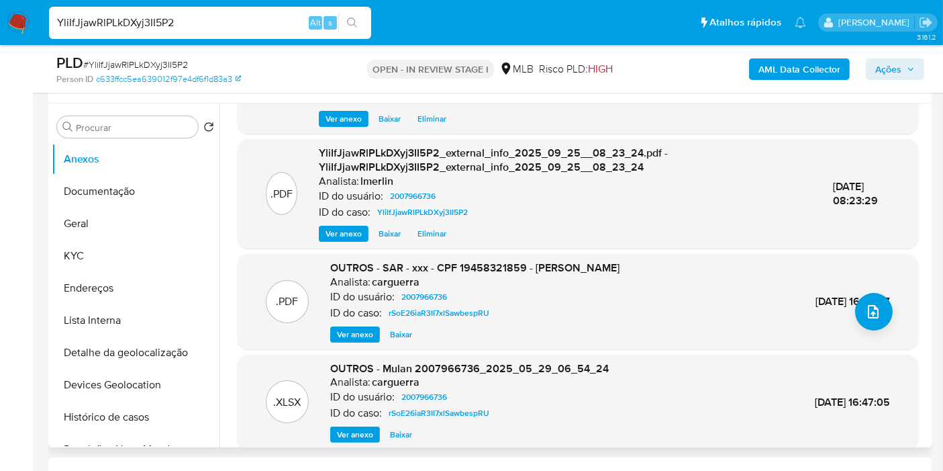
scroll to position [142, 0]
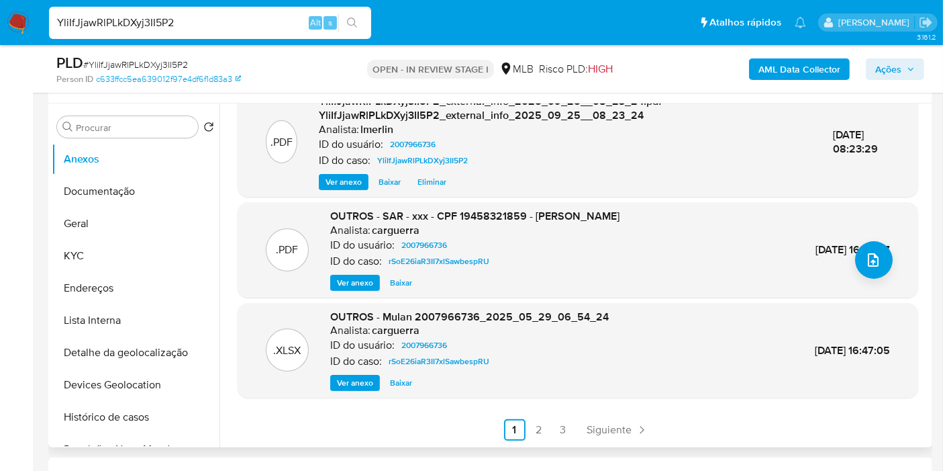
click at [346, 281] on span "Ver anexo" at bounding box center [355, 282] width 36 height 13
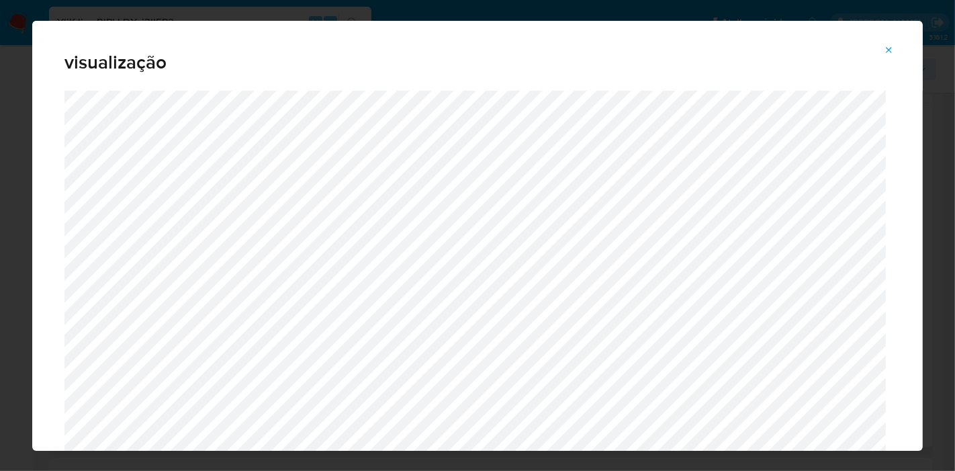
click at [0, 258] on div "visualização" at bounding box center [477, 235] width 955 height 471
click at [886, 57] on span "Attachment preview" at bounding box center [888, 50] width 11 height 19
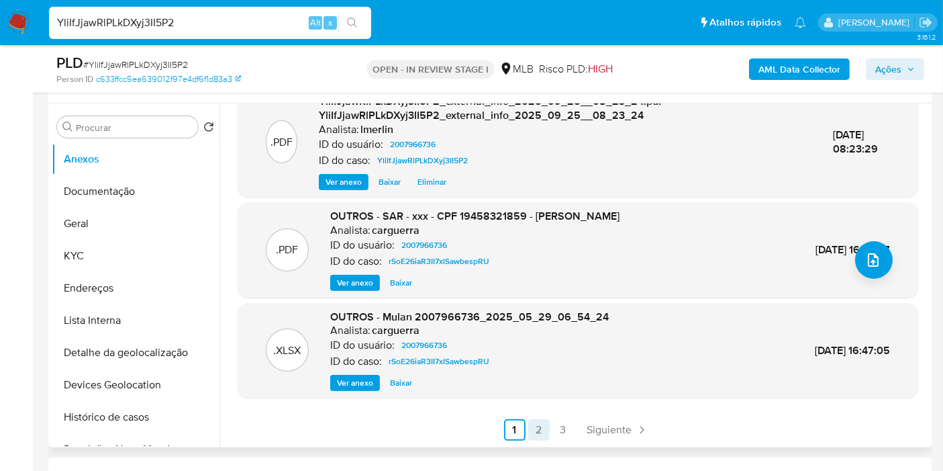
click at [529, 431] on link "2" at bounding box center [538, 429] width 21 height 21
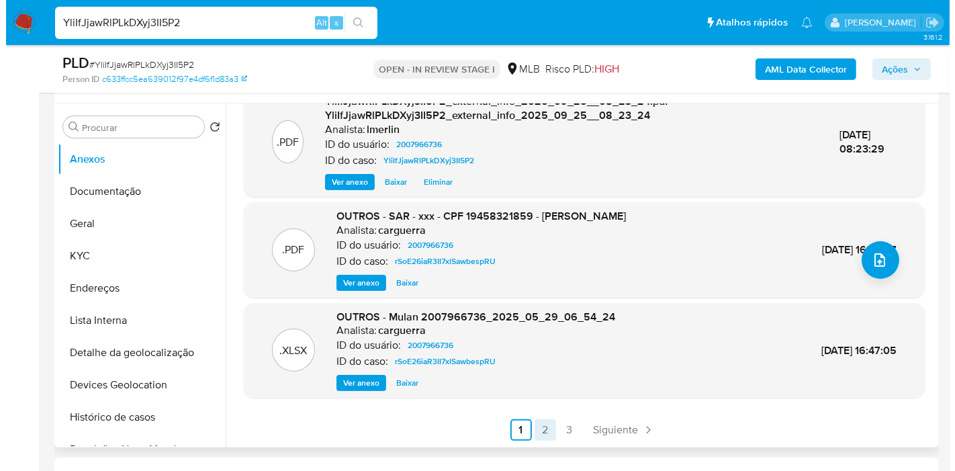
scroll to position [0, 0]
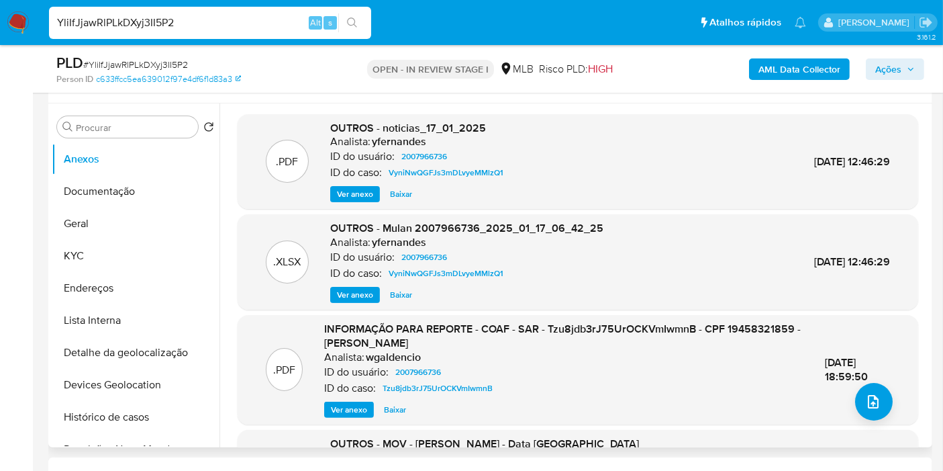
click at [342, 413] on span "Ver anexo" at bounding box center [349, 409] width 36 height 13
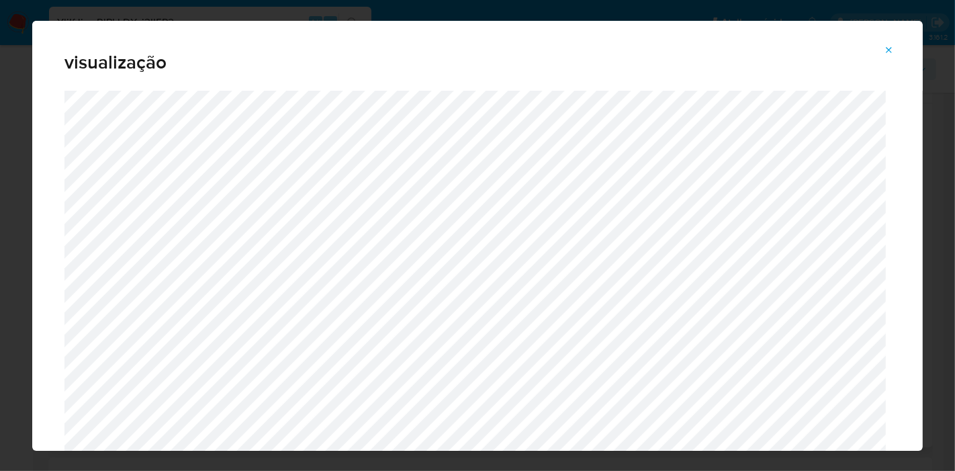
click at [881, 56] on button "Attachment preview" at bounding box center [889, 50] width 30 height 21
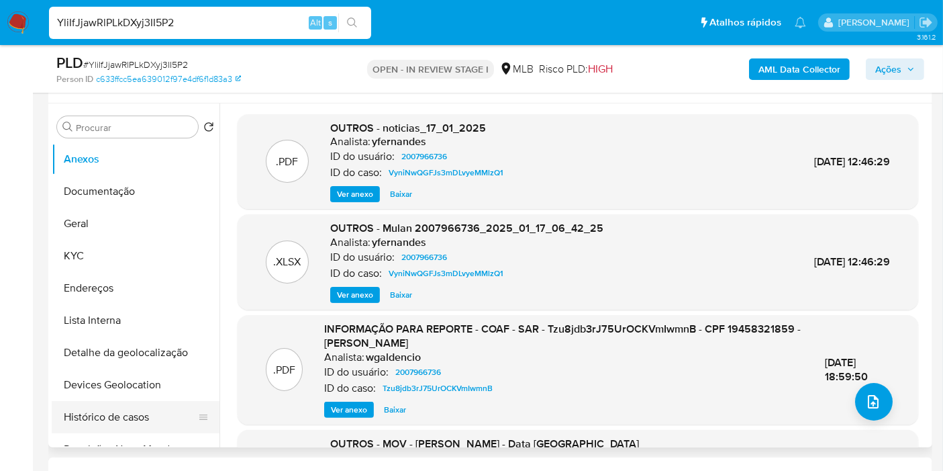
click at [140, 414] on button "Histórico de casos" at bounding box center [130, 417] width 157 height 32
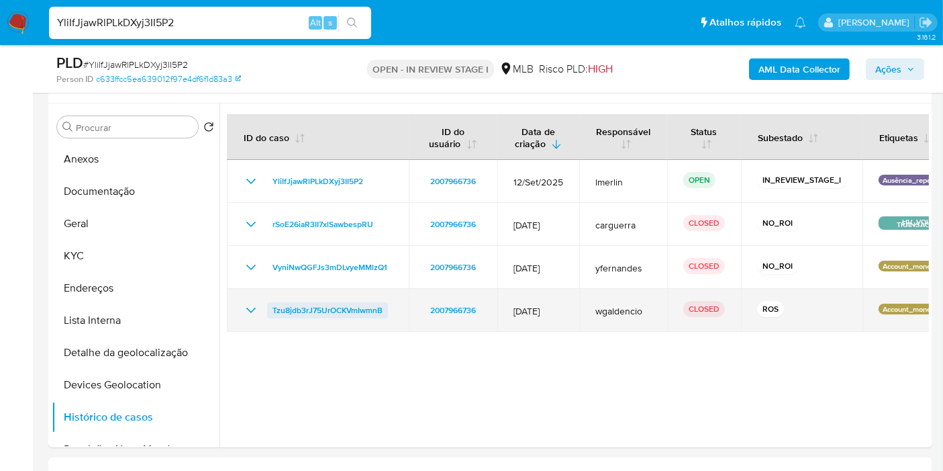
drag, startPoint x: 251, startPoint y: 305, endPoint x: 328, endPoint y: 309, distance: 77.3
click at [251, 306] on icon "Mostrar/Ocultar" at bounding box center [251, 310] width 16 height 16
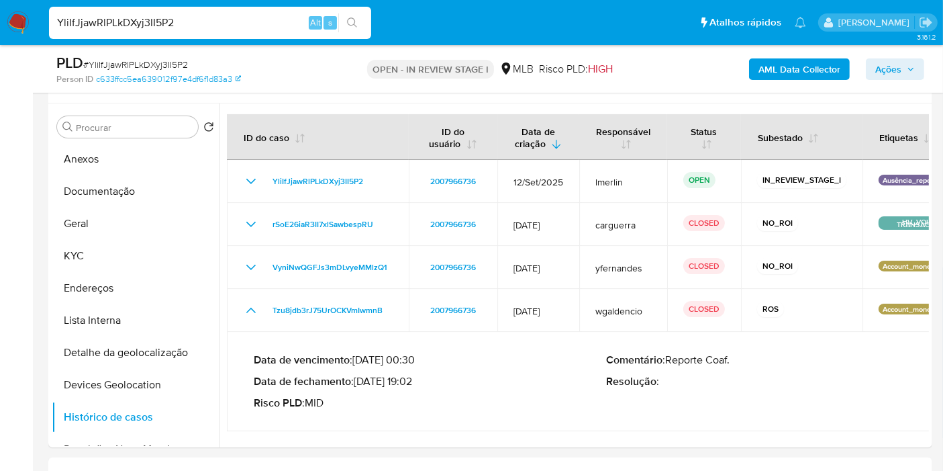
drag, startPoint x: 410, startPoint y: 378, endPoint x: 356, endPoint y: 383, distance: 53.9
click at [356, 383] on p "Data de fechamento : 18/12/2024 19:02" at bounding box center [430, 381] width 353 height 13
click at [105, 153] on button "Anexos" at bounding box center [130, 159] width 157 height 32
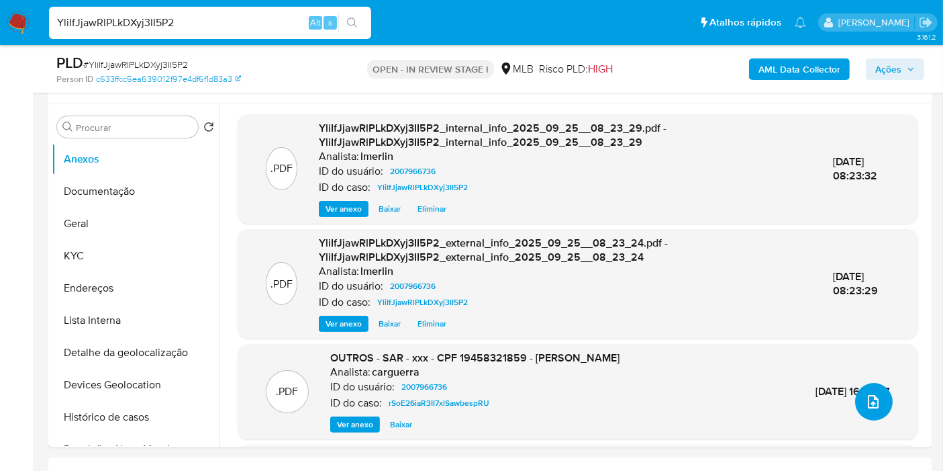
click at [877, 402] on button "upload-file" at bounding box center [874, 402] width 38 height 38
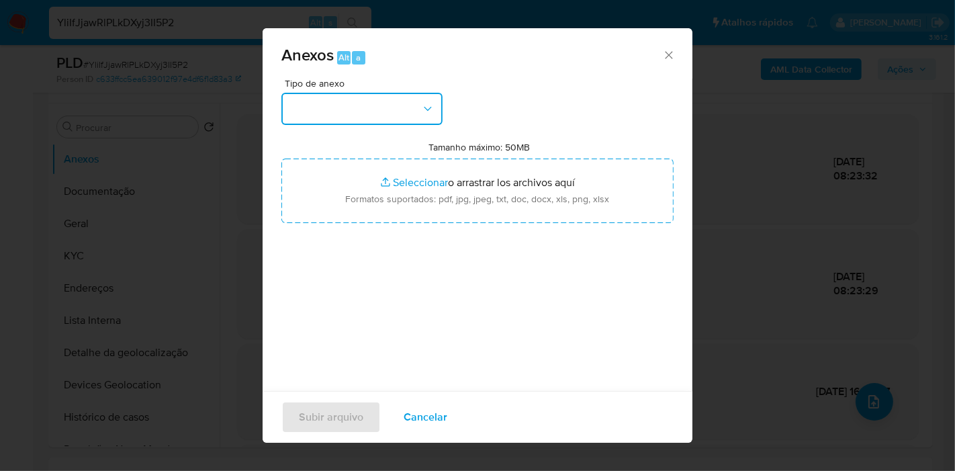
drag, startPoint x: 414, startPoint y: 100, endPoint x: 408, endPoint y: 114, distance: 15.1
click at [414, 100] on button "button" at bounding box center [361, 109] width 161 height 32
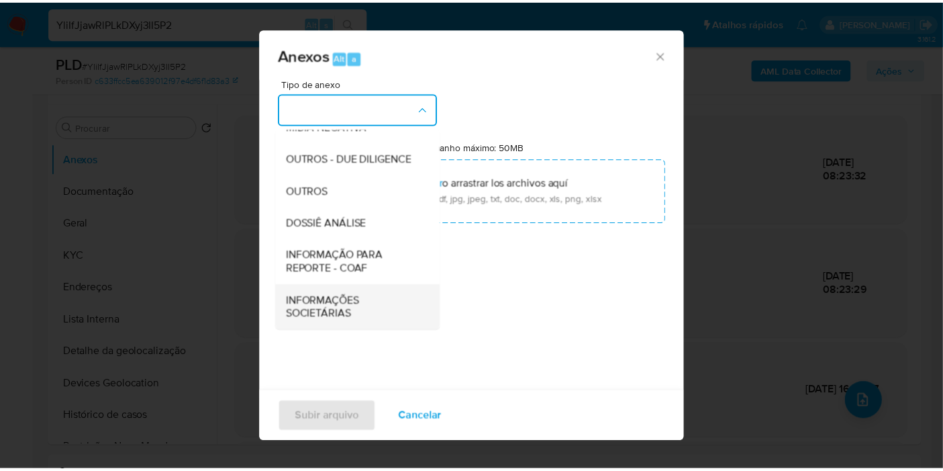
scroll to position [206, 0]
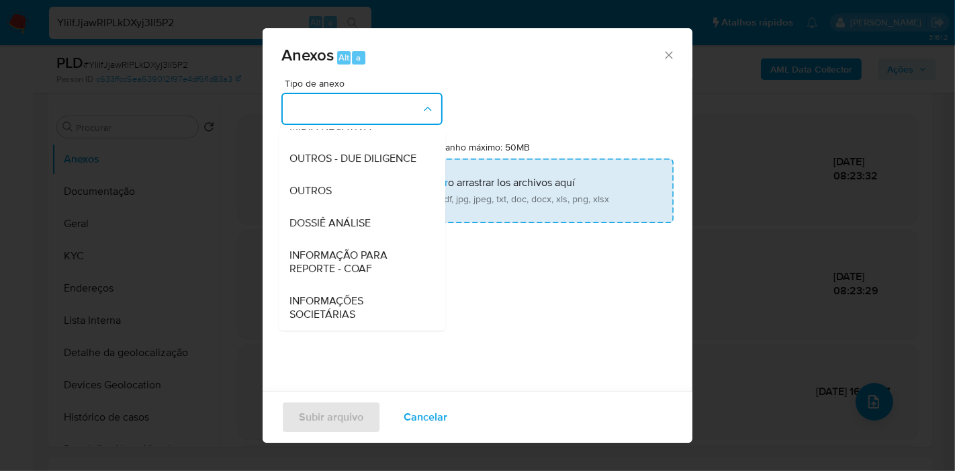
click at [379, 219] on div "DOSSIÊ ANÁLISE" at bounding box center [357, 223] width 137 height 32
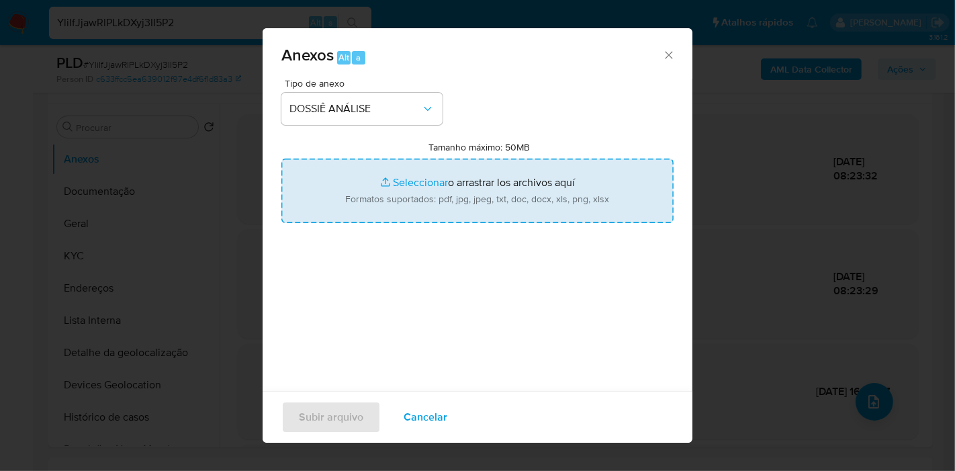
click at [470, 183] on input "Tamanho máximo: 50MB Seleccionar archivos" at bounding box center [477, 190] width 392 height 64
type input "C:\fakepath\2º SAR - XXX - CPF 19458321859 - LUIZ DE FREITAS PEREIRA.pdf"
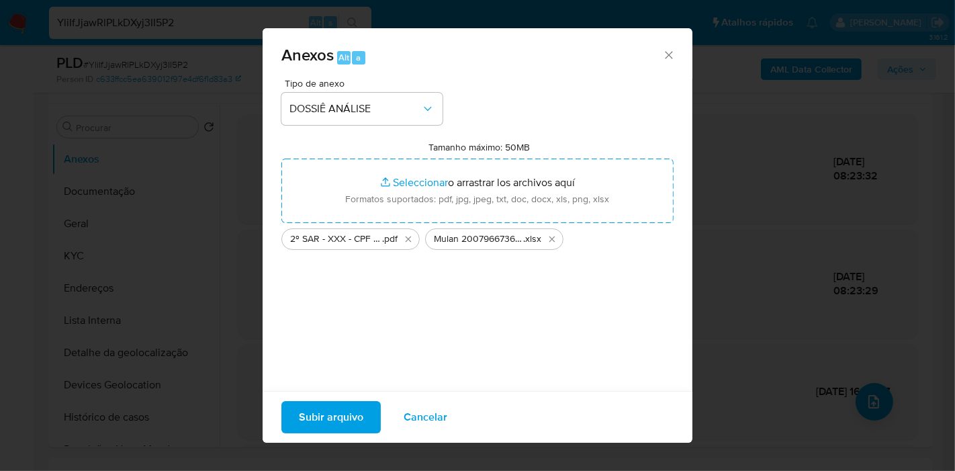
click at [347, 417] on span "Subir arquivo" at bounding box center [331, 417] width 64 height 30
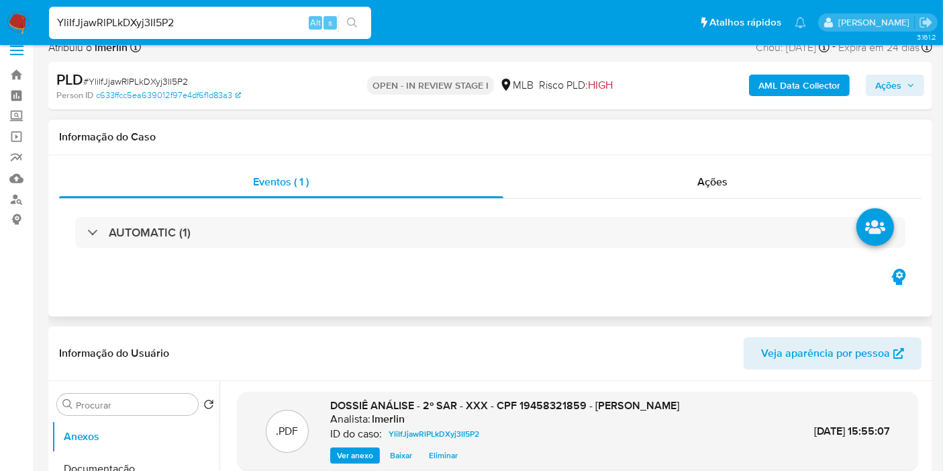
scroll to position [0, 0]
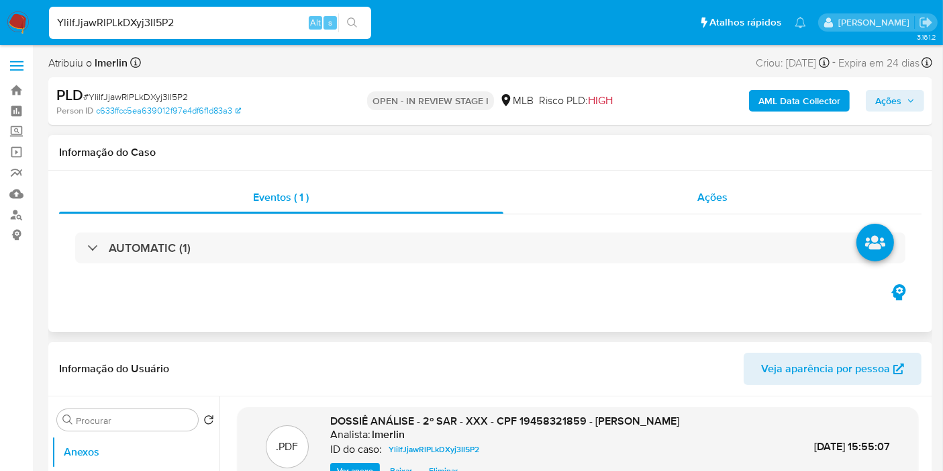
click at [734, 208] on div "Ações" at bounding box center [713, 197] width 419 height 32
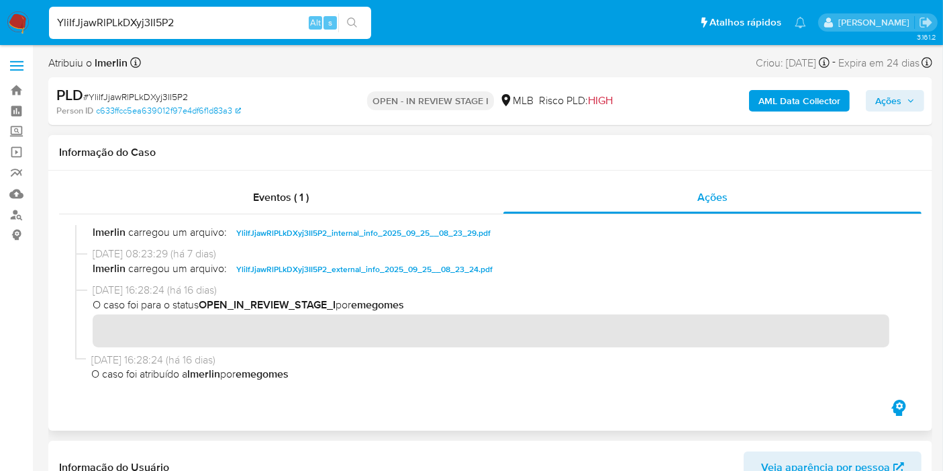
scroll to position [232, 0]
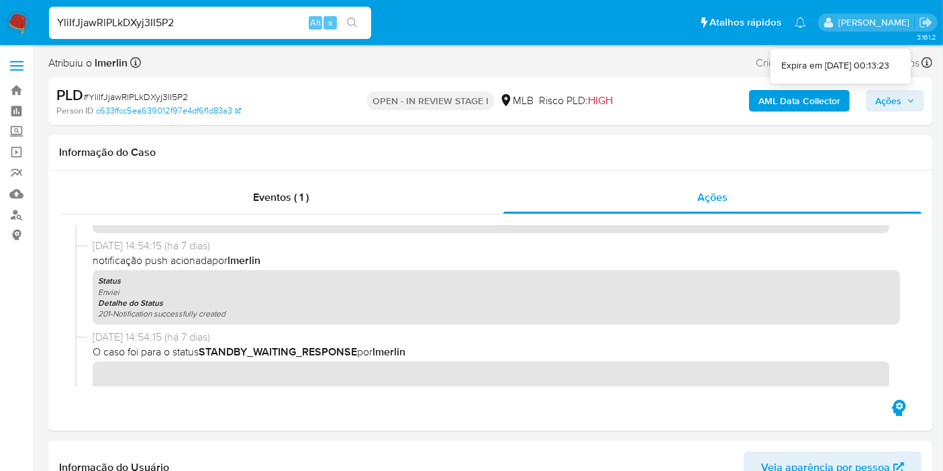
click at [915, 105] on span "Ações" at bounding box center [895, 100] width 40 height 19
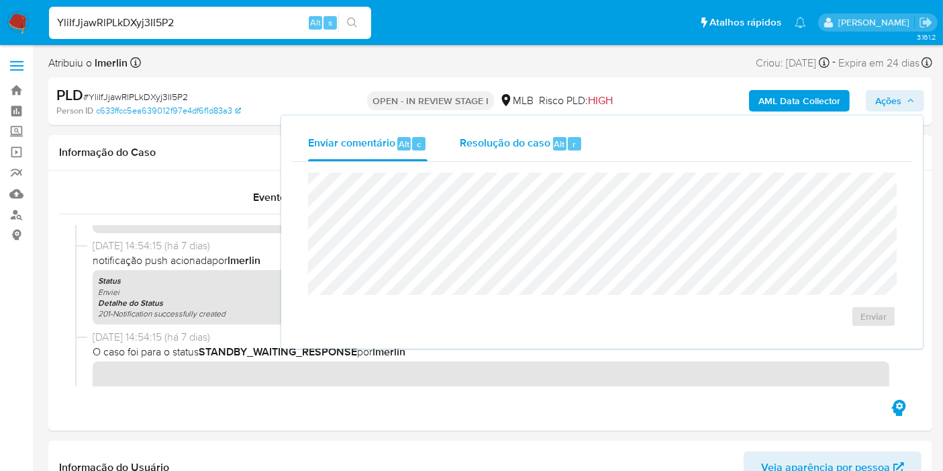
click at [494, 150] on div "Resolução do caso Alt r" at bounding box center [521, 143] width 123 height 35
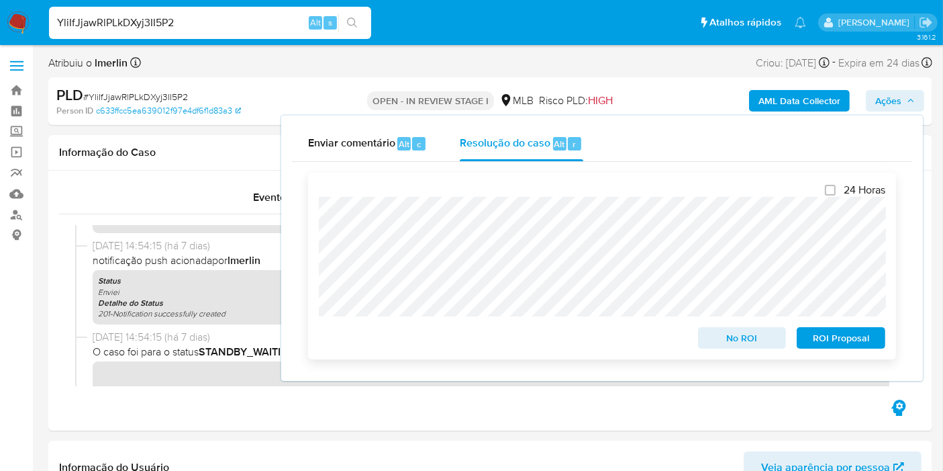
click at [826, 340] on span "ROI Proposal" at bounding box center [841, 337] width 70 height 19
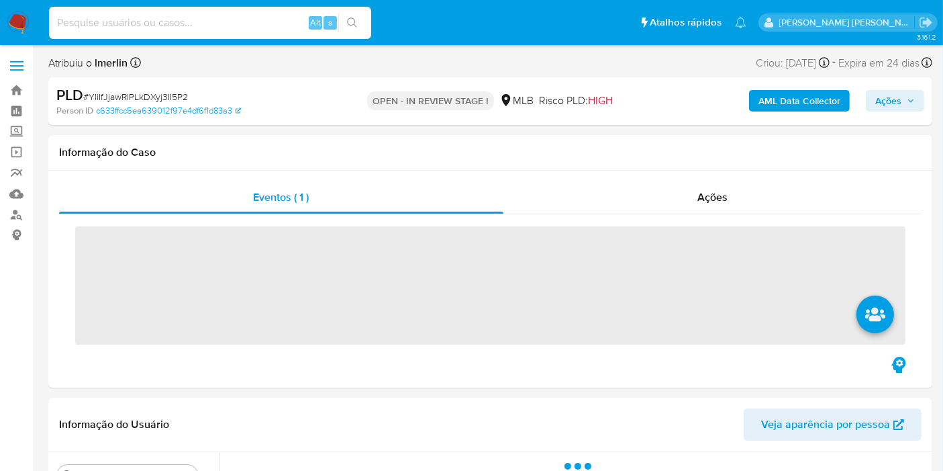
click at [197, 21] on input at bounding box center [210, 22] width 322 height 17
paste input "1502538889"
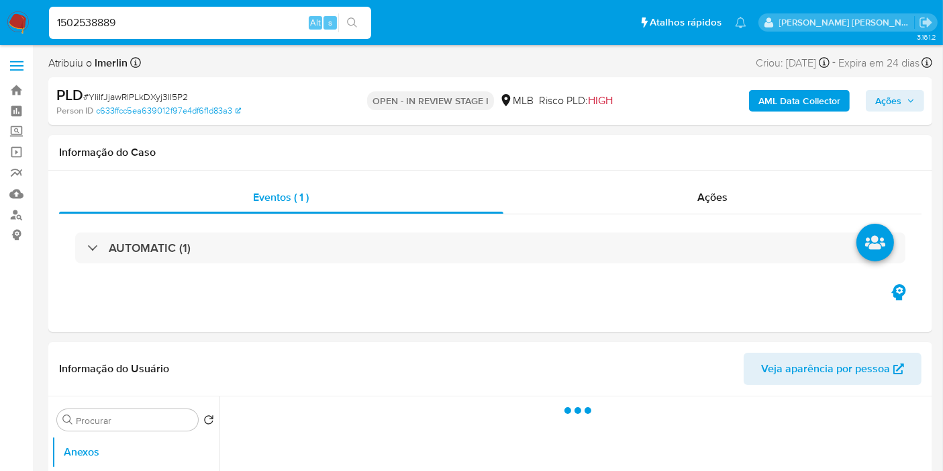
type input "1502538889"
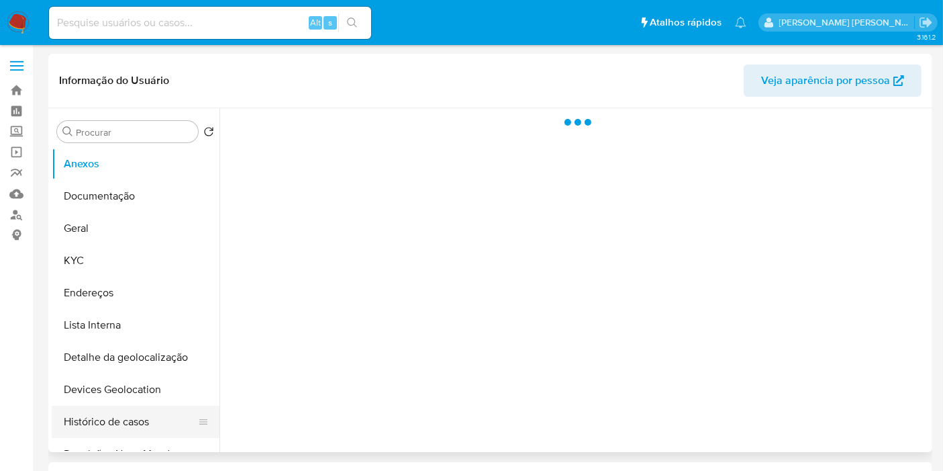
click at [117, 426] on button "Histórico de casos" at bounding box center [130, 421] width 157 height 32
select select "10"
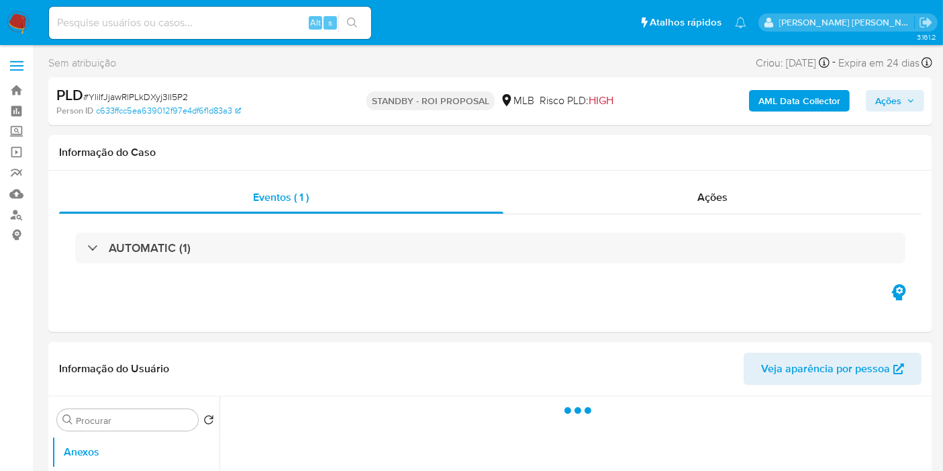
select select "10"
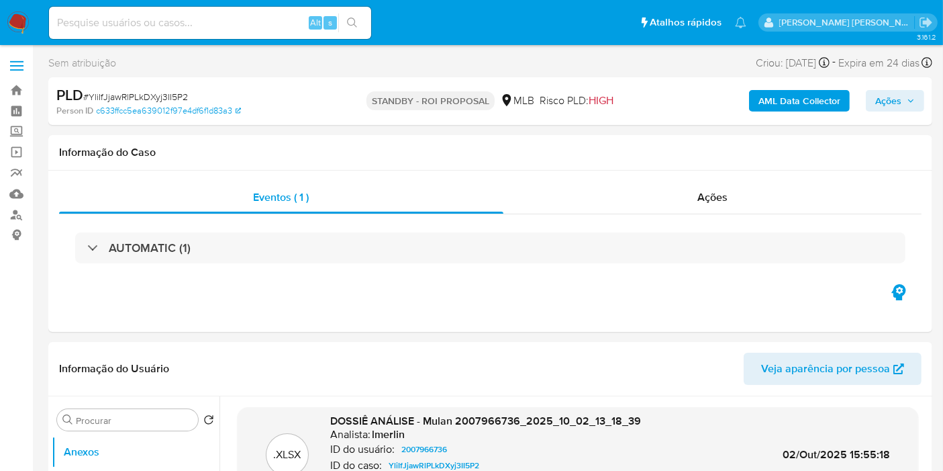
click at [292, 20] on input at bounding box center [210, 22] width 322 height 17
paste input "c6fsFlQWIkqS8CvGMqKuJBmU"
type input "c6fsFlQWIkqS8CvGMqKuJBmU"
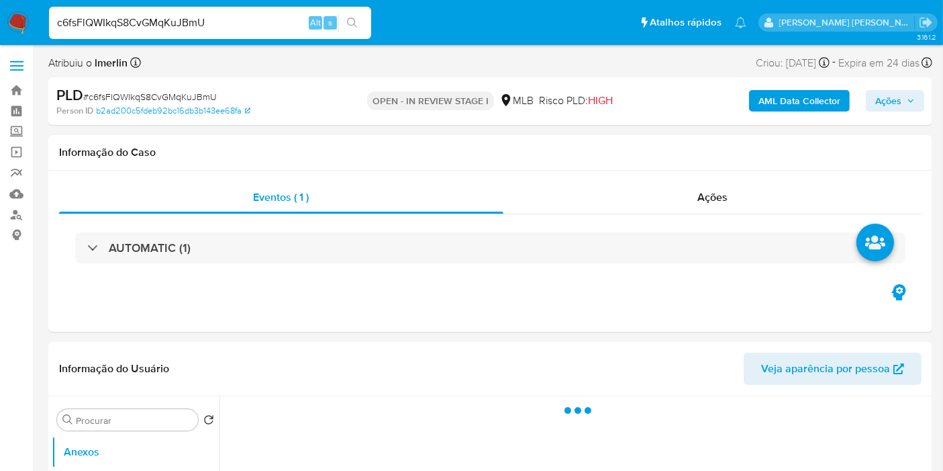
select select "10"
